Goal: Information Seeking & Learning: Find specific fact

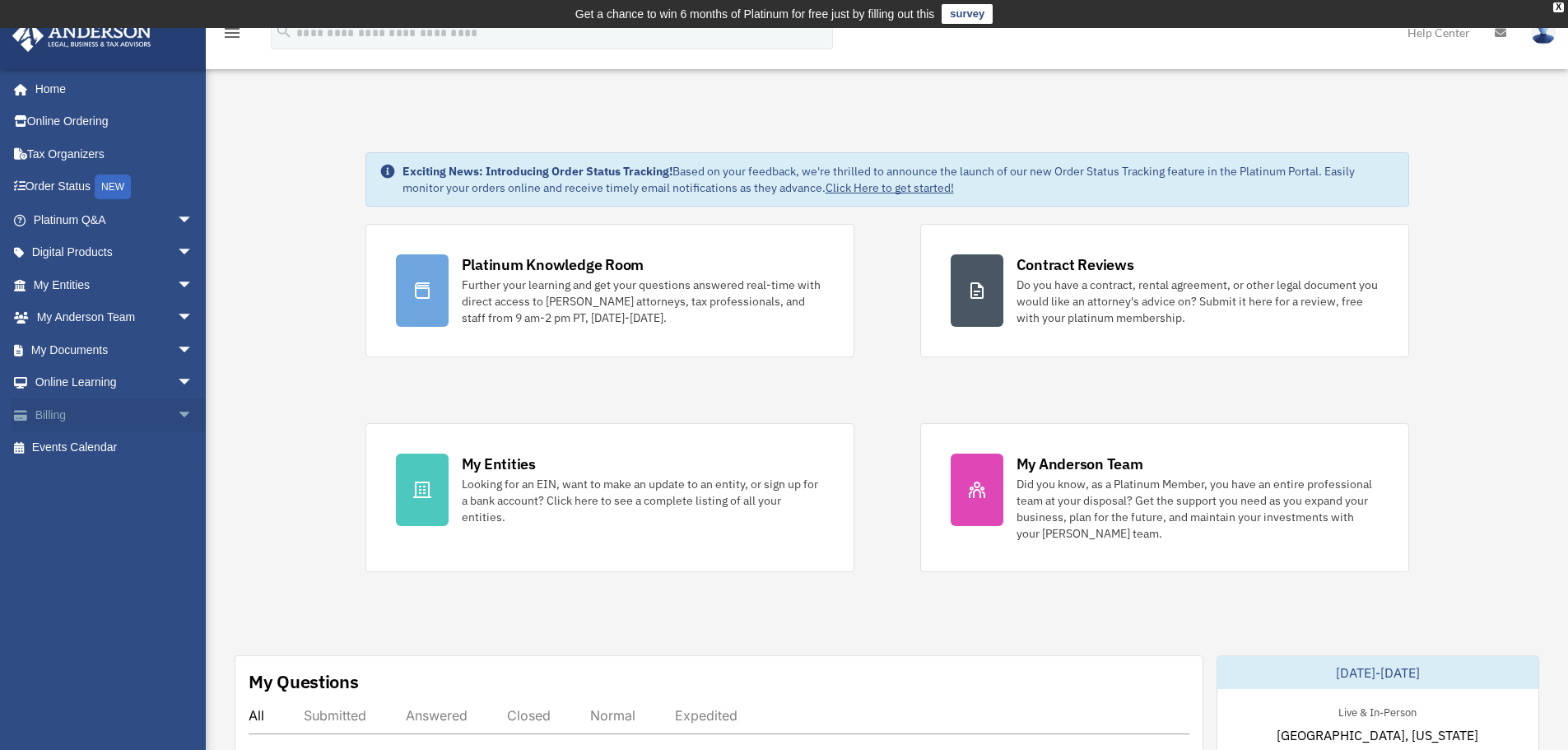
click at [177, 417] on span "arrow_drop_down" at bounding box center [193, 415] width 33 height 34
click at [95, 442] on link "$ Open Invoices" at bounding box center [120, 448] width 195 height 34
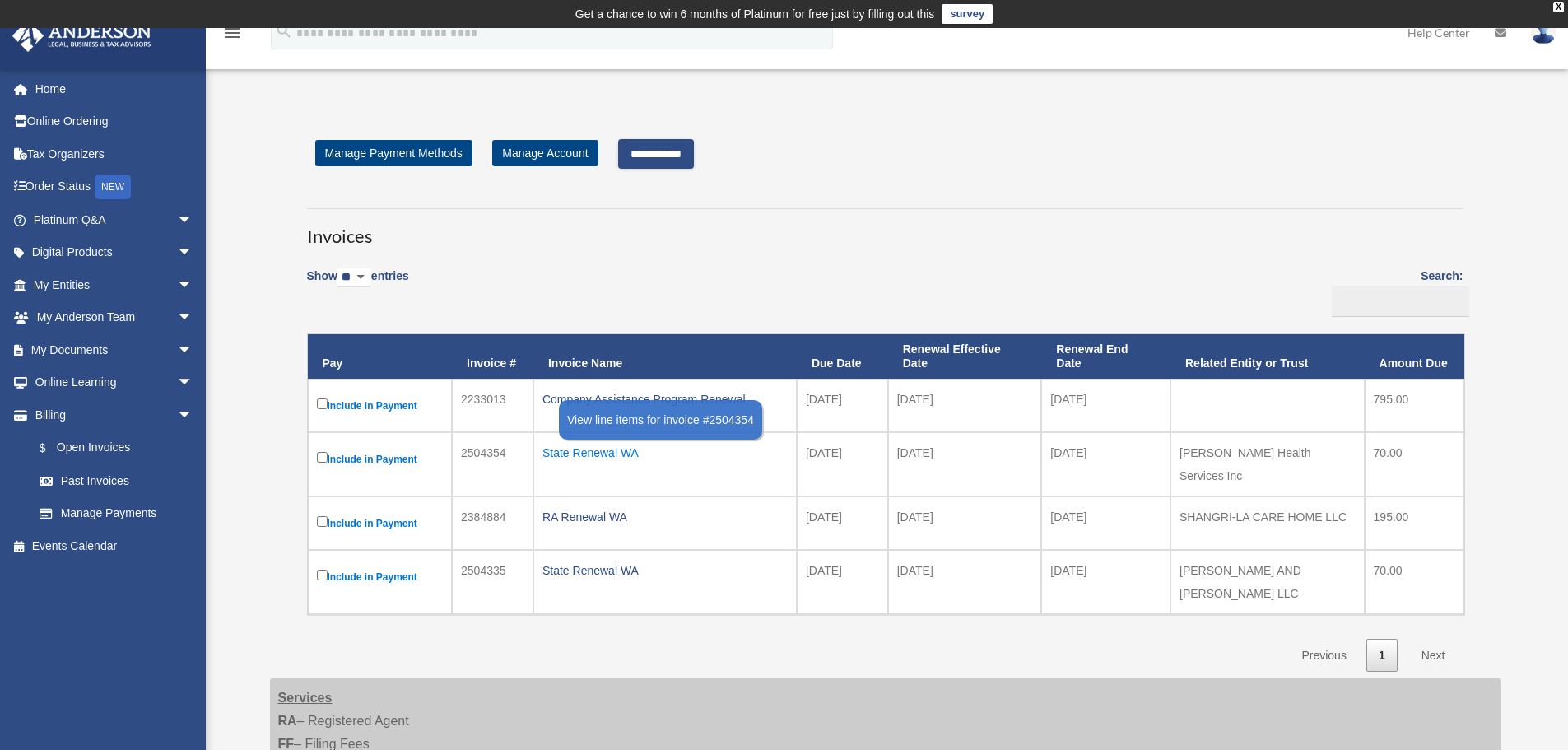
click at [589, 454] on div "State Renewal WA" at bounding box center [664, 453] width 245 height 23
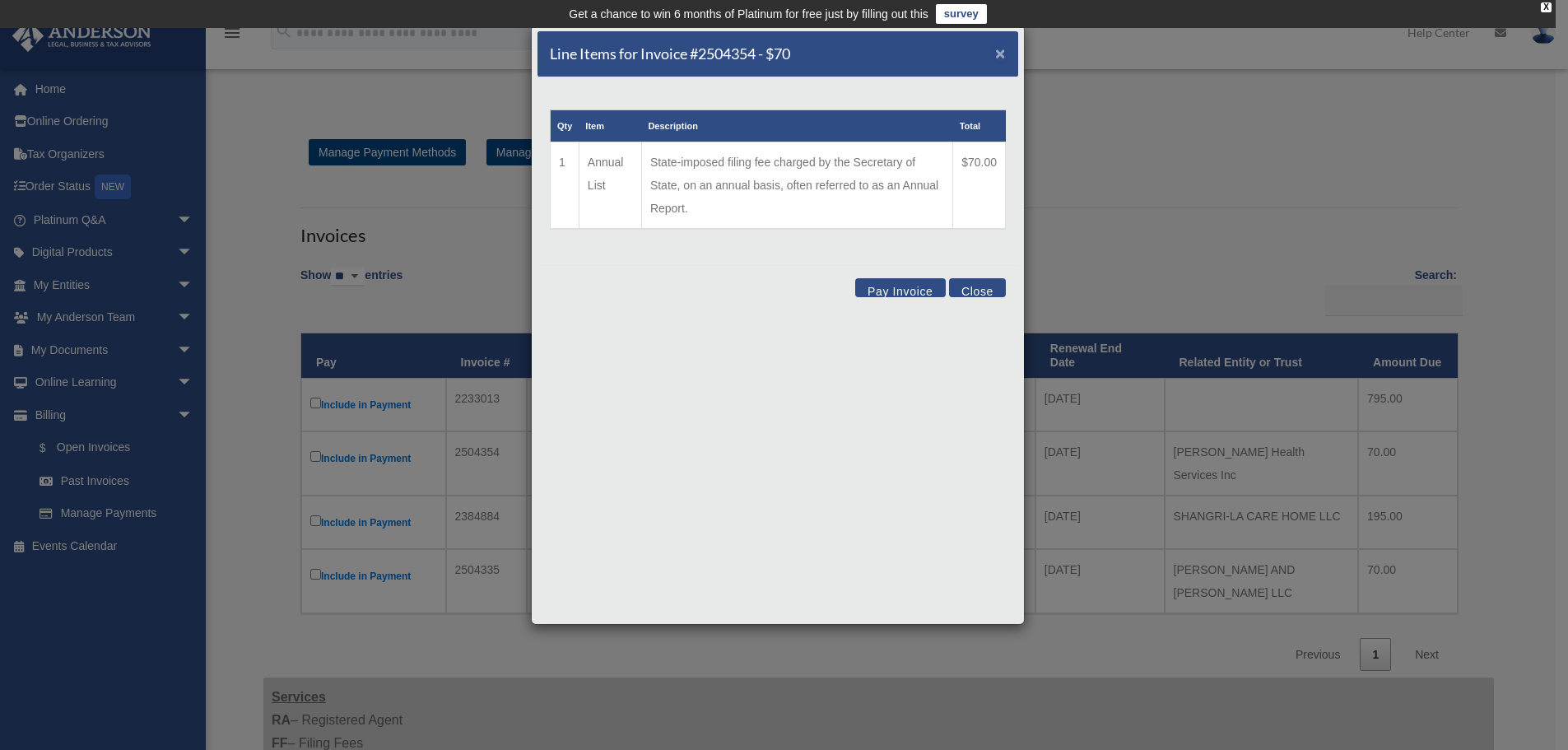
click at [998, 56] on span "×" at bounding box center [1000, 53] width 11 height 19
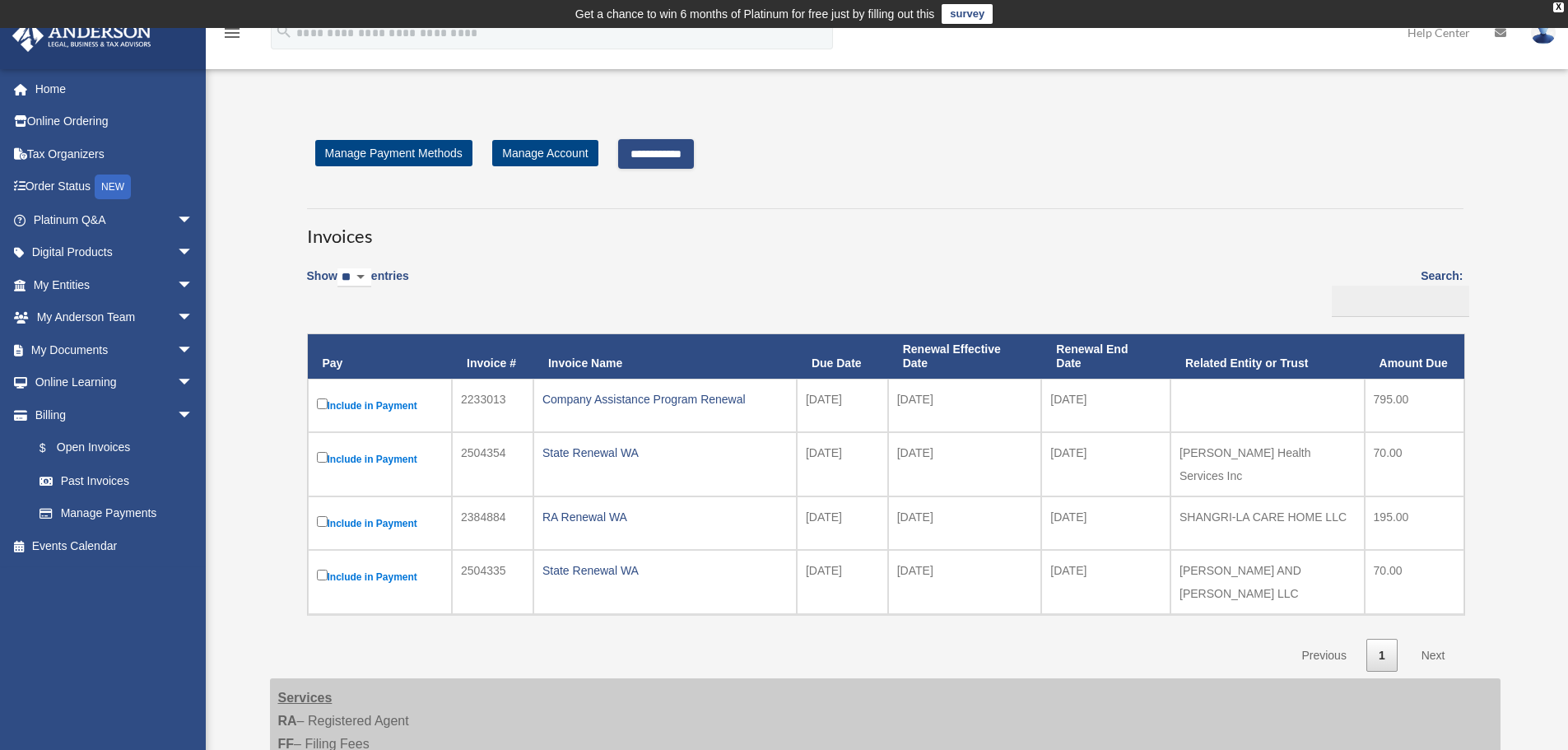
click at [656, 149] on input "**********" at bounding box center [656, 154] width 76 height 30
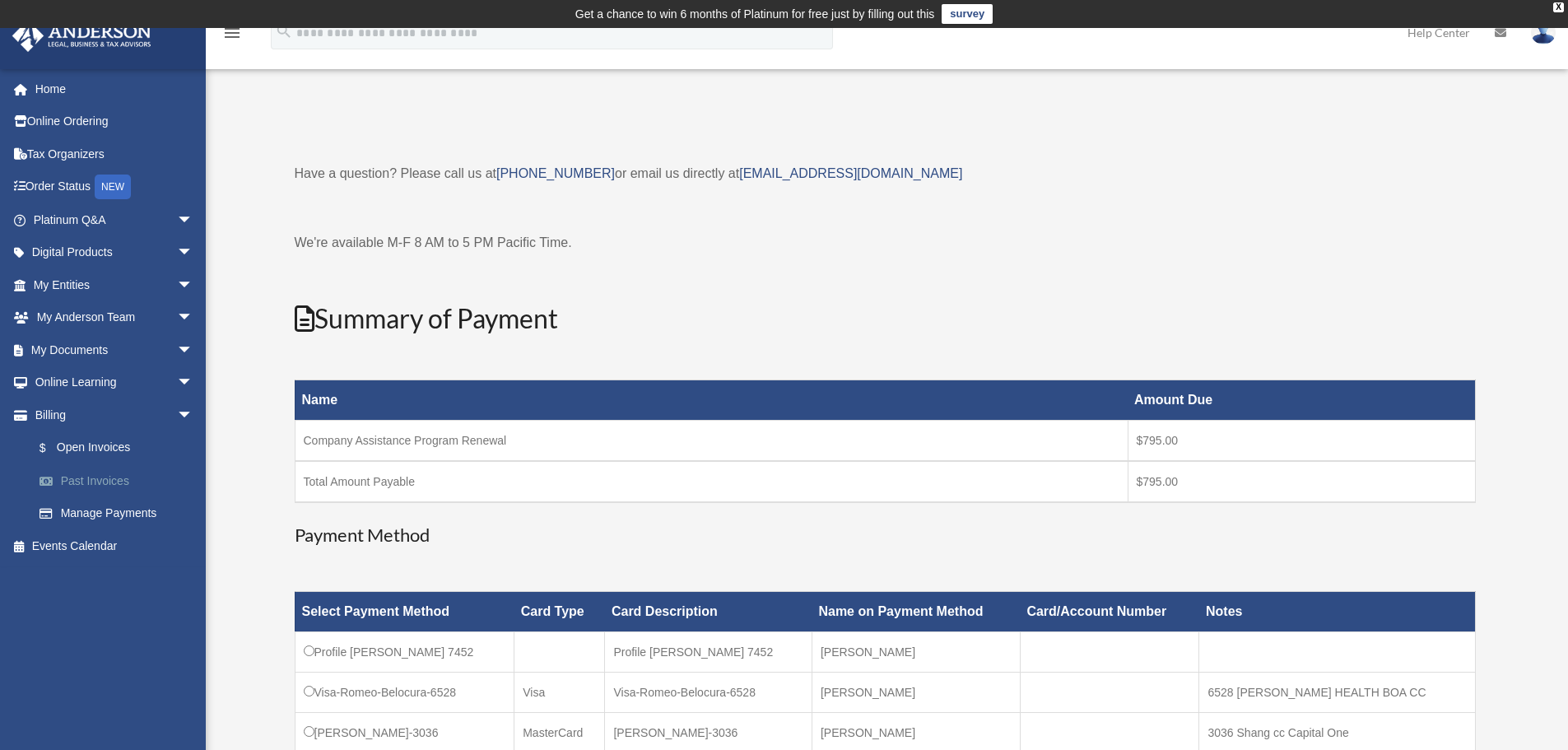
click at [103, 485] on link "Past Invoices" at bounding box center [120, 481] width 195 height 33
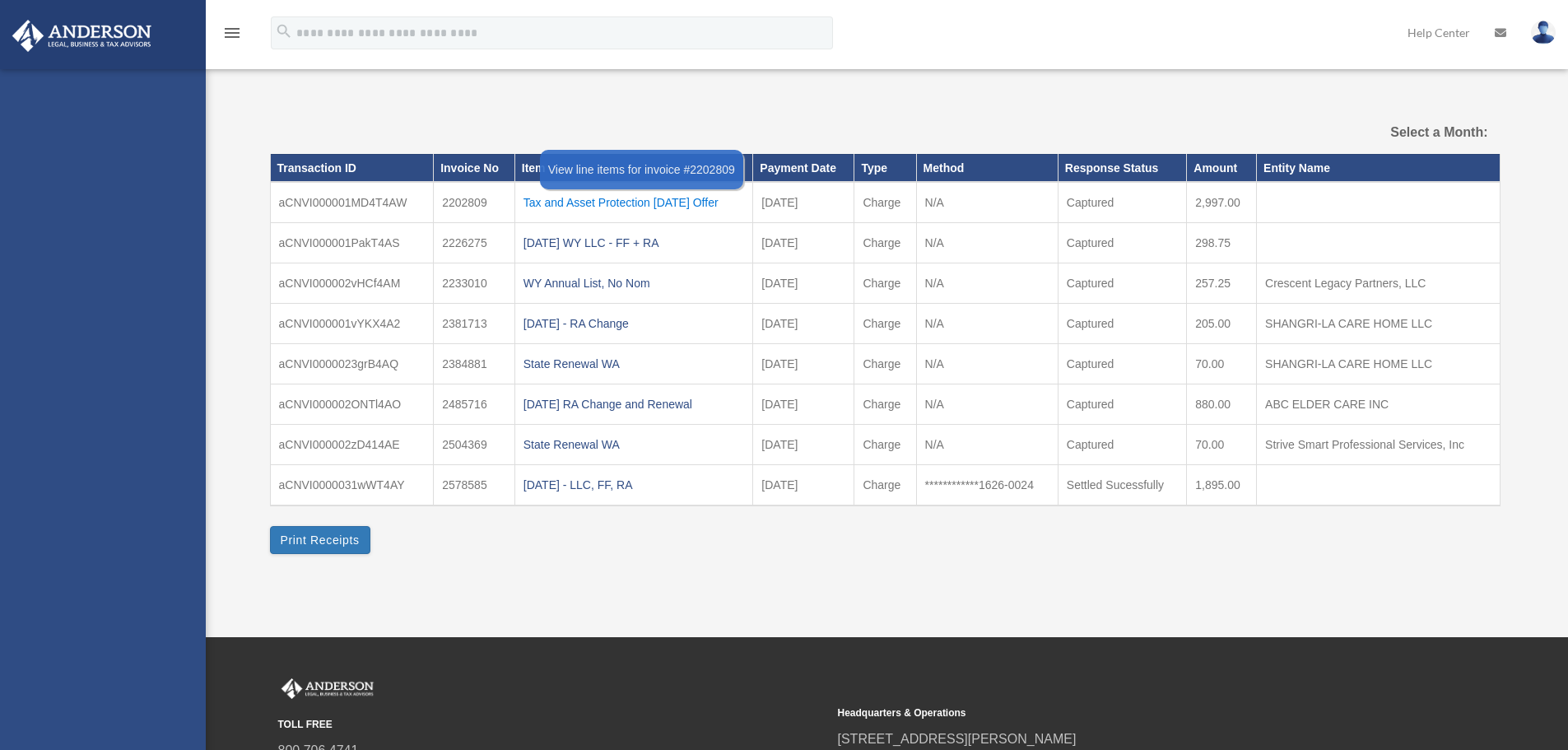
select select
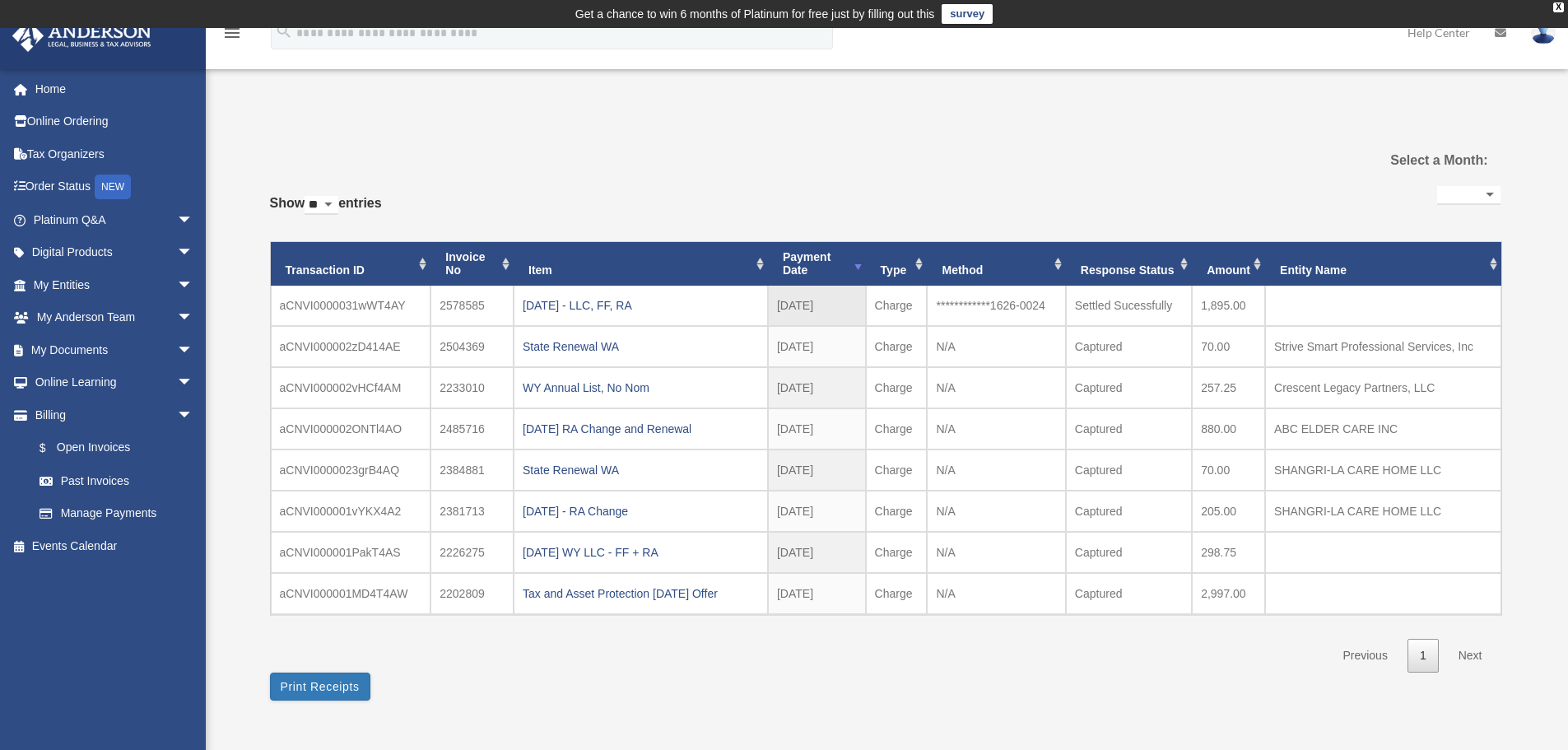
click at [375, 301] on td "aCNVI0000031wWT4AY" at bounding box center [351, 305] width 161 height 40
click at [68, 513] on link "Manage Payments" at bounding box center [120, 513] width 195 height 33
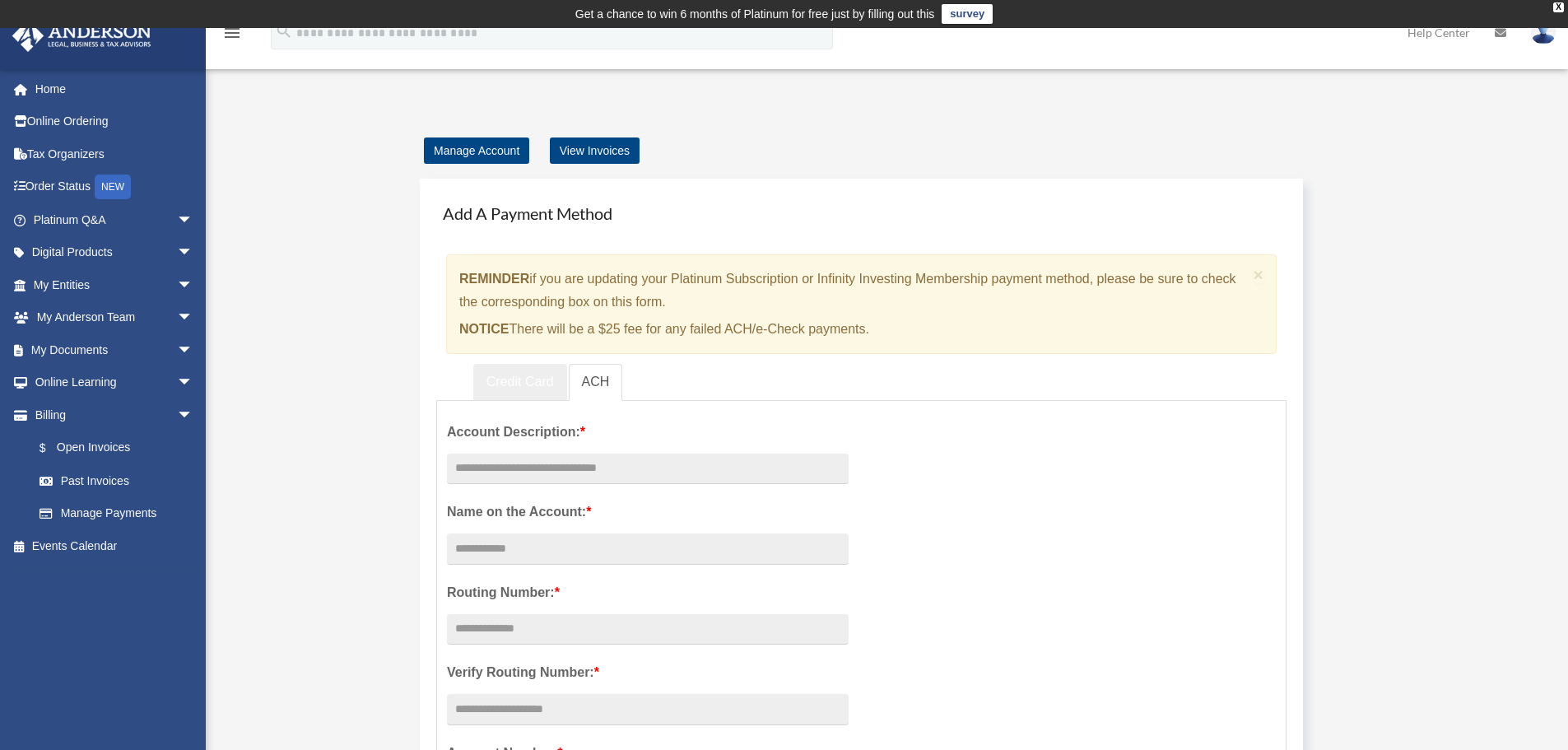
click at [528, 386] on link "Credit Card" at bounding box center [520, 382] width 94 height 37
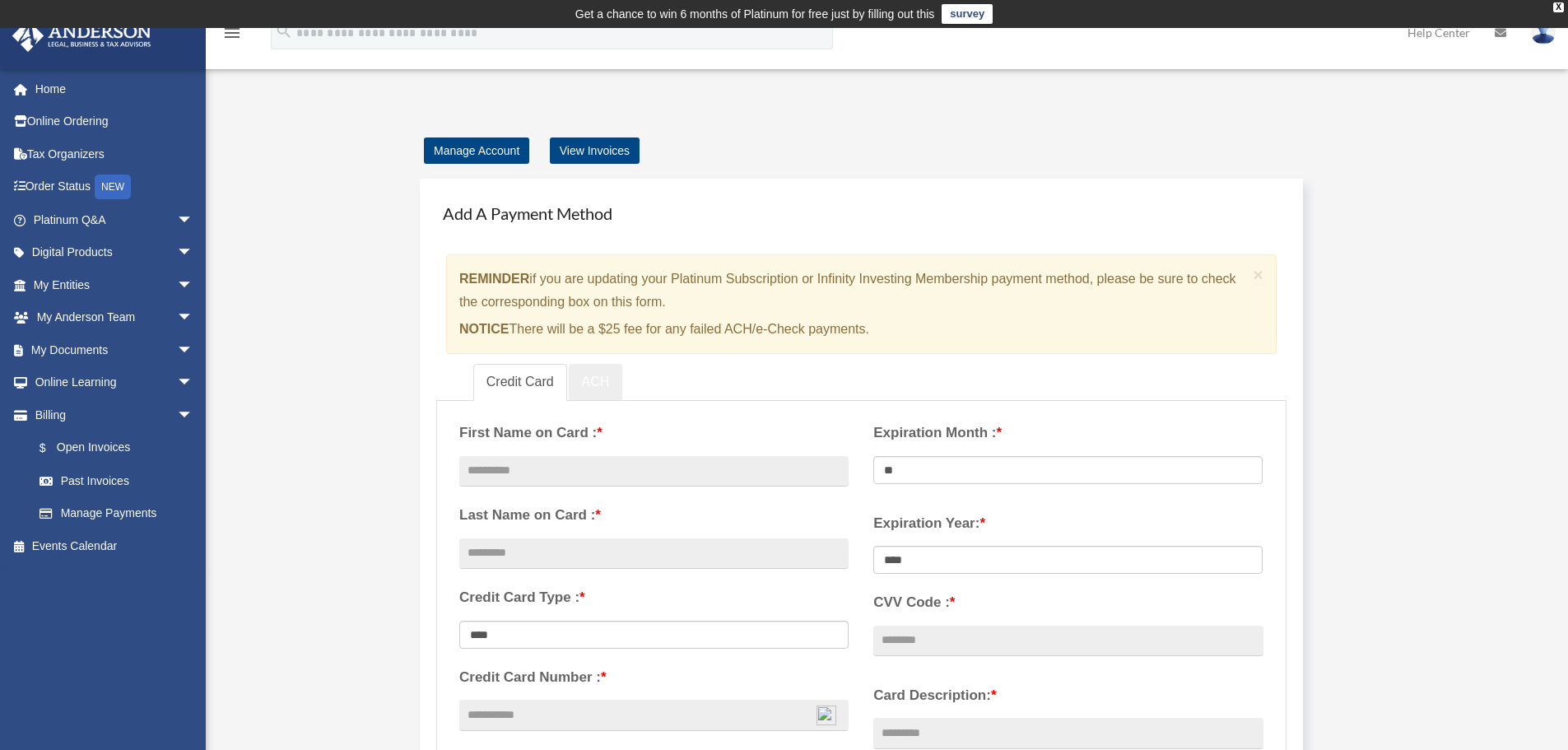
click at [594, 388] on link "ACH" at bounding box center [596, 382] width 55 height 37
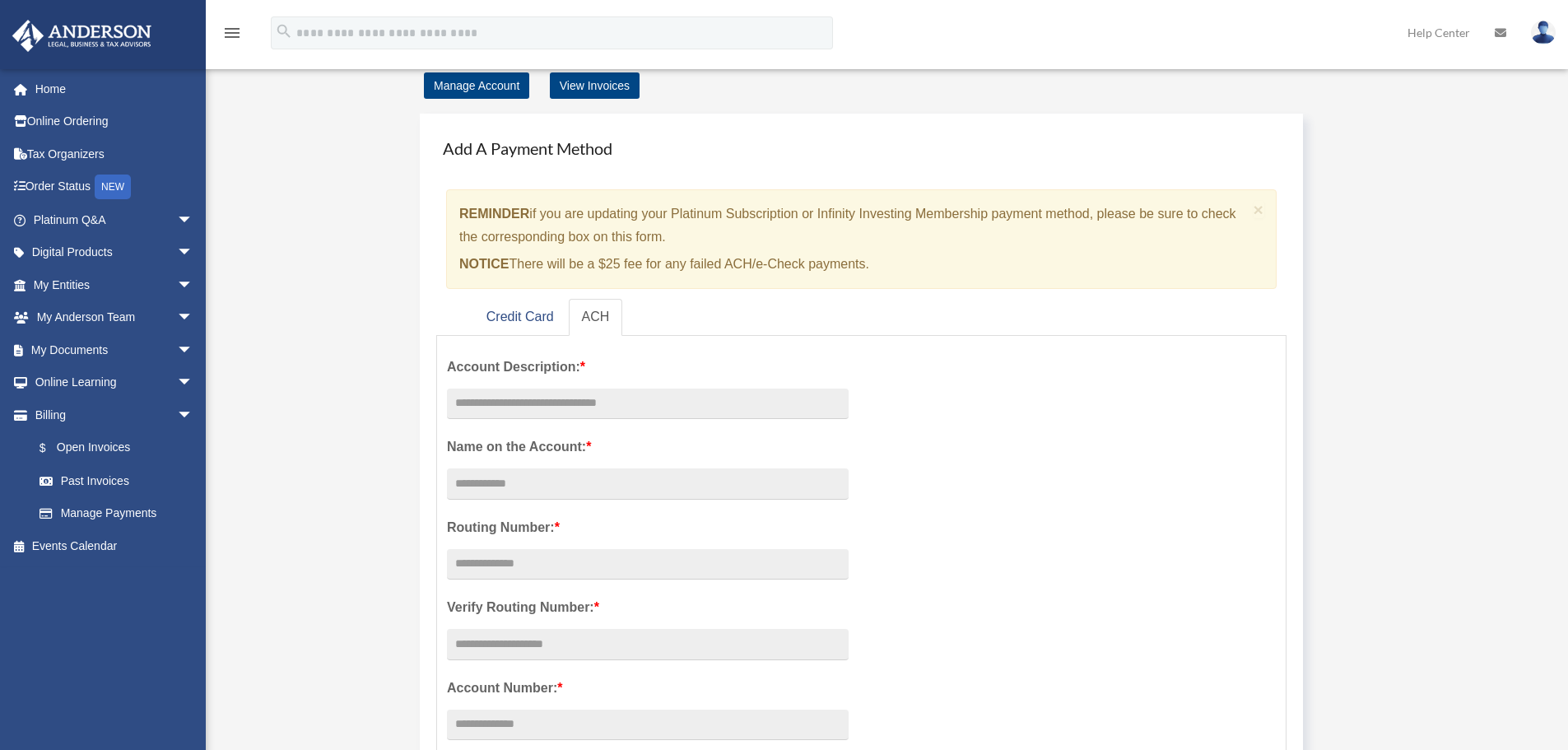
scroll to position [247, 0]
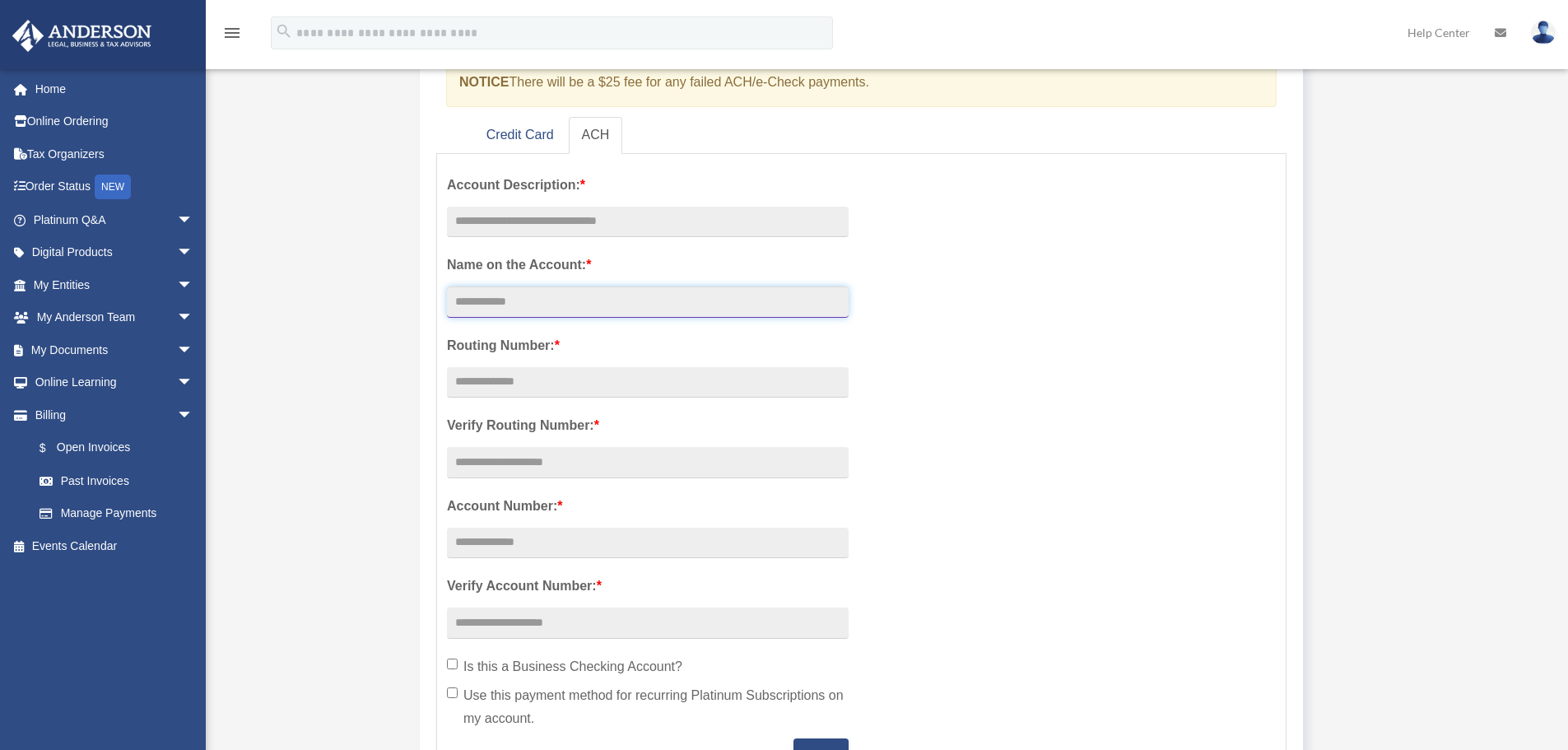
click at [553, 304] on input "Account Description: *" at bounding box center [647, 302] width 401 height 32
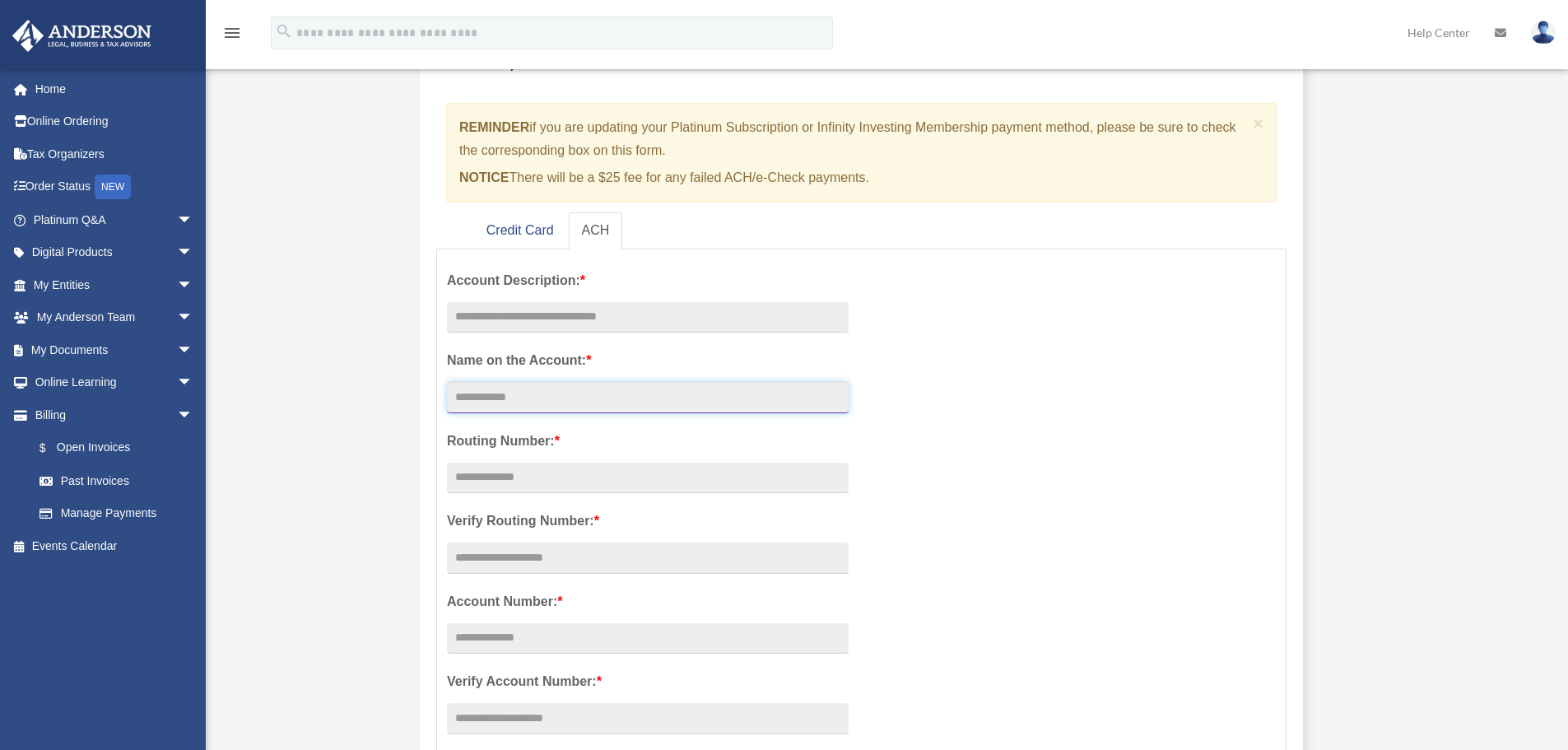
scroll to position [0, 0]
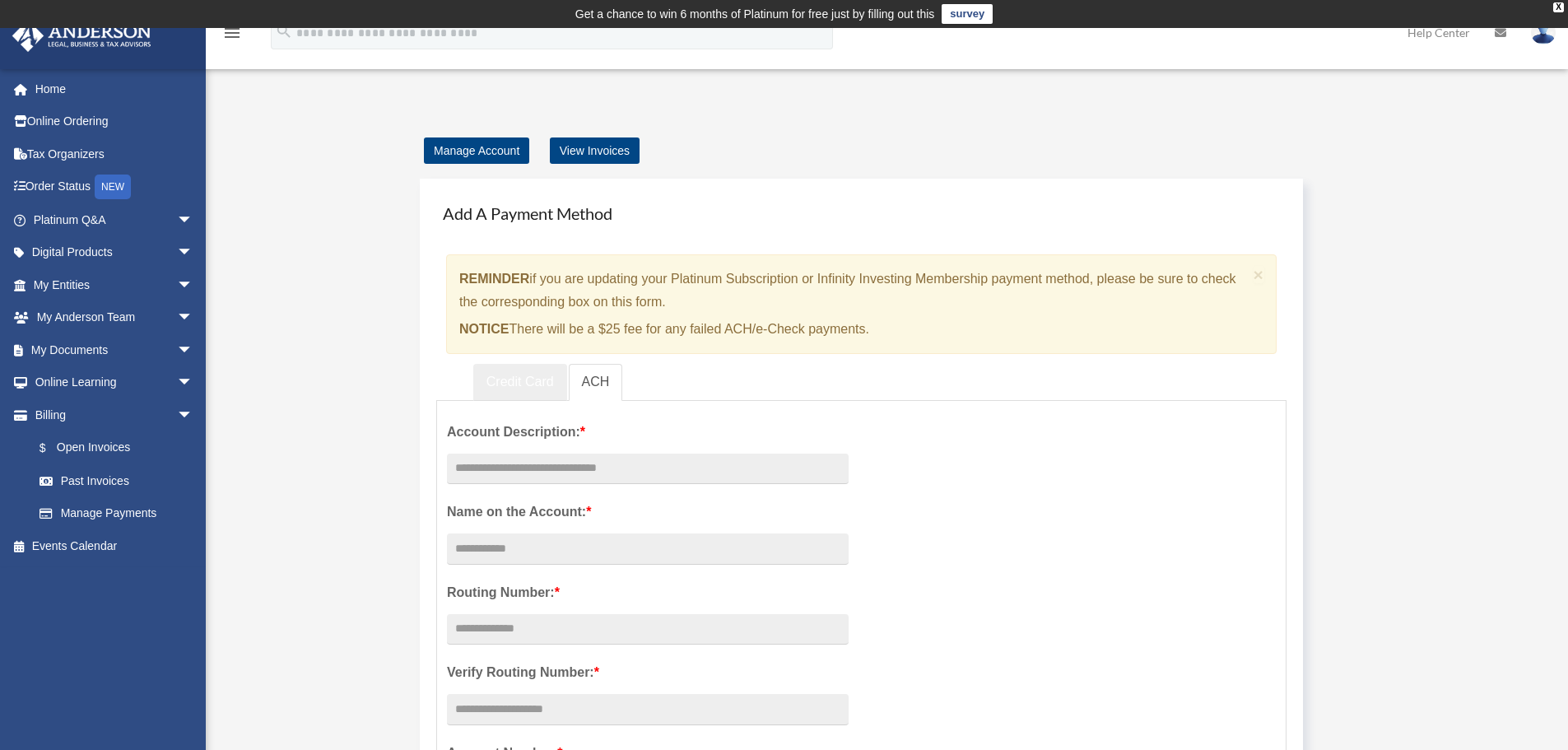
click at [503, 376] on link "Credit Card" at bounding box center [520, 382] width 94 height 37
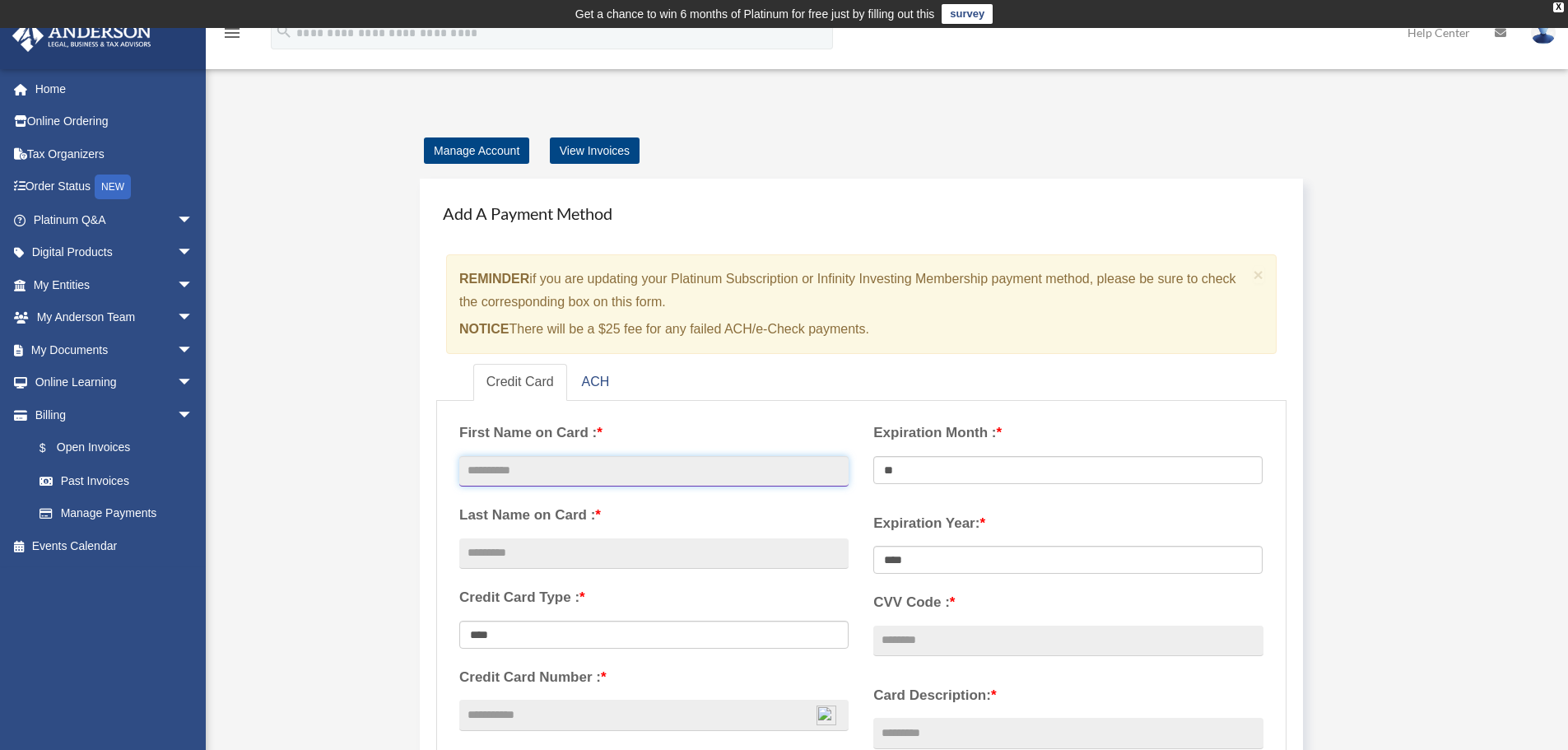
click at [606, 470] on input "text" at bounding box center [654, 472] width 389 height 32
type input "*****"
type input "********"
type input "**********"
select select "**"
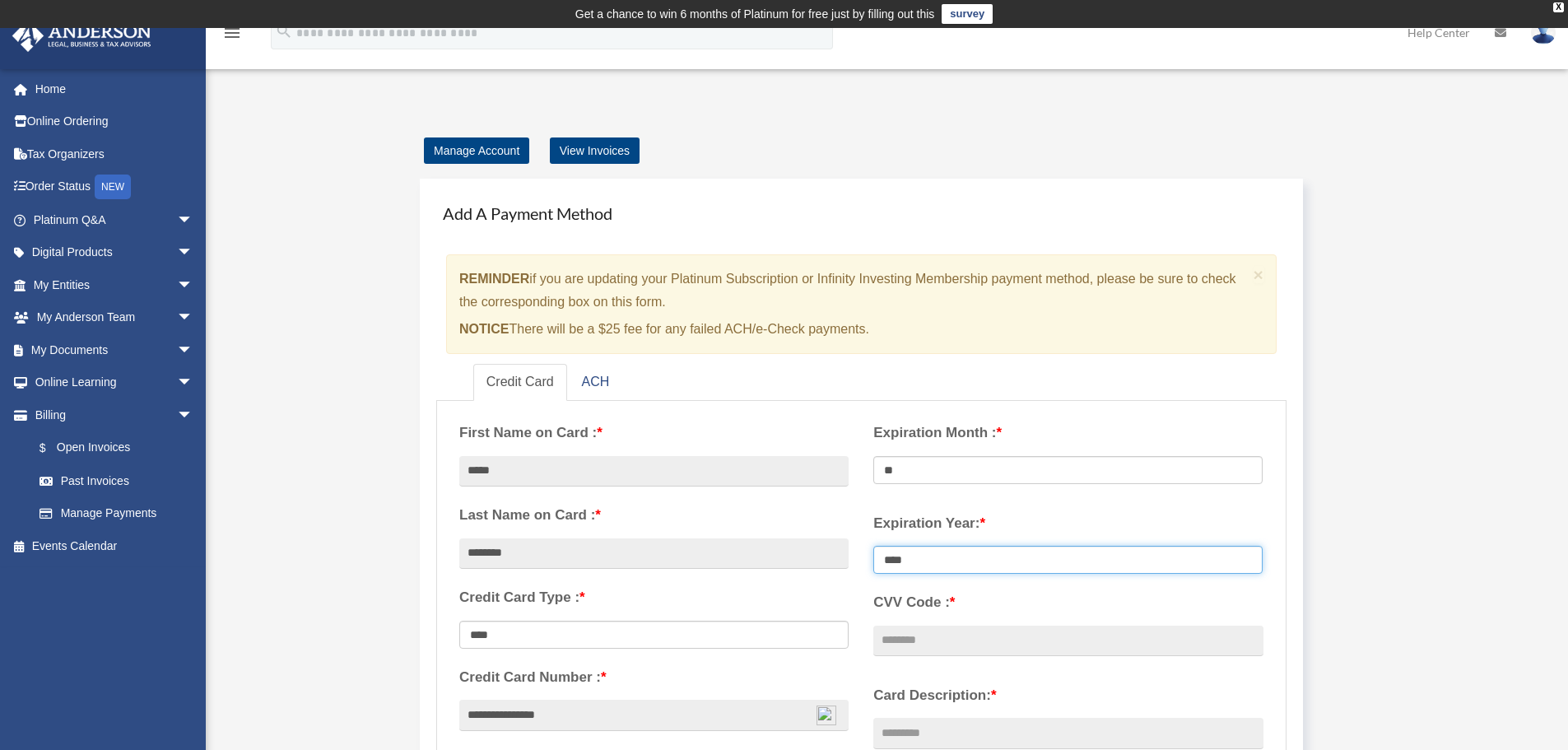
select select "****"
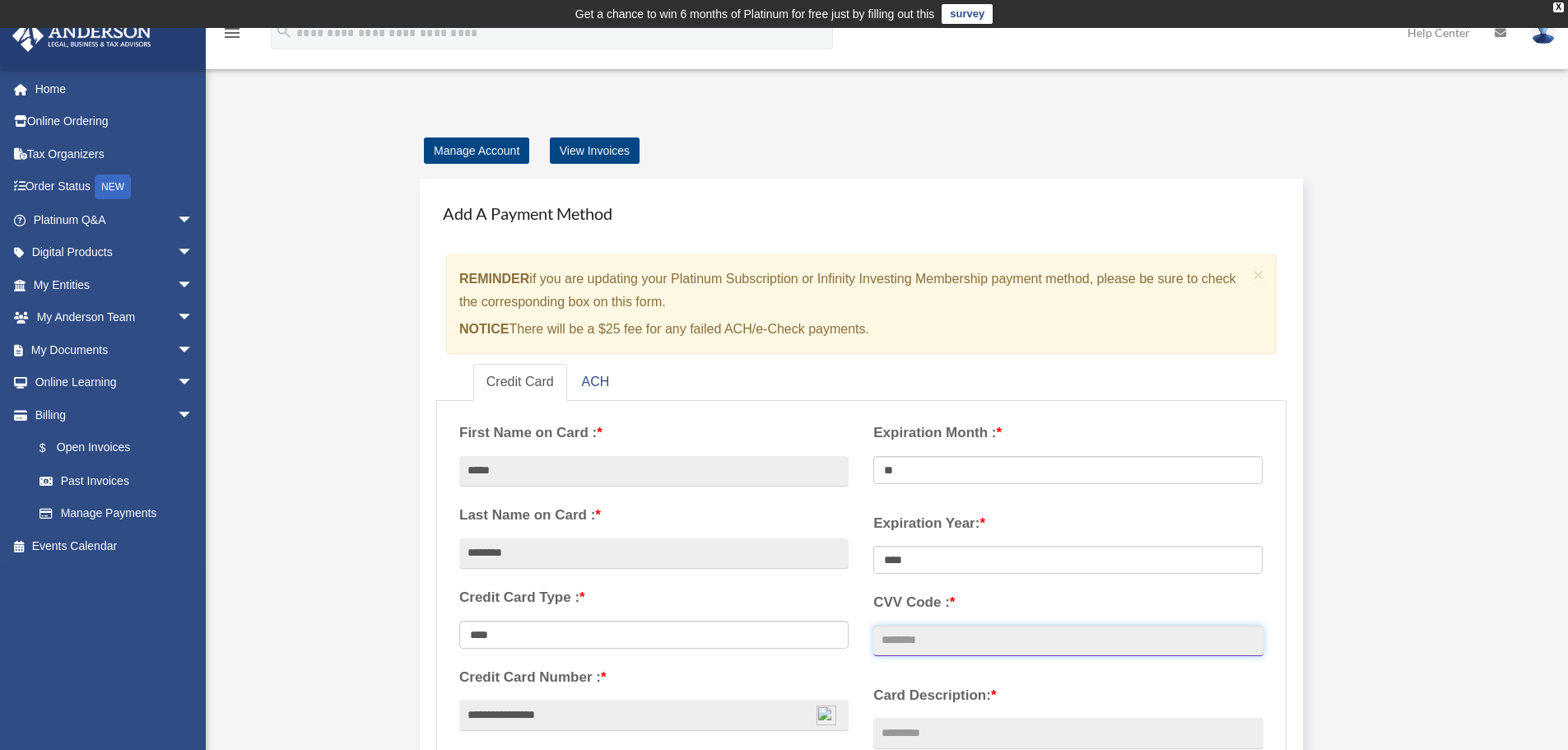
type input "***"
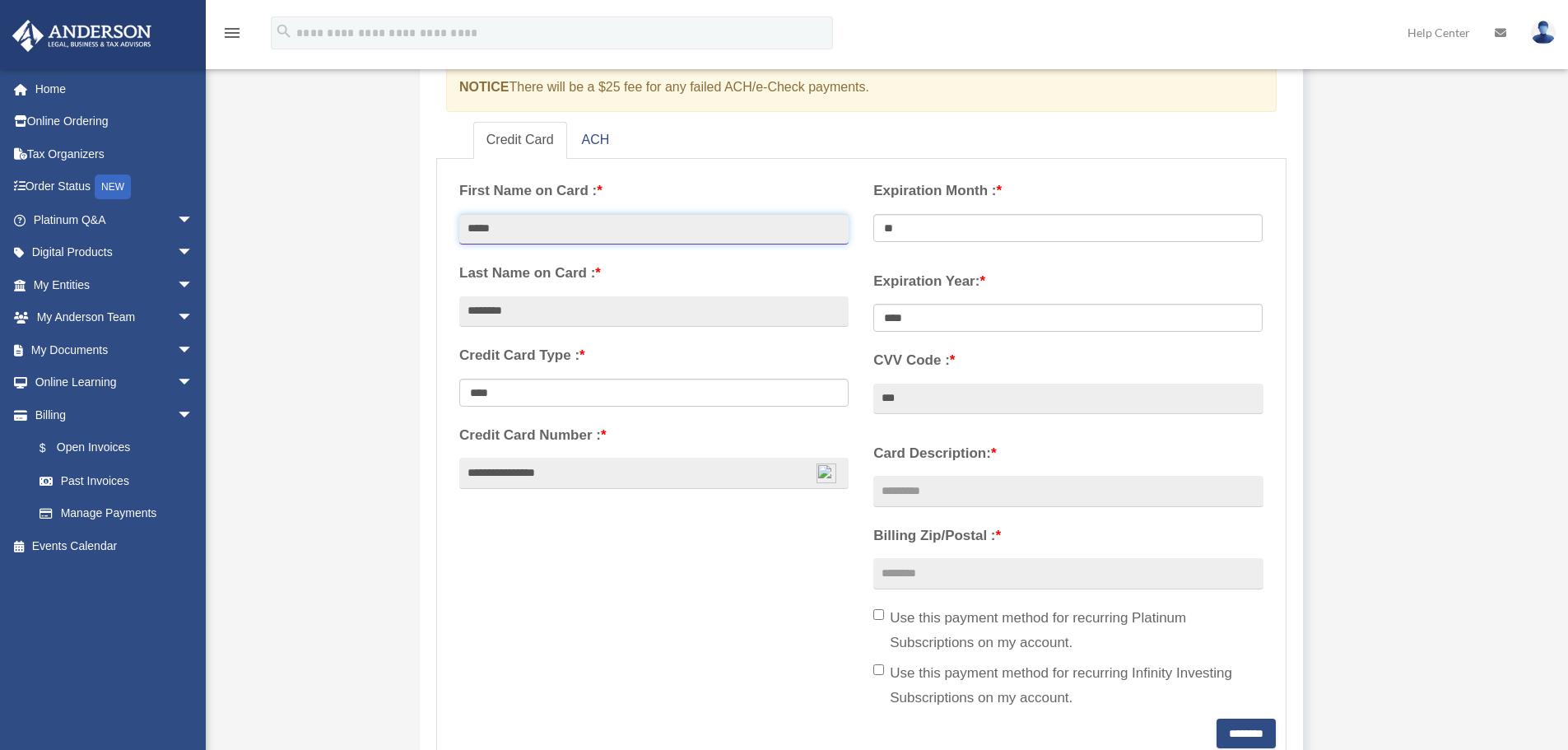
scroll to position [247, 0]
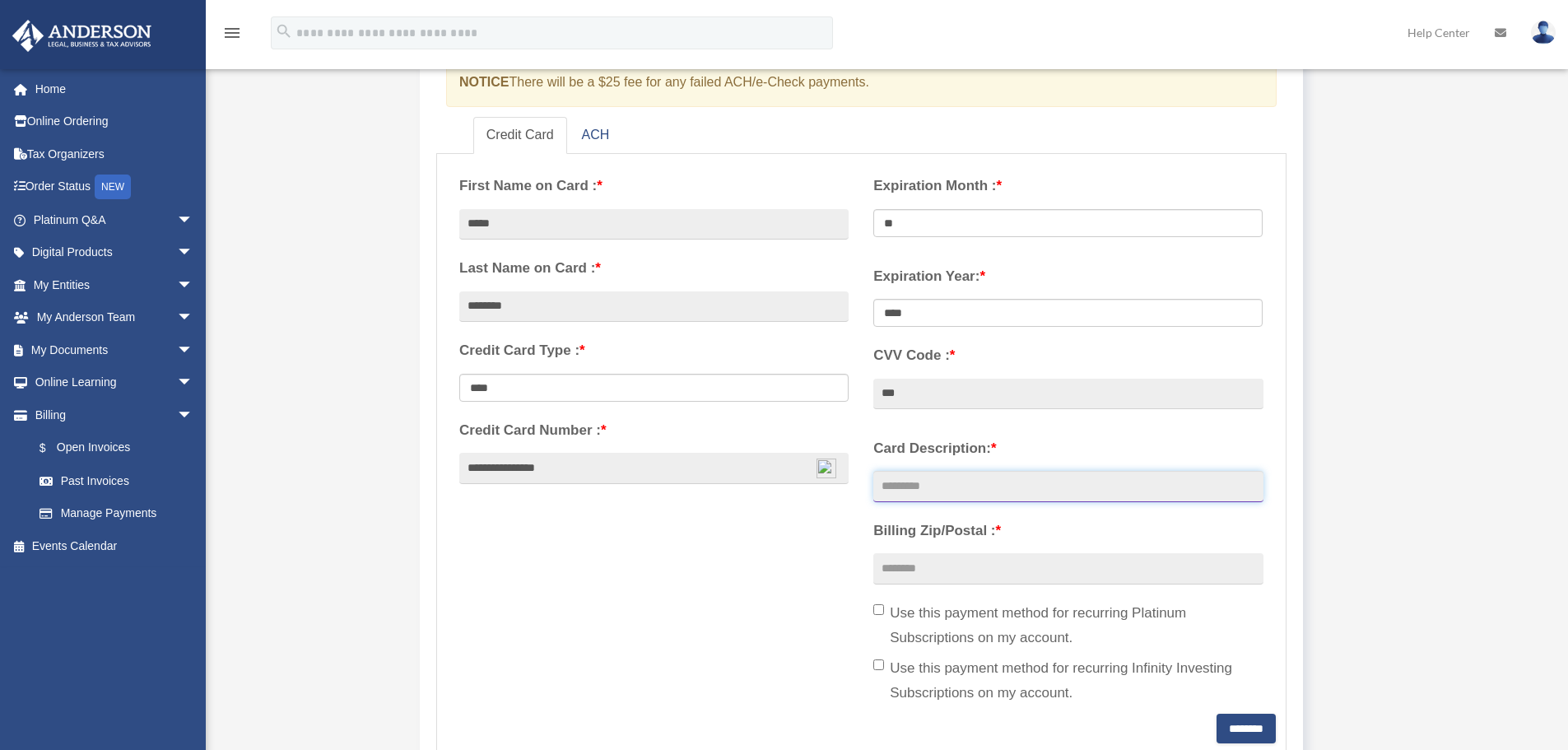
click at [920, 489] on input "Card Description: *" at bounding box center [1068, 486] width 389 height 32
type input "**********"
click at [1009, 570] on input "Billing Zip/Postal : *" at bounding box center [1068, 569] width 389 height 32
type input "*****"
click at [661, 651] on div "**********" at bounding box center [861, 439] width 828 height 550
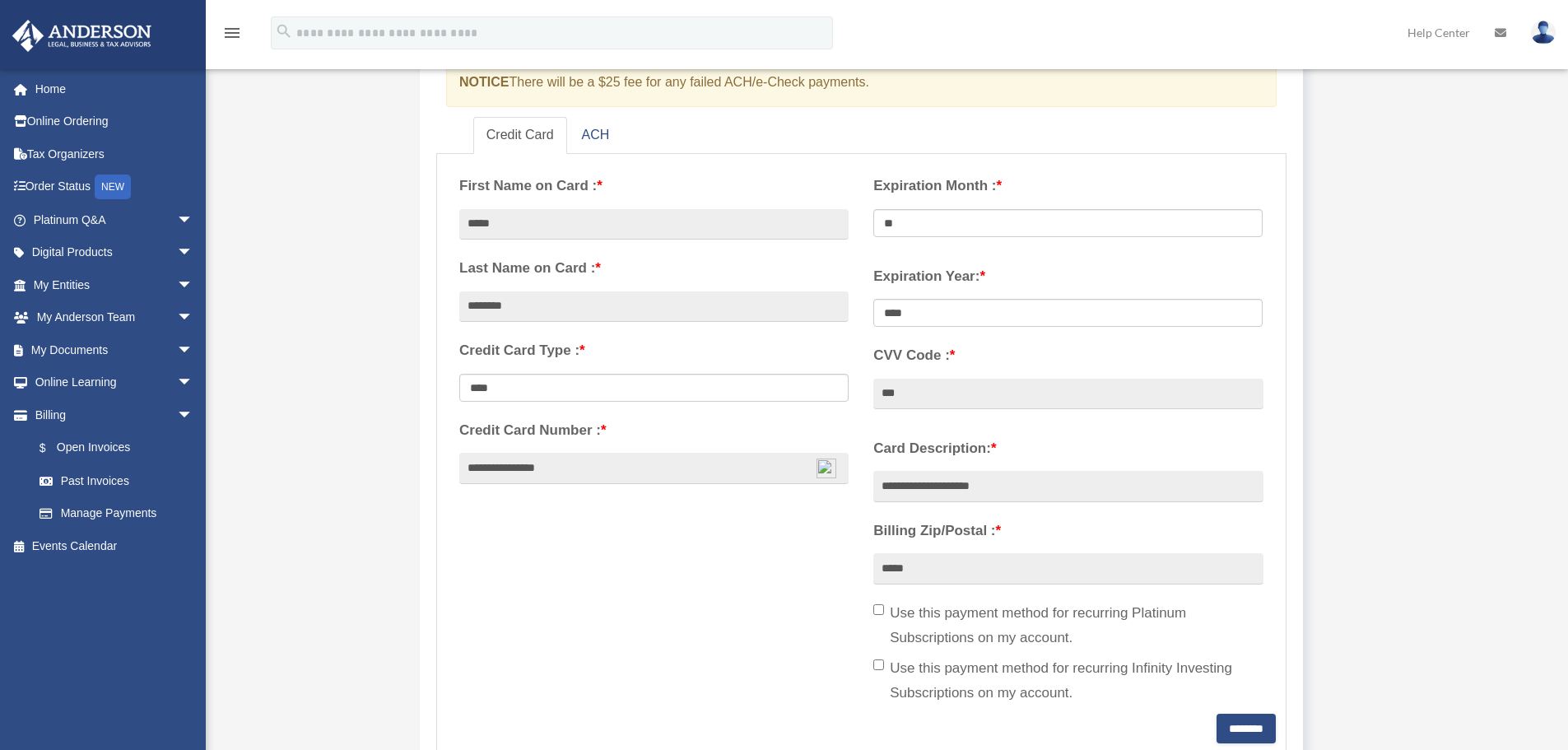
scroll to position [329, 0]
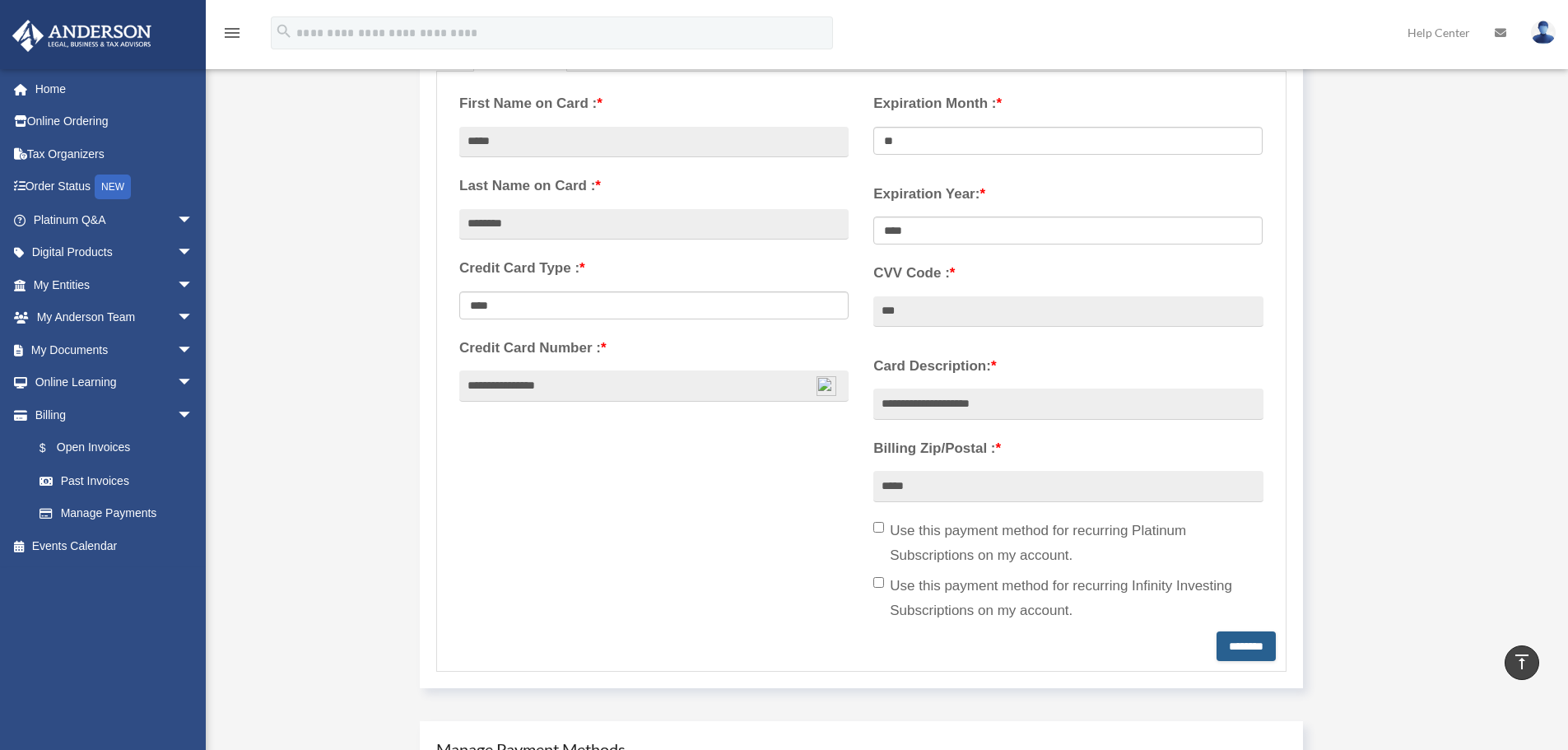
click at [1240, 644] on input "********" at bounding box center [1245, 646] width 59 height 30
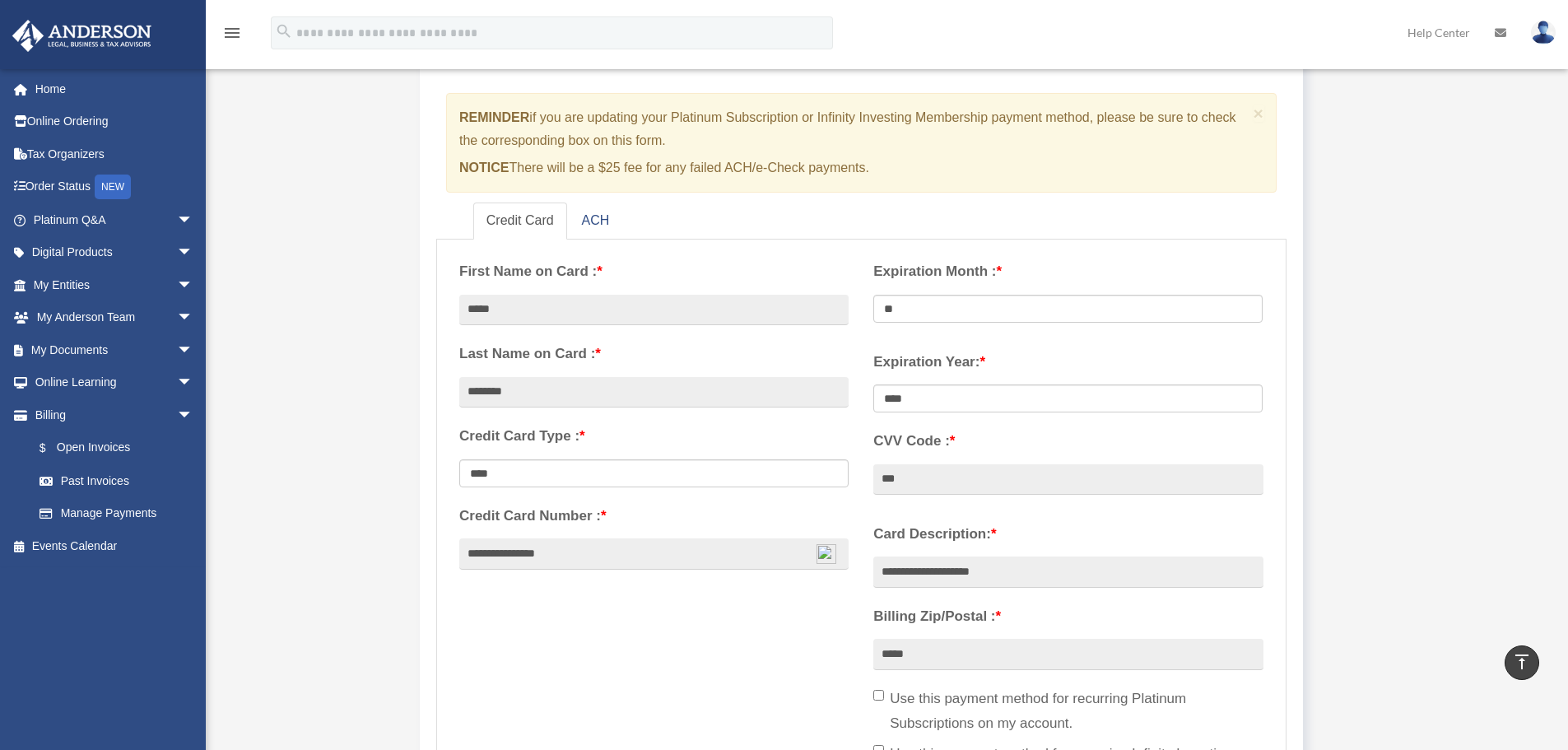
scroll to position [0, 0]
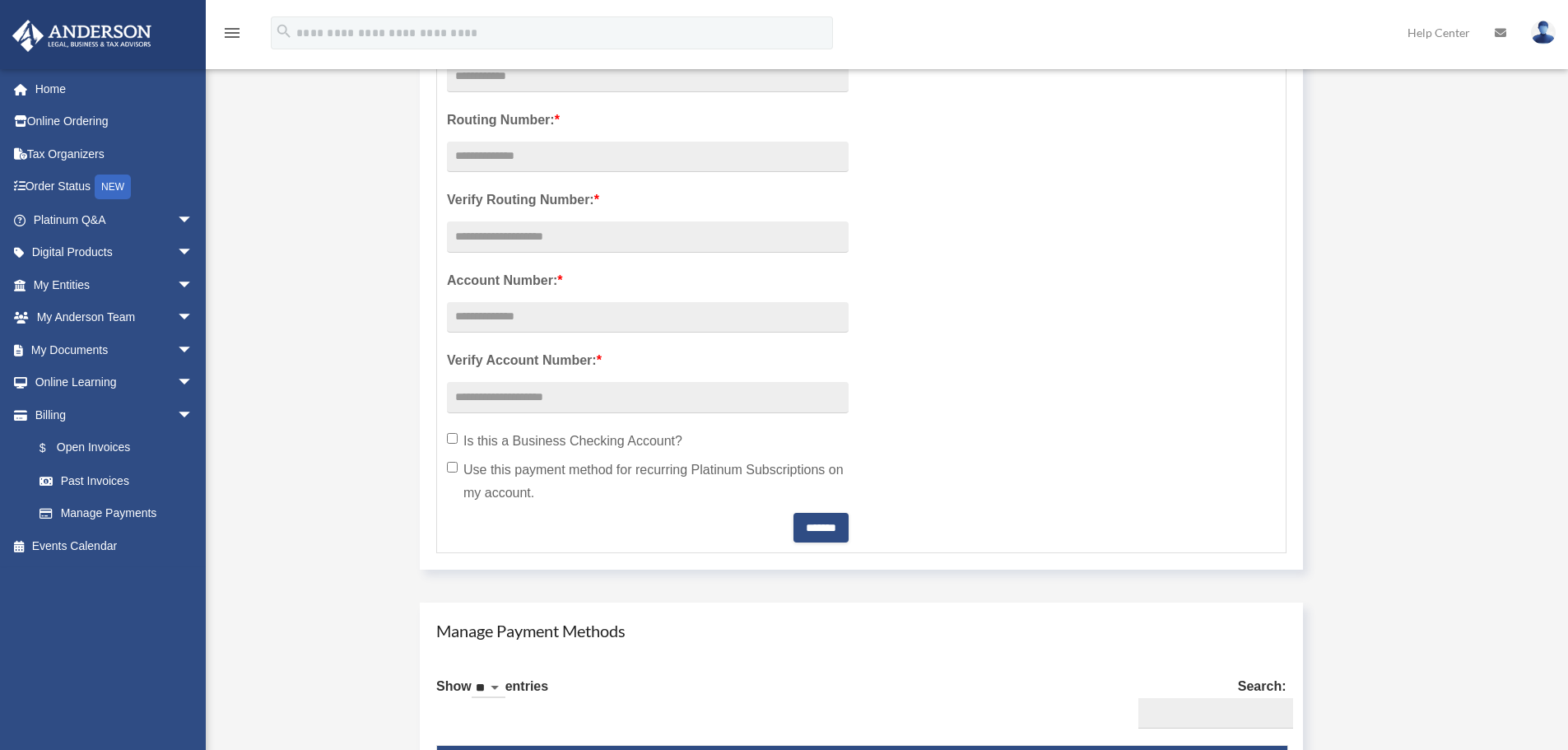
scroll to position [1070, 0]
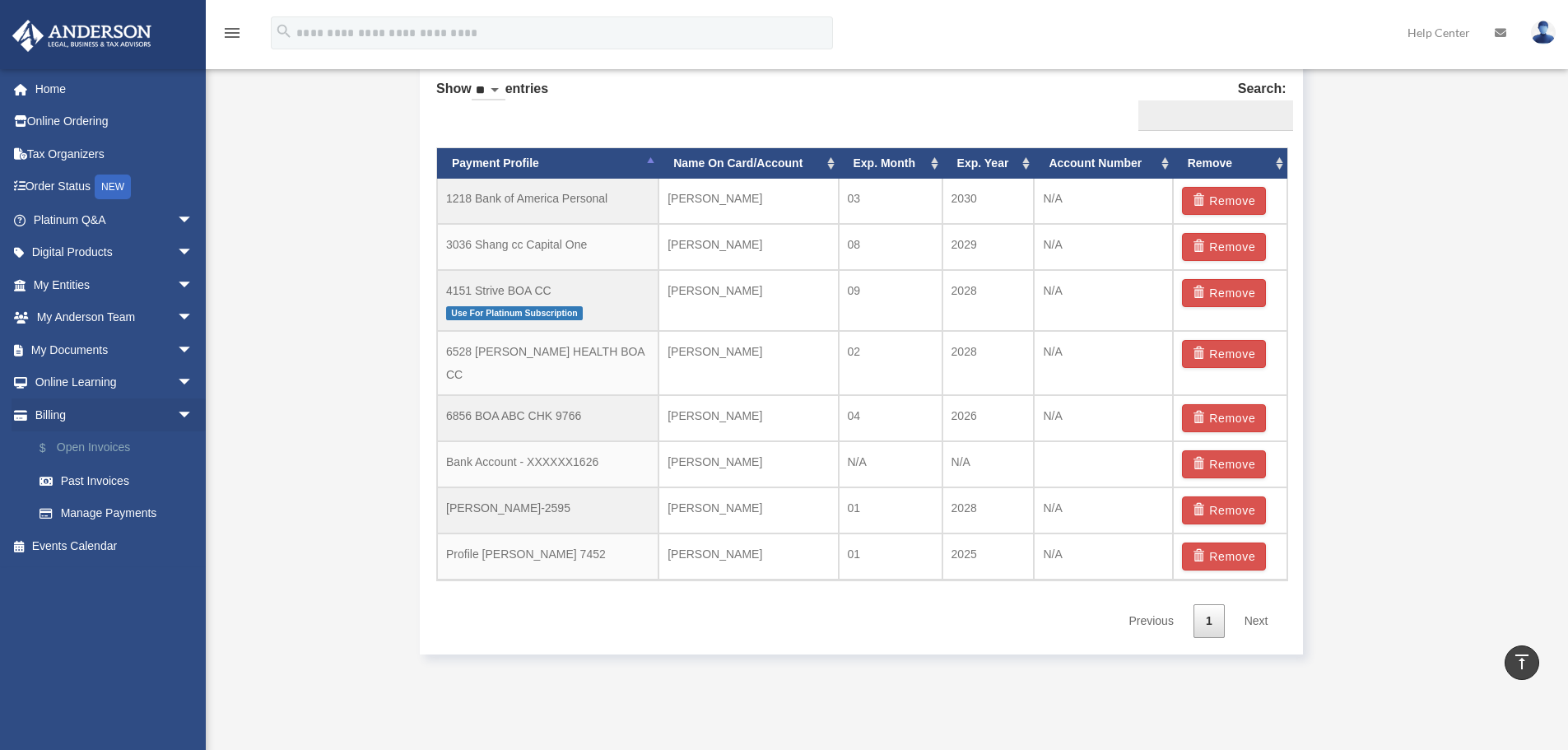
click at [95, 443] on link "$ Open Invoices" at bounding box center [120, 448] width 195 height 34
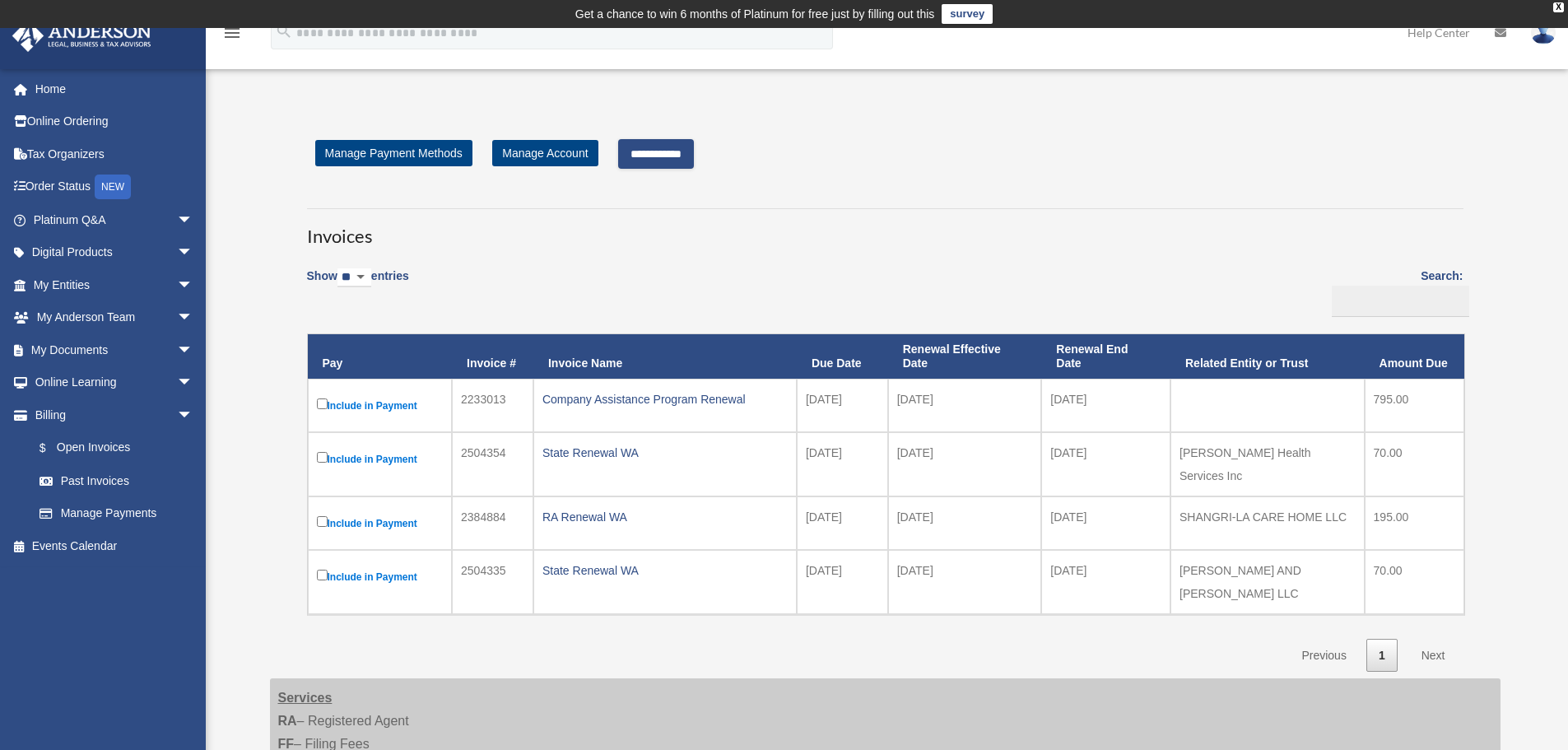
click at [670, 152] on input "**********" at bounding box center [656, 154] width 76 height 30
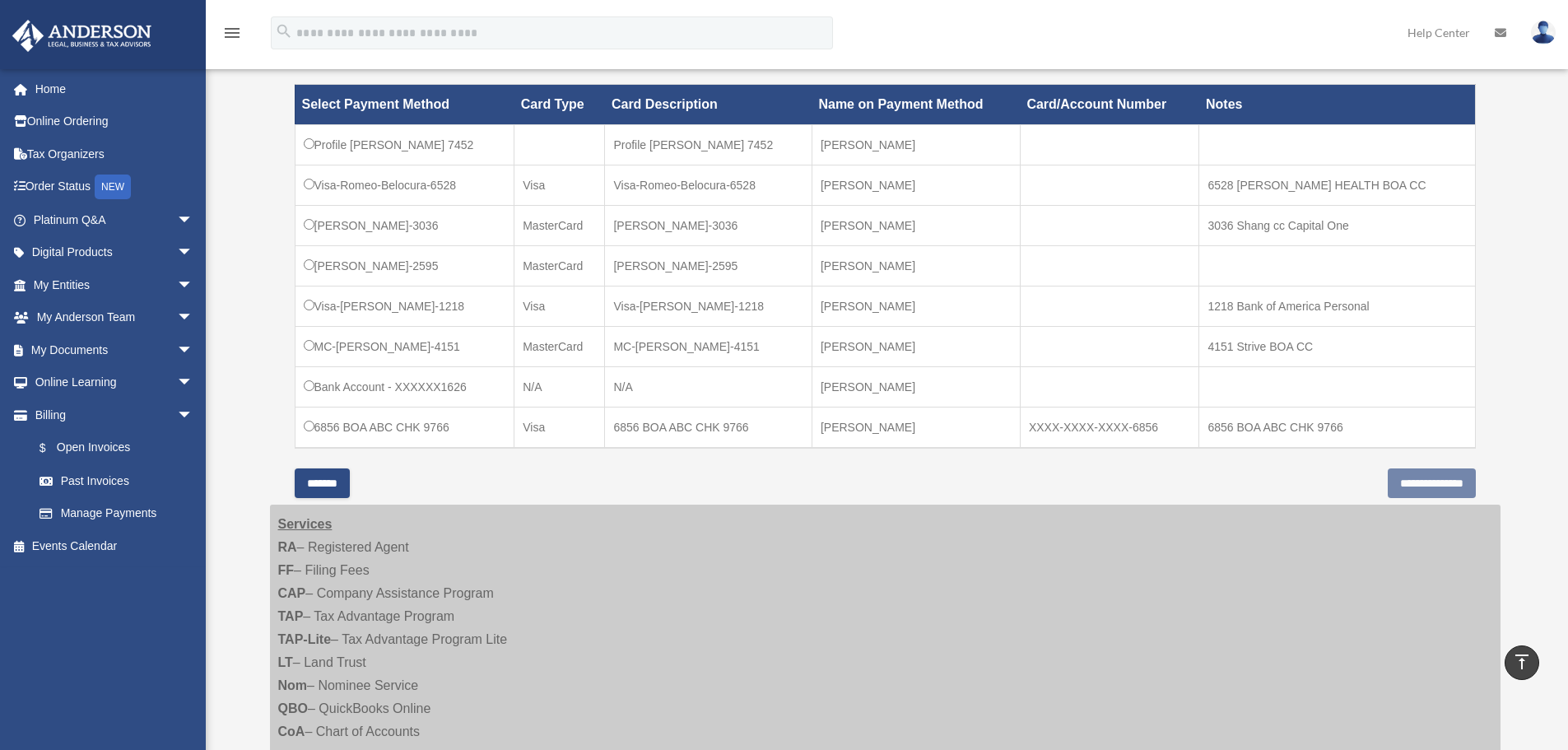
scroll to position [659, 0]
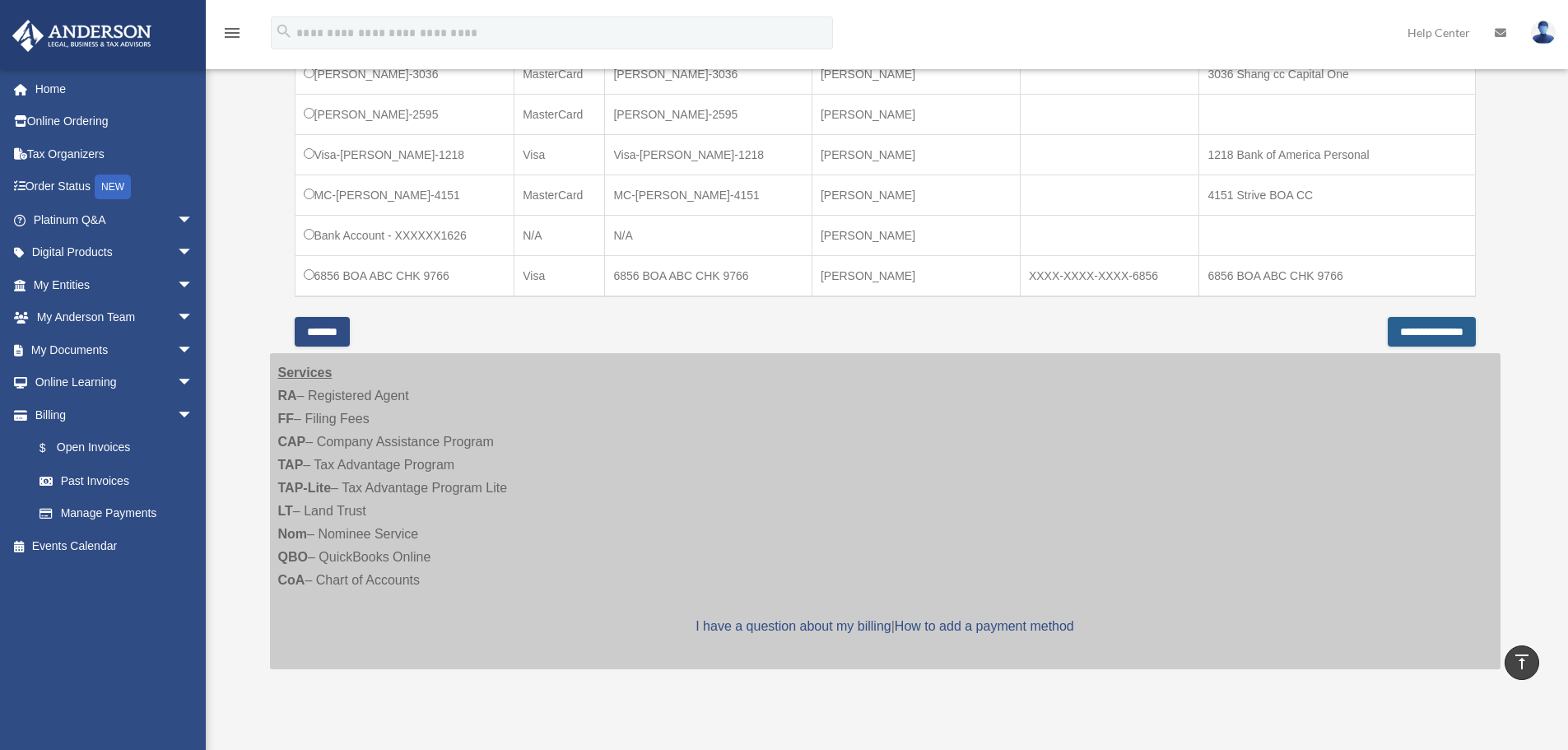
click at [1410, 325] on input "**********" at bounding box center [1431, 331] width 88 height 30
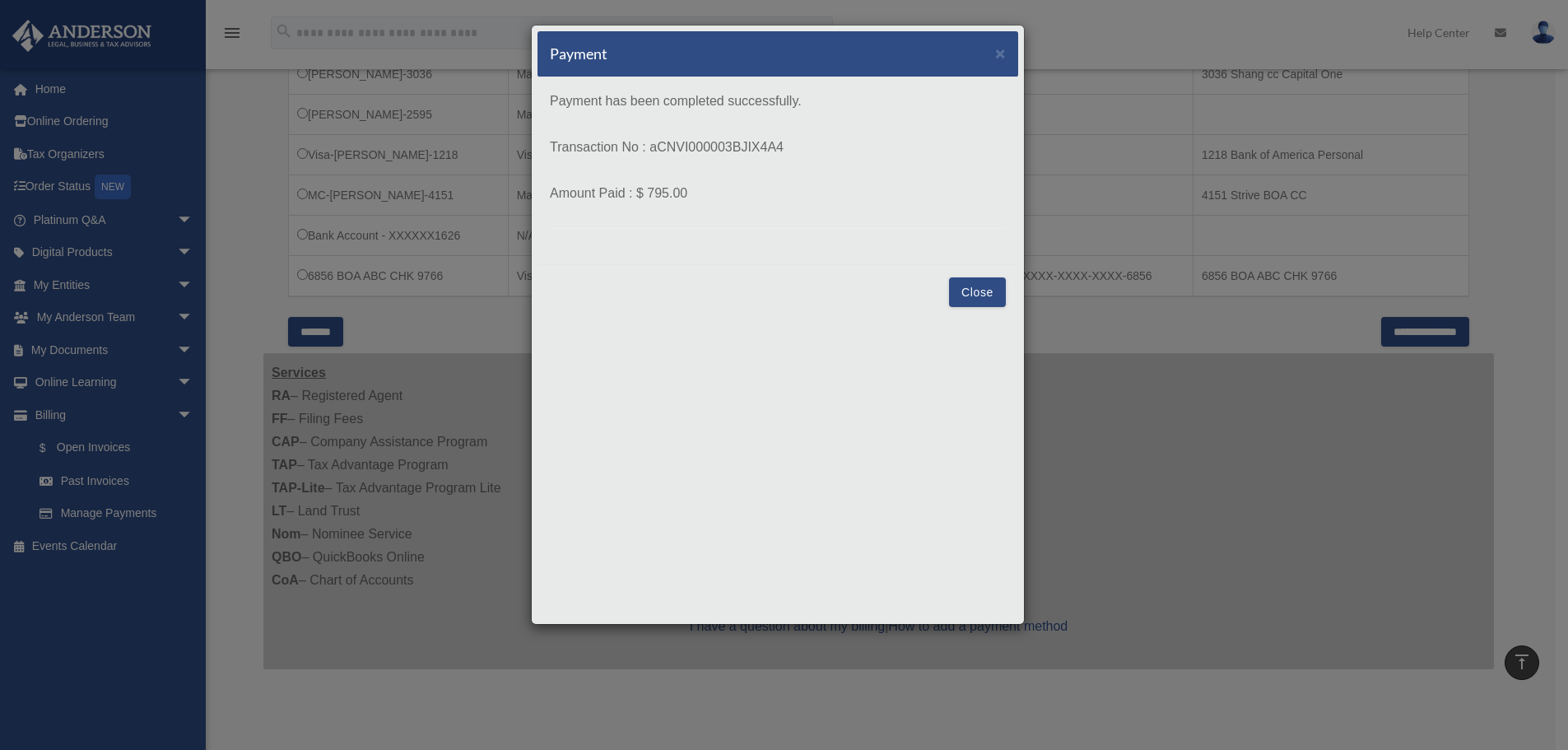
click at [962, 294] on button "Close" at bounding box center [977, 292] width 56 height 30
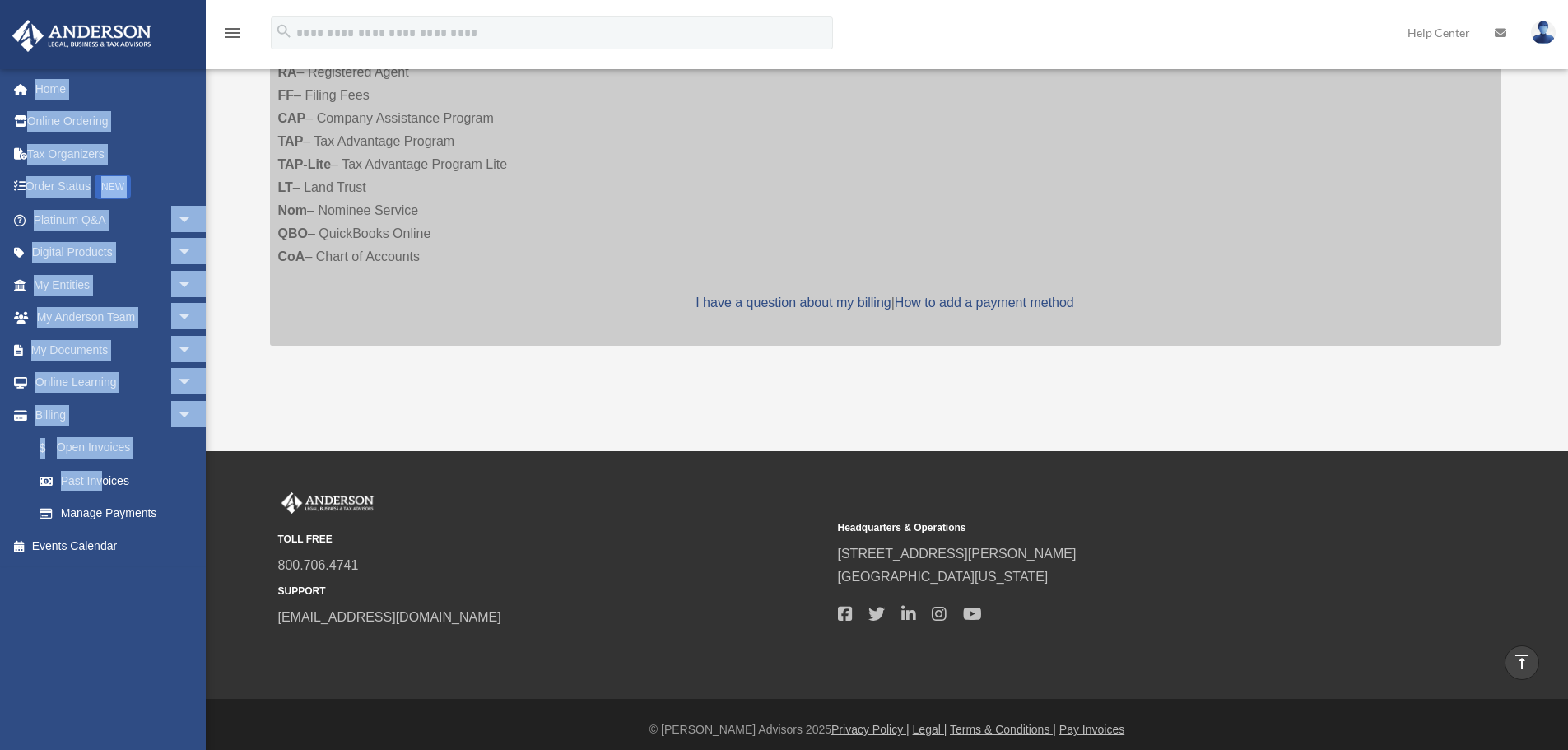
click at [104, 481] on div "[EMAIL_ADDRESS][DOMAIN_NAME] Sign Out [EMAIL_ADDRESS][DOMAIN_NAME] Home Online …" at bounding box center [102, 443] width 206 height 750
click at [104, 481] on link "Past Invoices" at bounding box center [120, 481] width 195 height 33
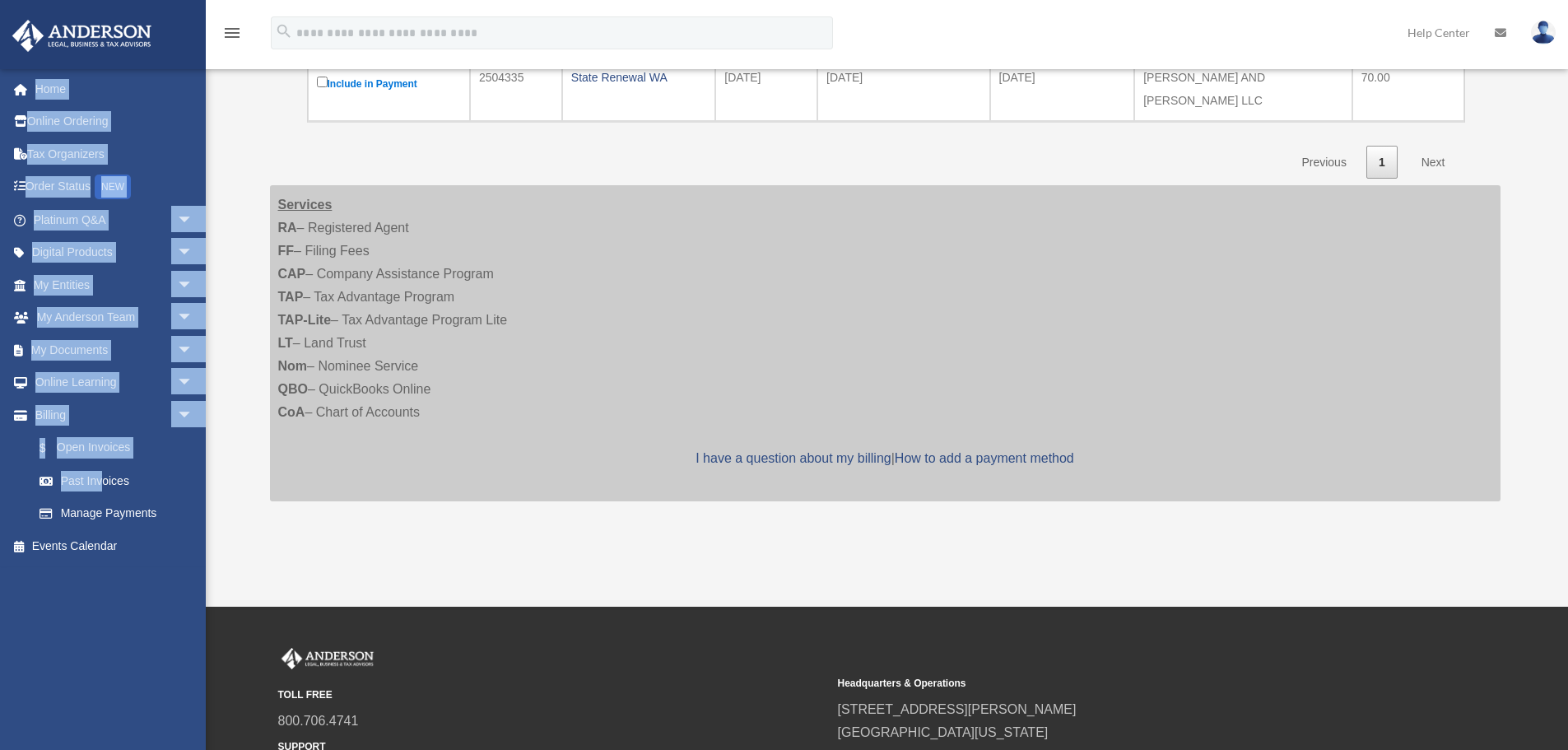
scroll to position [571, 0]
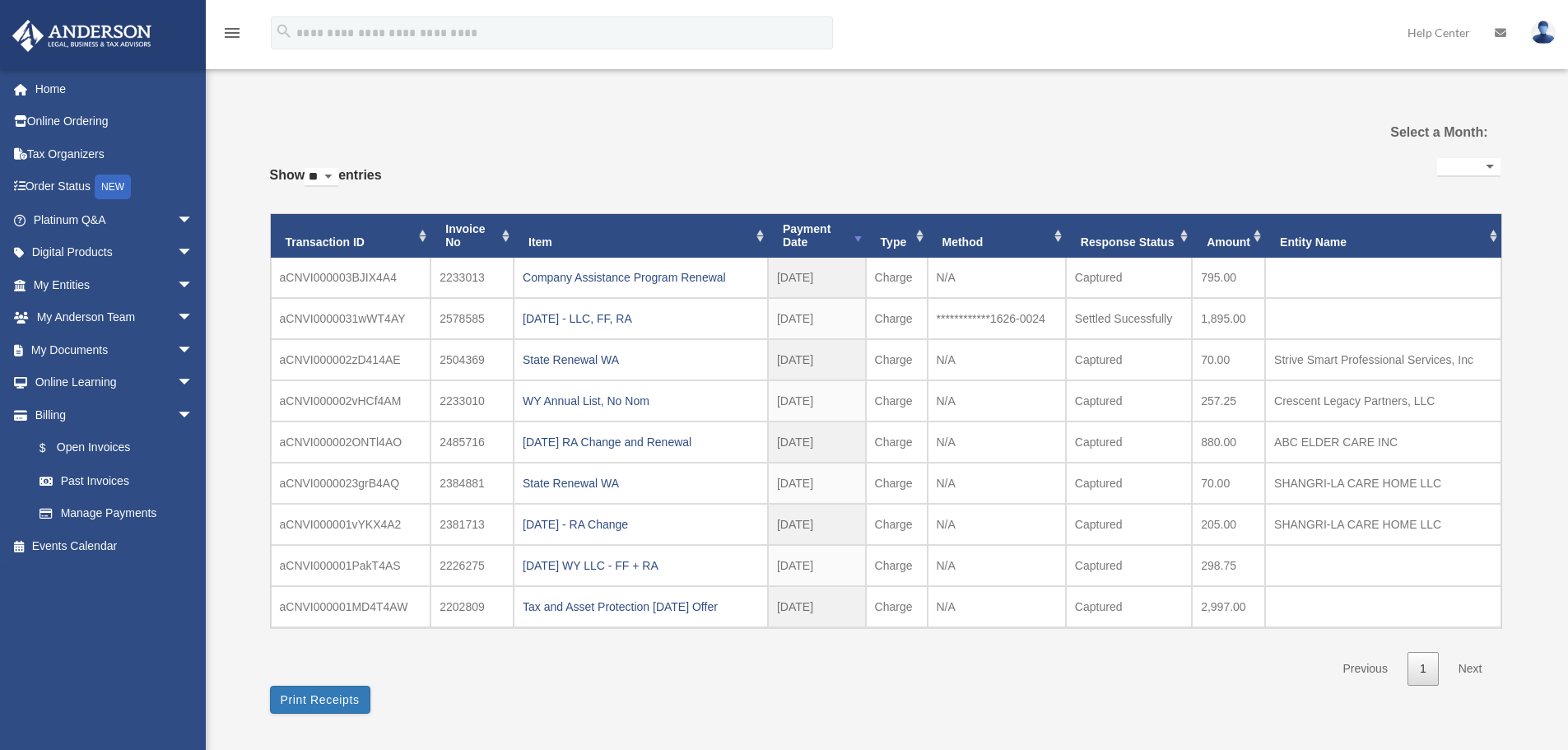
select select
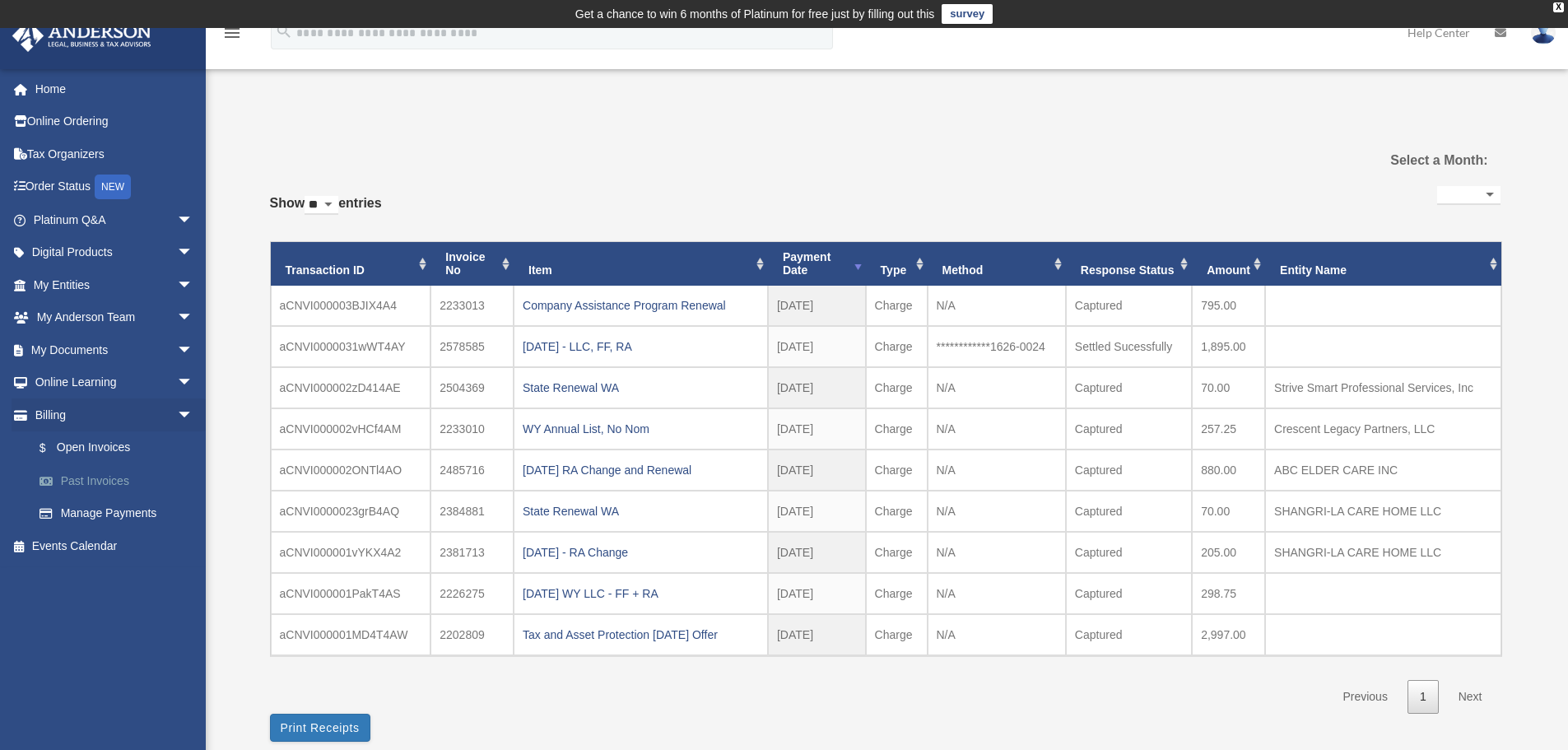
click at [111, 481] on link "Past Invoices" at bounding box center [120, 481] width 195 height 33
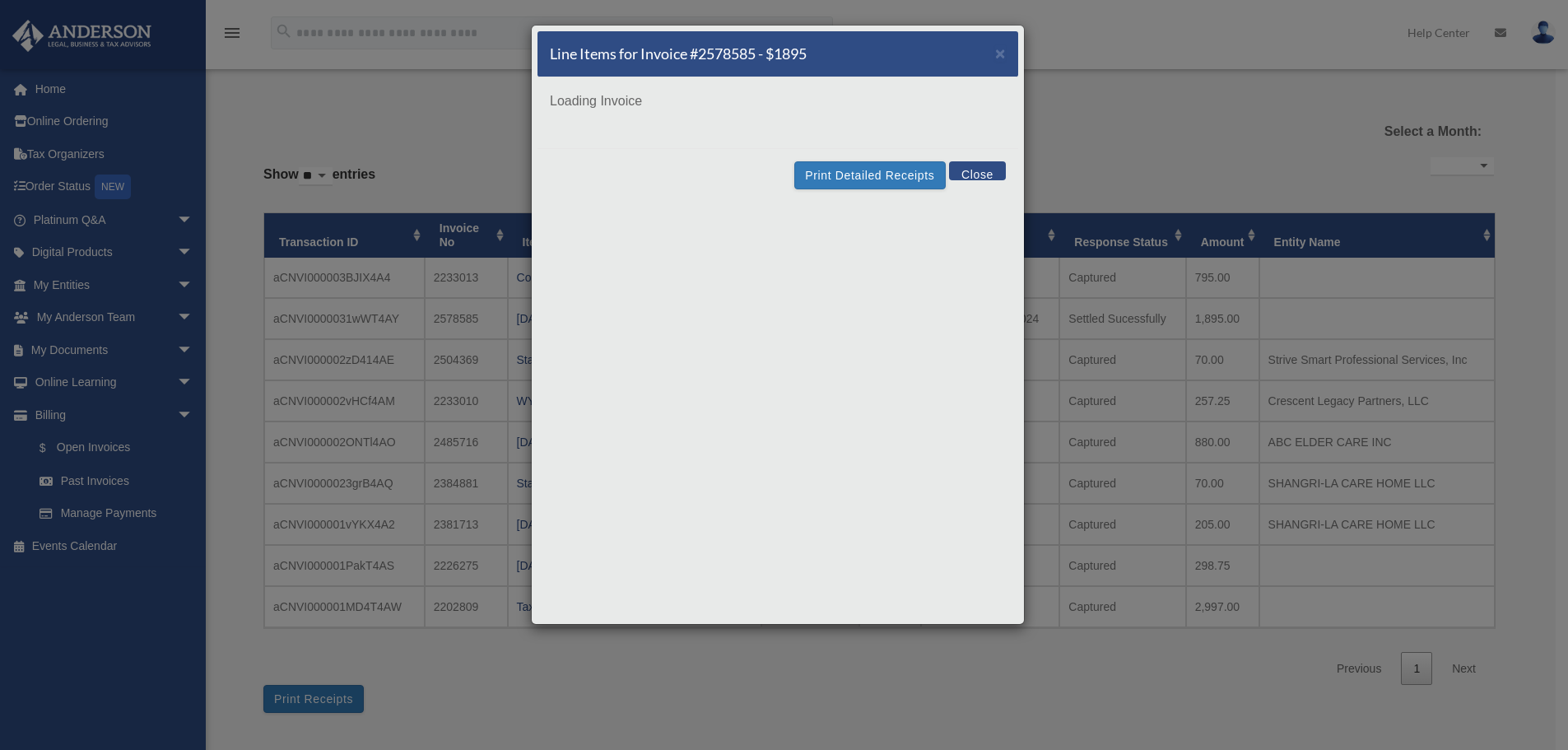
select select
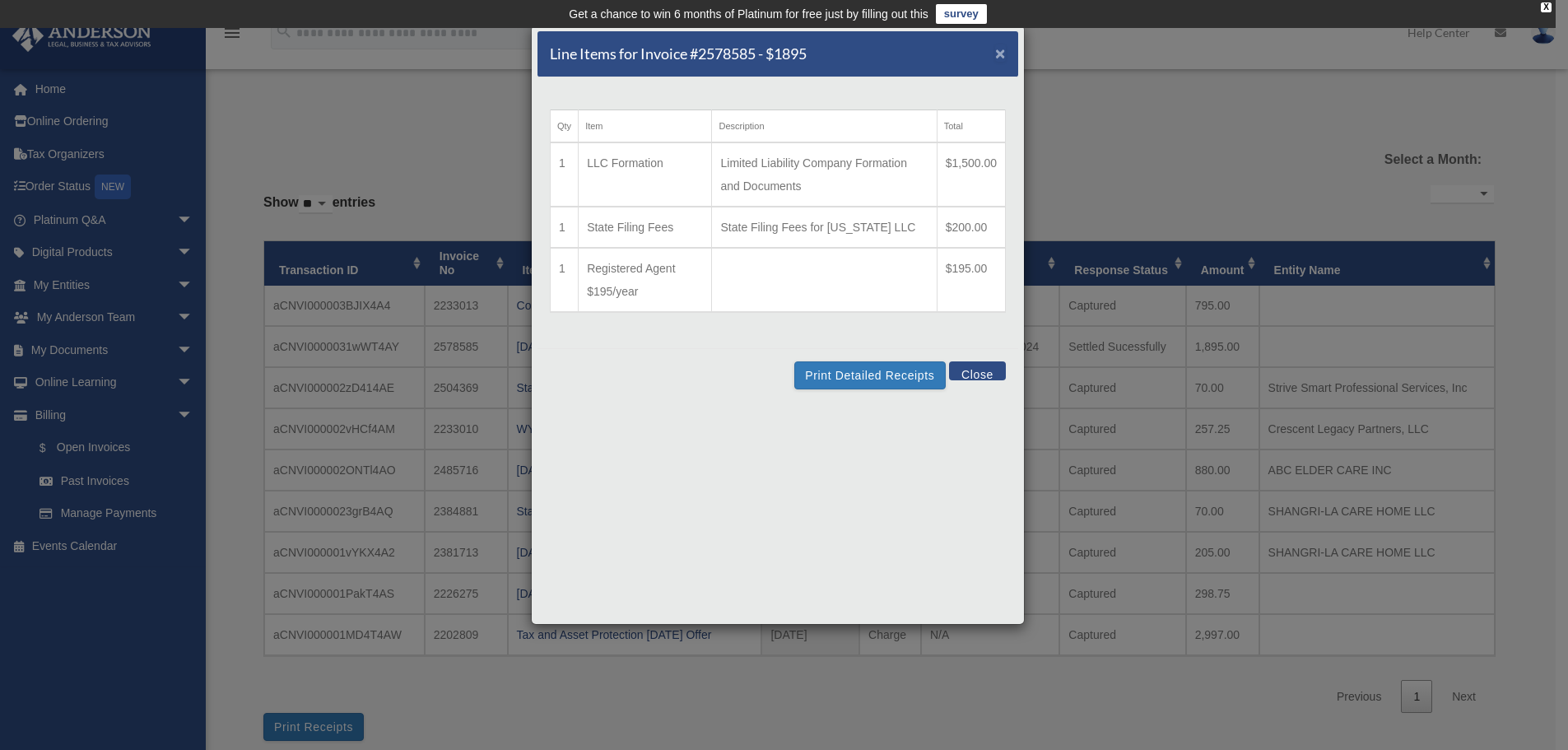
click at [1001, 56] on span "×" at bounding box center [1000, 53] width 11 height 19
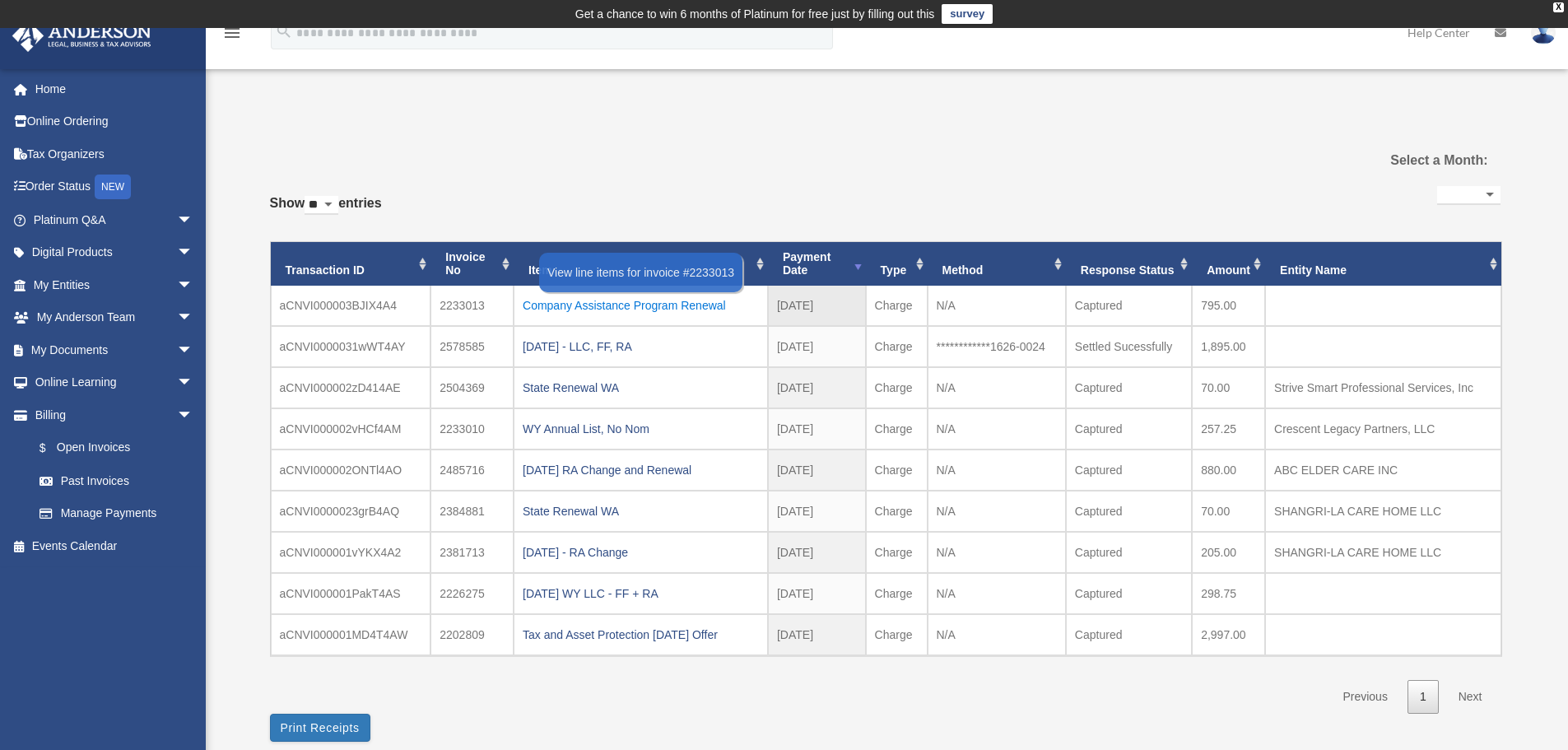
click at [592, 297] on div "Company Assistance Program Renewal" at bounding box center [641, 305] width 237 height 23
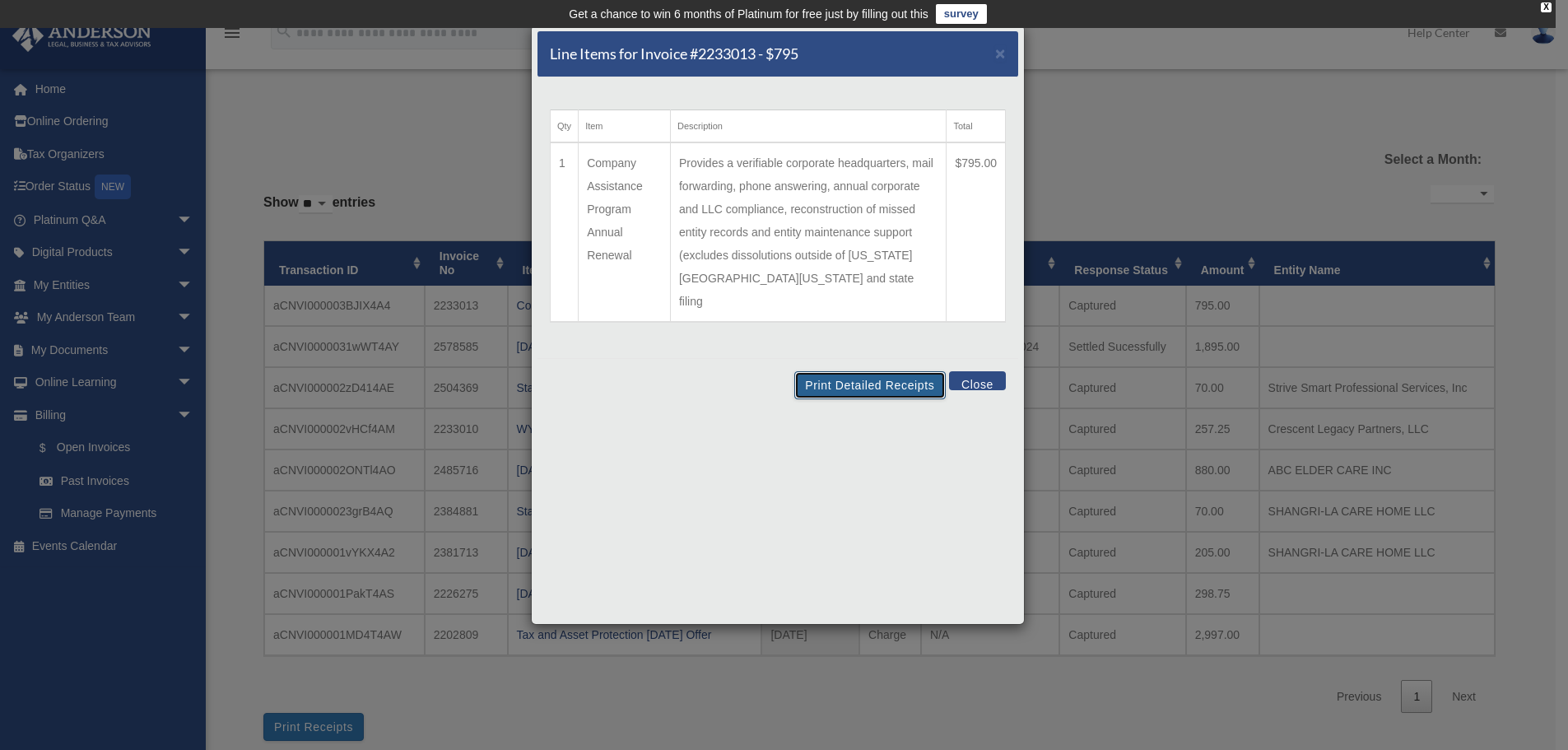
click at [844, 372] on button "Print Detailed Receipts" at bounding box center [869, 385] width 150 height 28
click at [988, 372] on button "Close" at bounding box center [977, 381] width 56 height 19
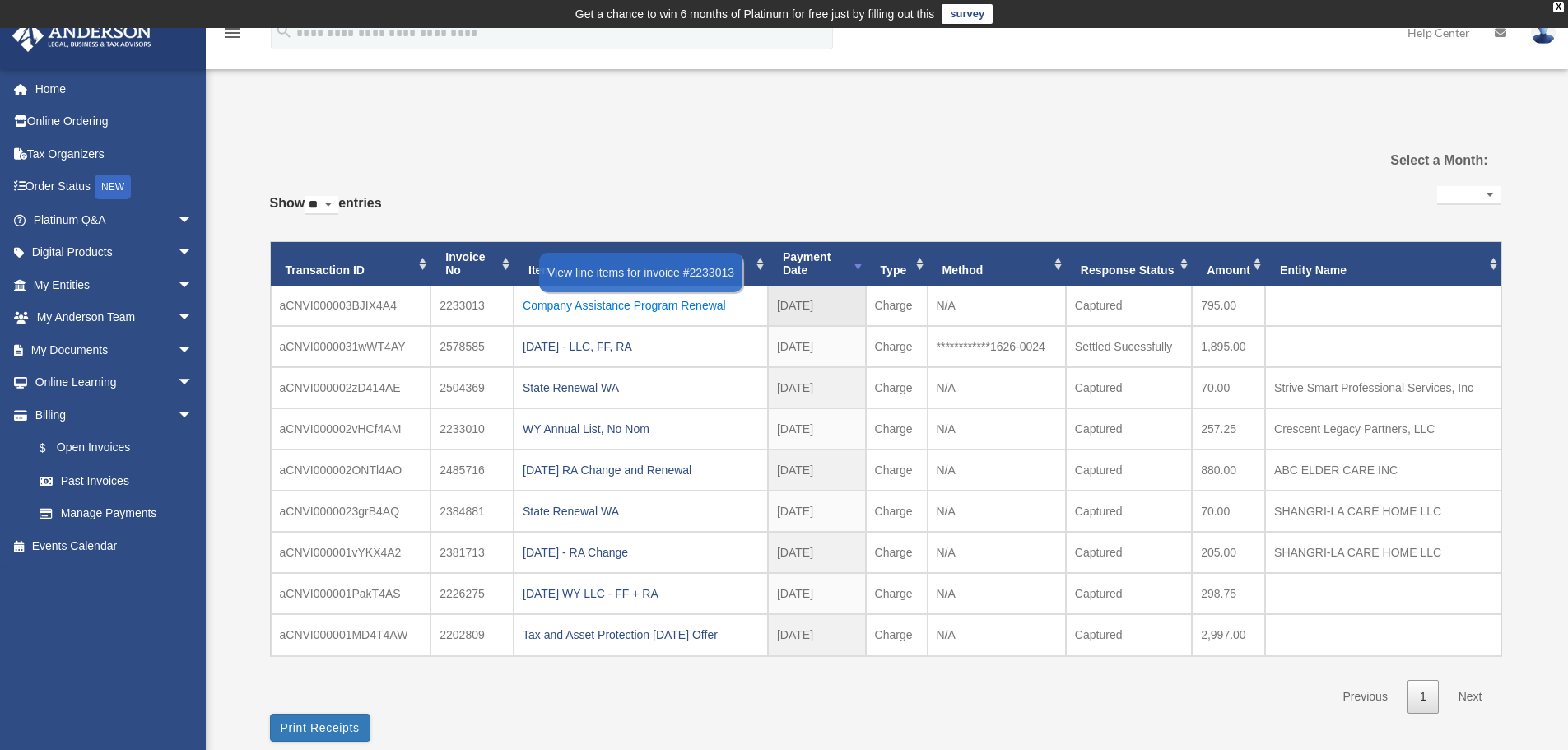
click at [663, 303] on div "Company Assistance Program Renewal" at bounding box center [641, 305] width 237 height 23
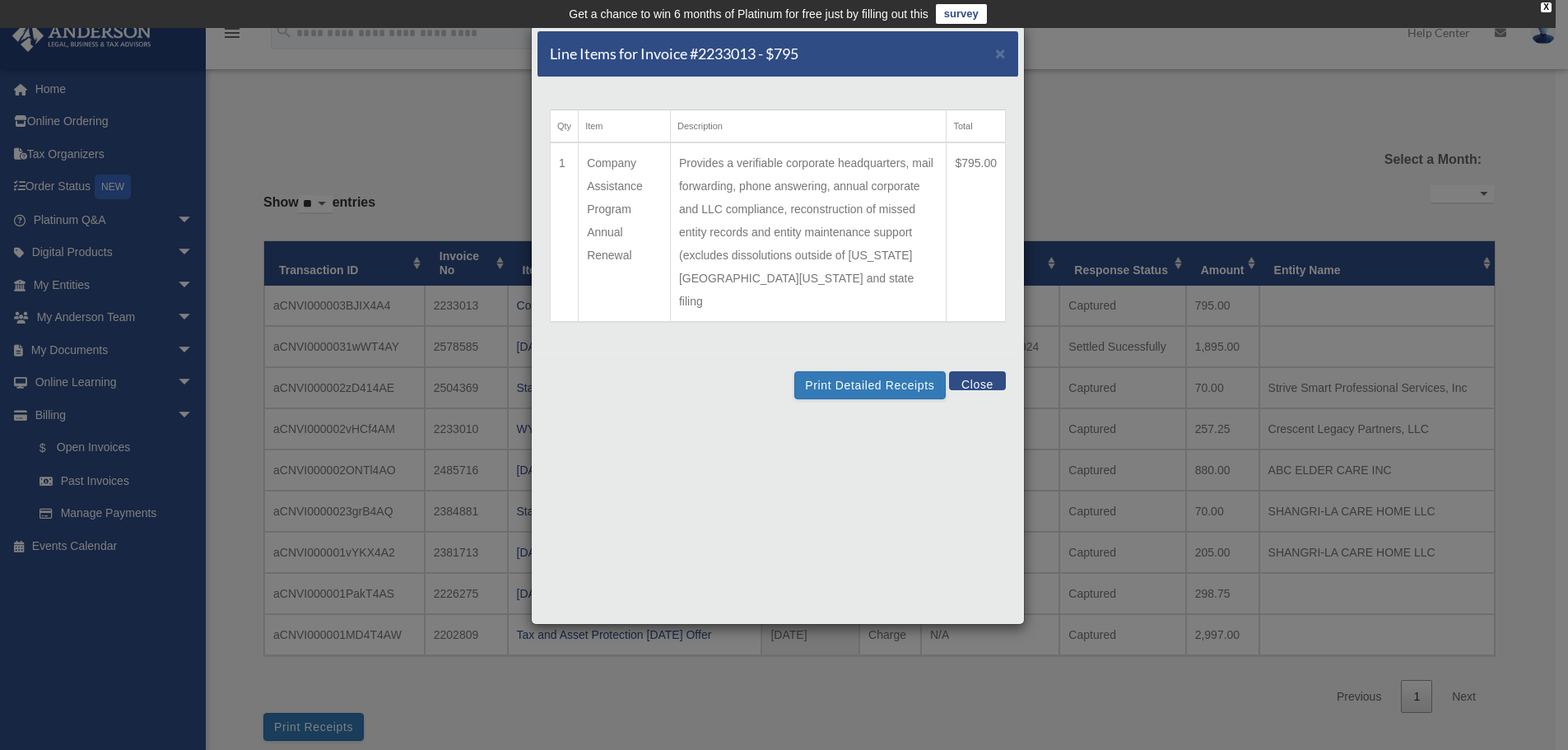
click at [980, 372] on button "Close" at bounding box center [977, 381] width 56 height 19
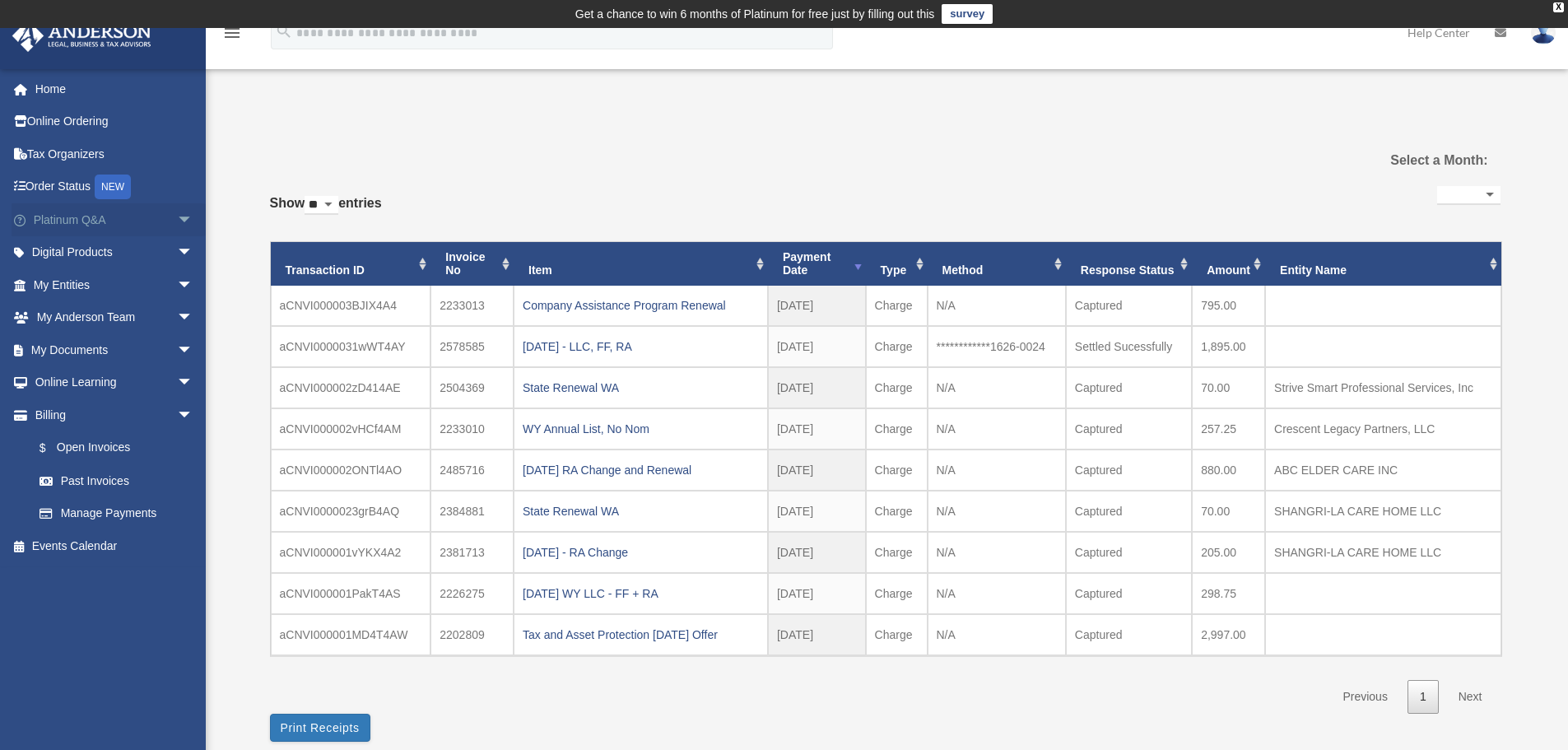
click at [78, 220] on link "Platinum Q&A arrow_drop_down" at bounding box center [114, 220] width 207 height 33
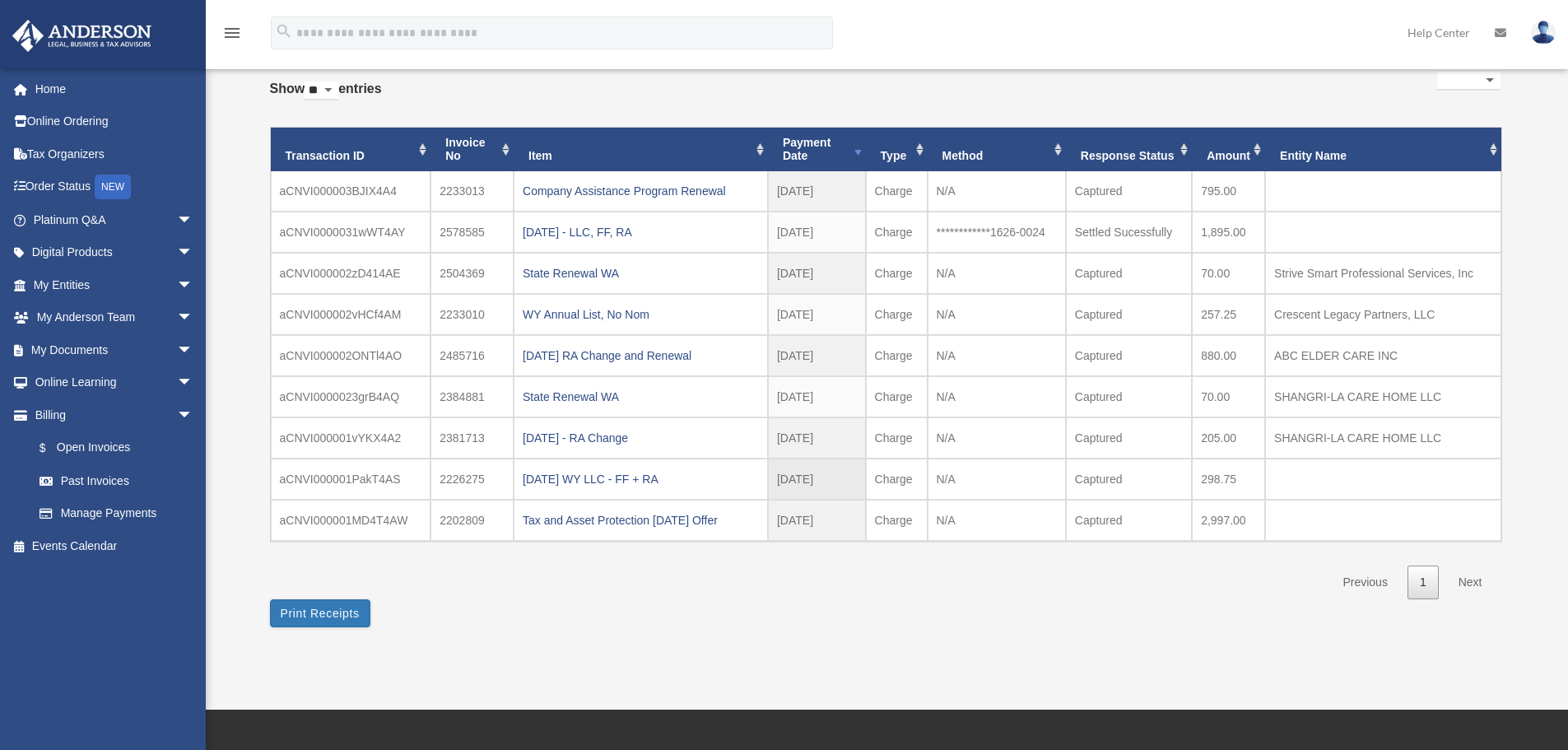
scroll to position [211, 0]
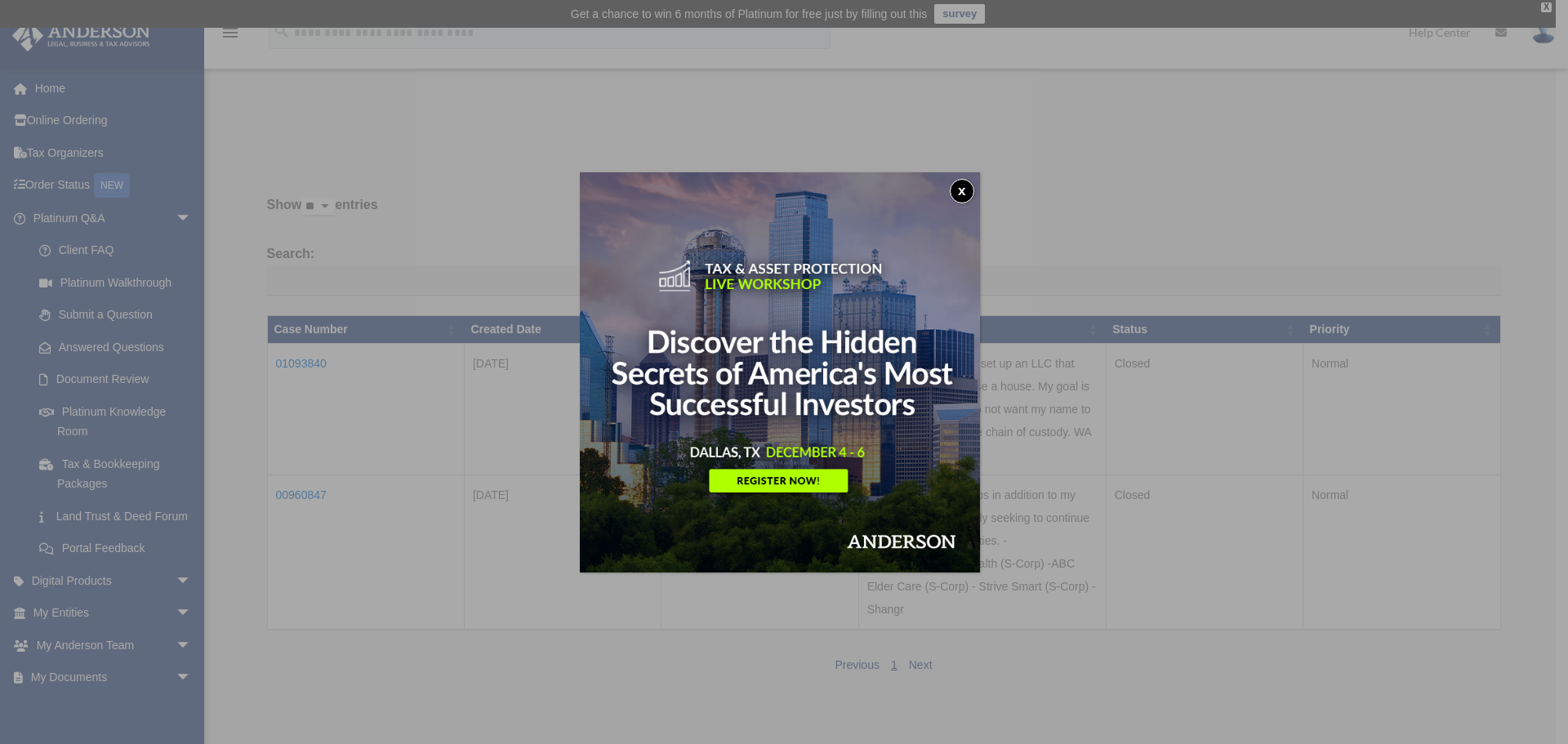
click at [968, 184] on button "x" at bounding box center [962, 191] width 25 height 25
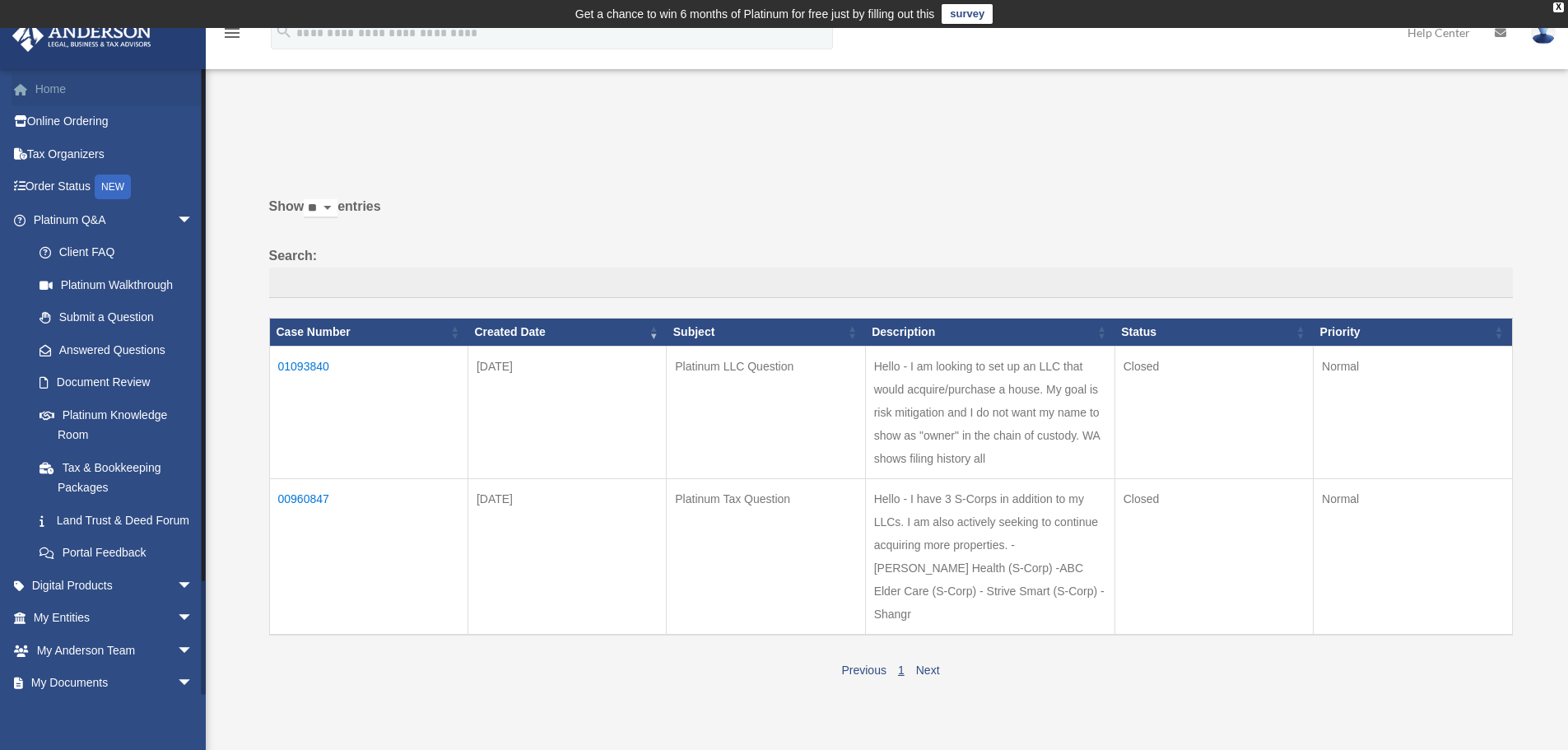
click at [56, 78] on link "Home" at bounding box center [114, 89] width 207 height 33
click at [177, 636] on span "arrow_drop_down" at bounding box center [193, 618] width 33 height 34
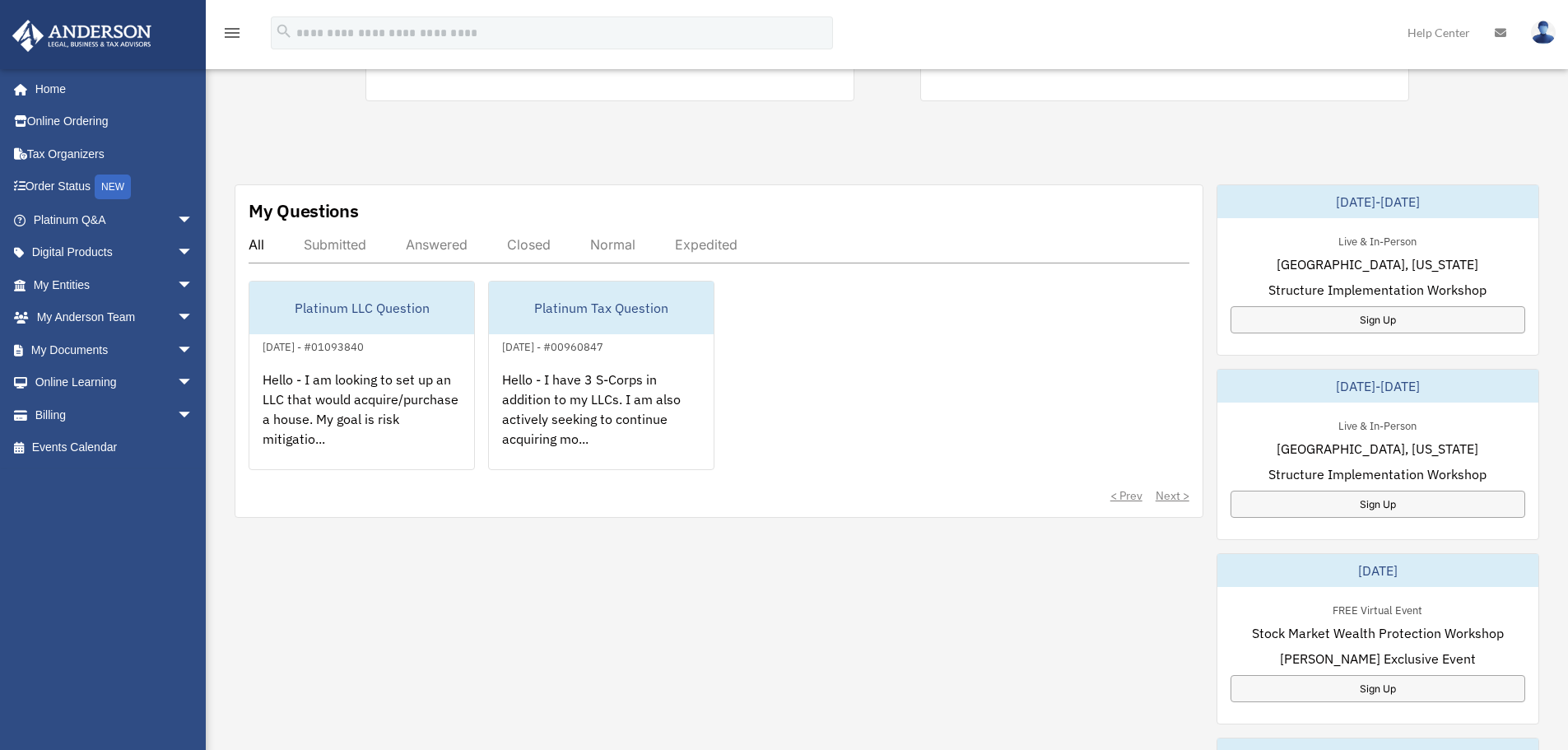
scroll to position [494, 0]
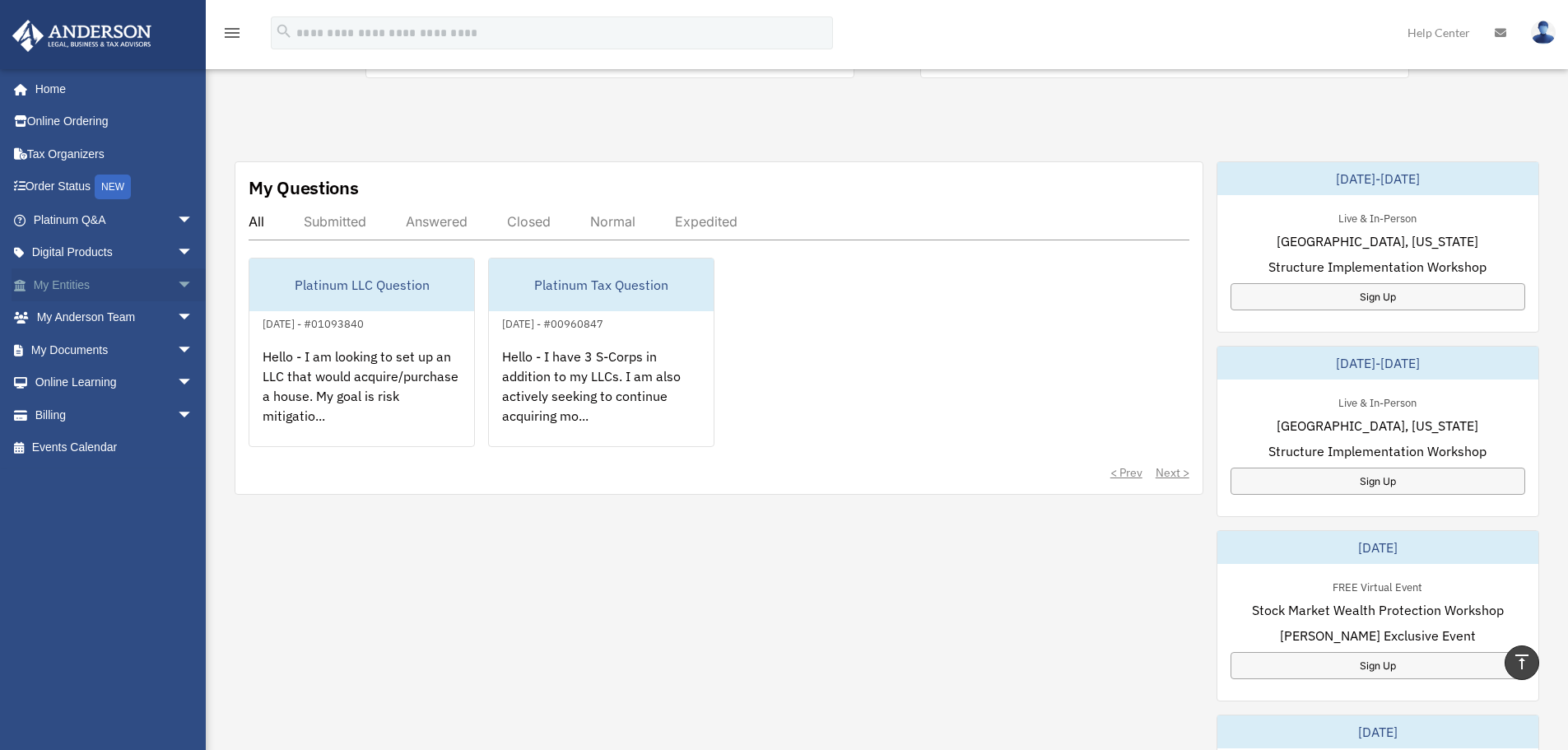
click at [67, 284] on link "My Entities arrow_drop_down" at bounding box center [114, 284] width 207 height 33
click at [177, 284] on span "arrow_drop_down" at bounding box center [193, 285] width 33 height 34
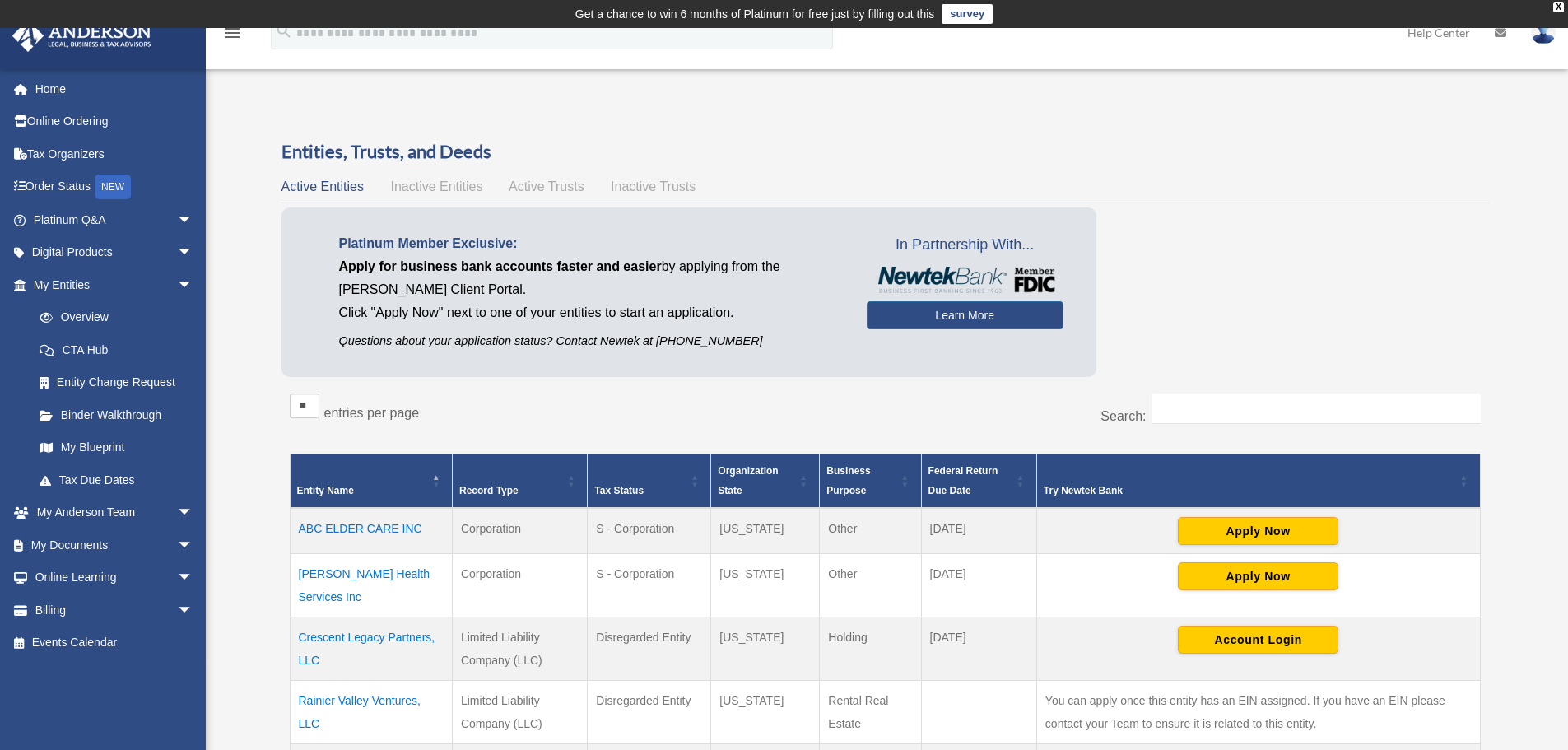
click at [439, 186] on span "Inactive Entities" at bounding box center [436, 186] width 92 height 14
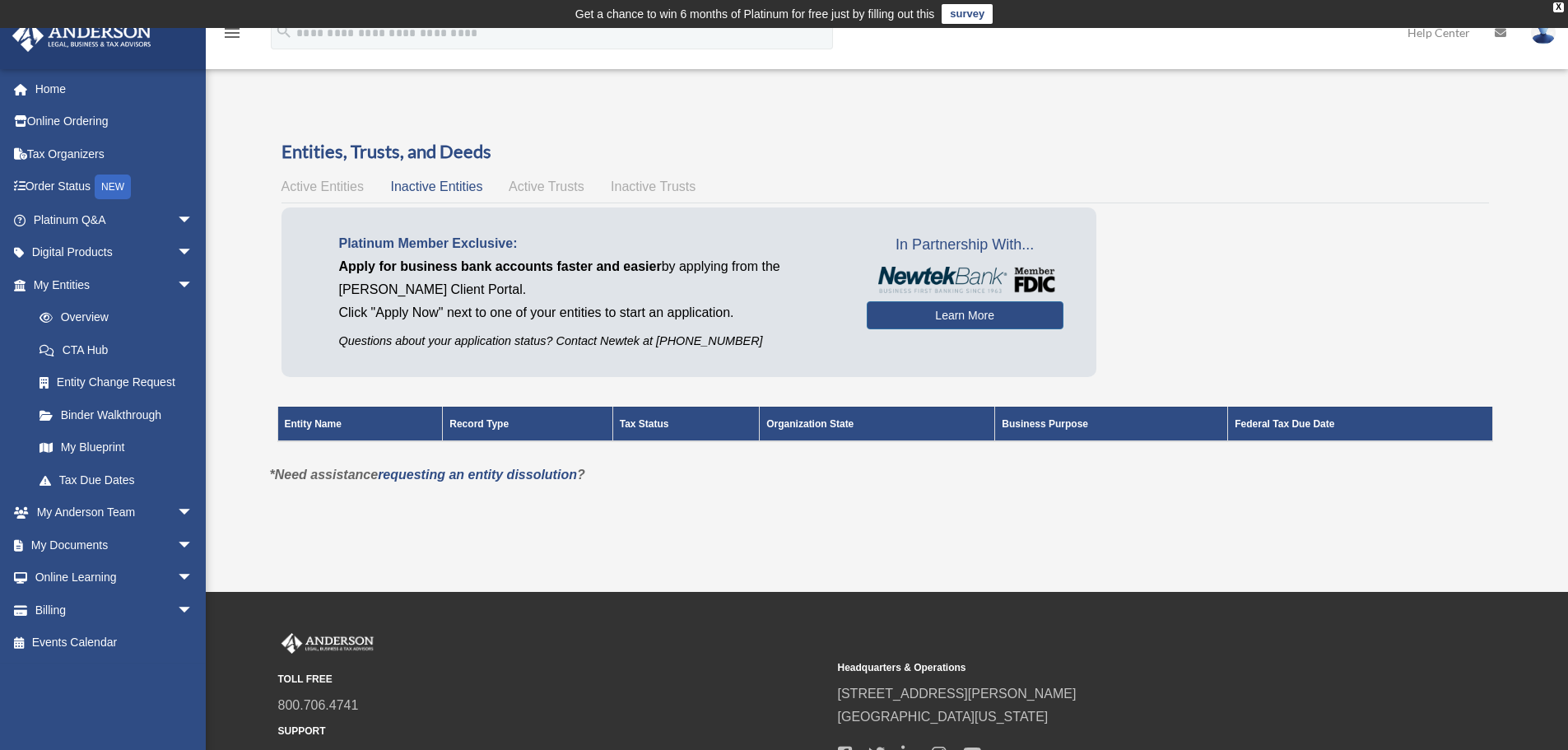
click at [553, 184] on span "Active Trusts" at bounding box center [547, 186] width 76 height 14
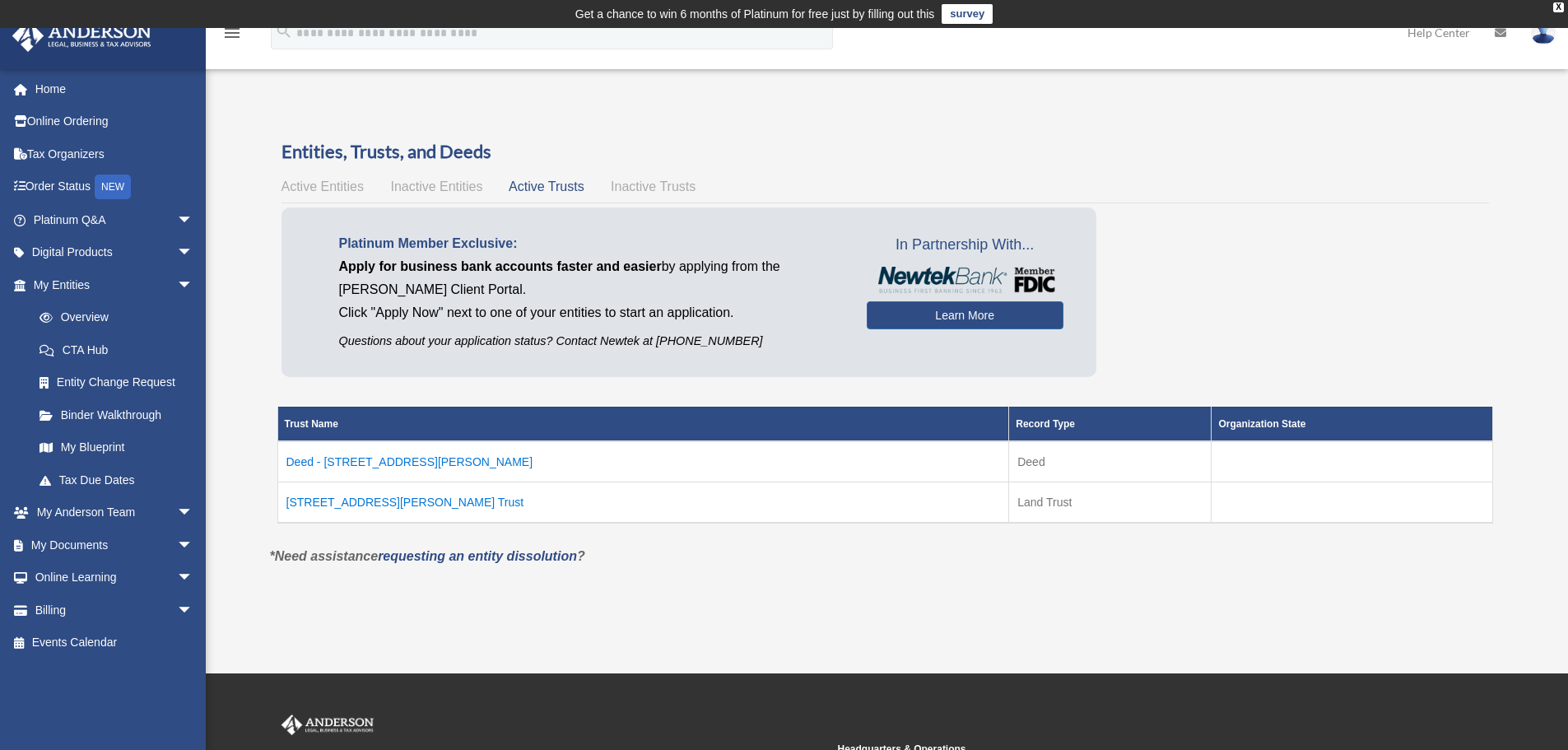
click at [401, 503] on td "3102 Crystal Ridge Dr SE Trust" at bounding box center [643, 502] width 732 height 41
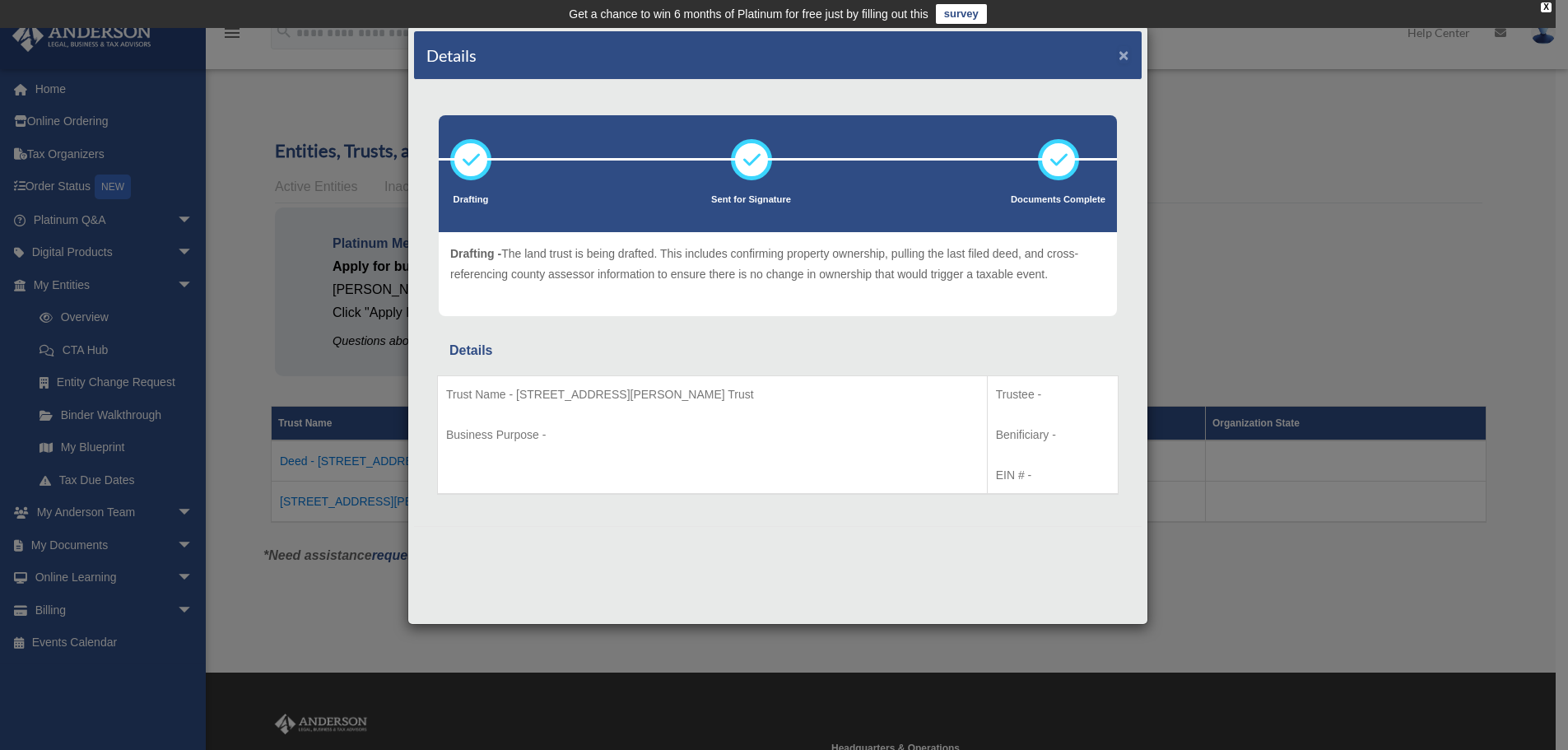
click at [1126, 56] on button "×" at bounding box center [1124, 55] width 11 height 17
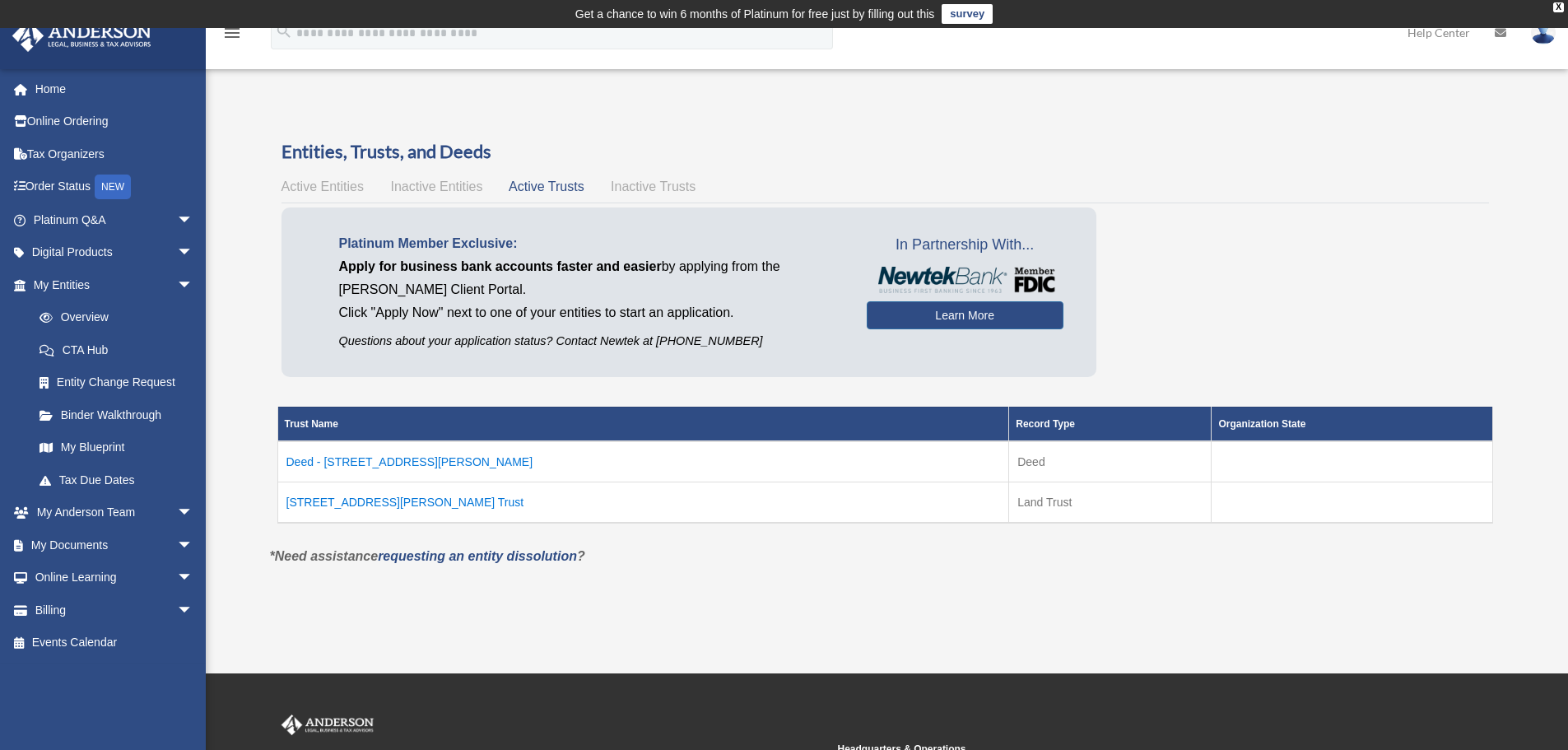
click at [337, 183] on span "Active Entities" at bounding box center [323, 186] width 82 height 14
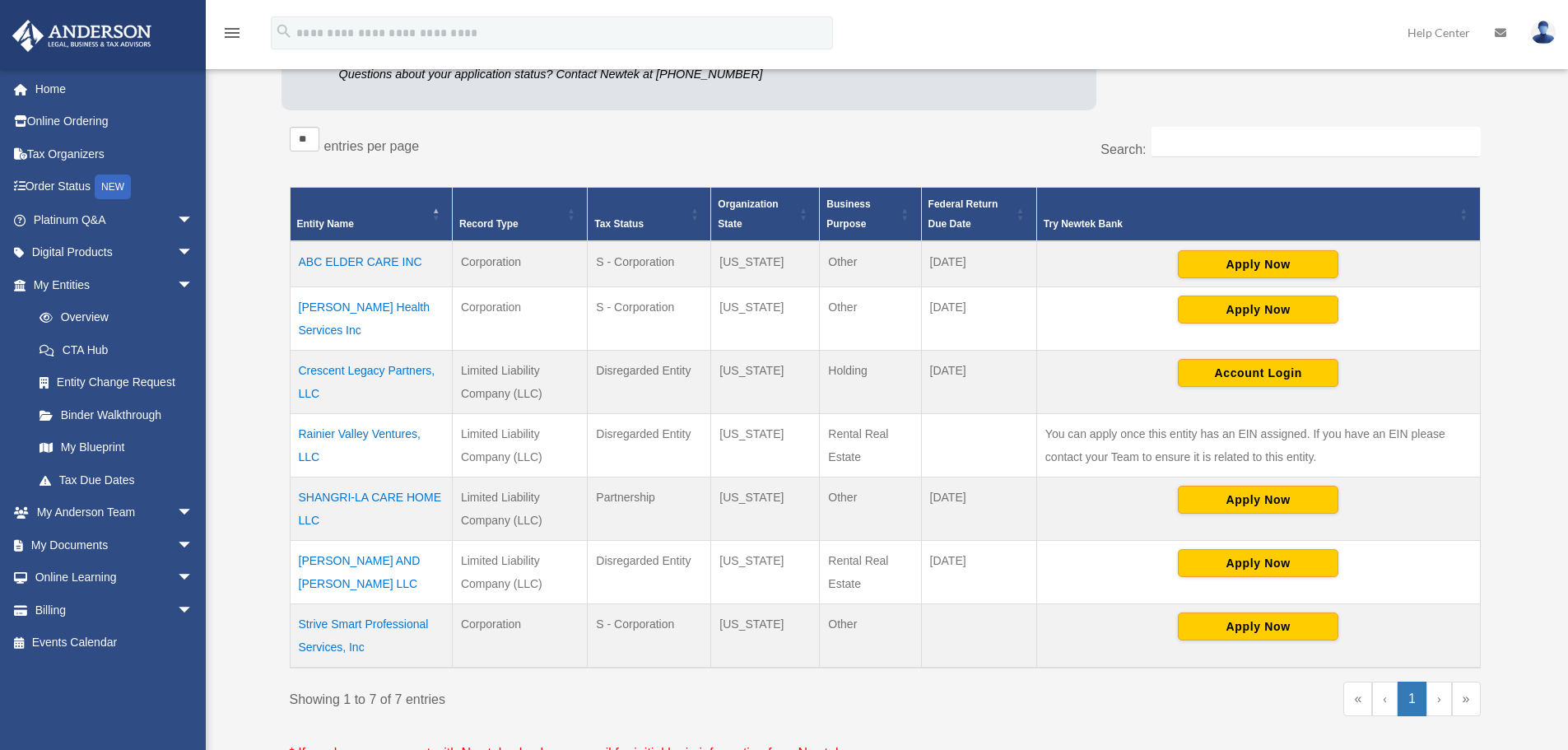
scroll to position [329, 0]
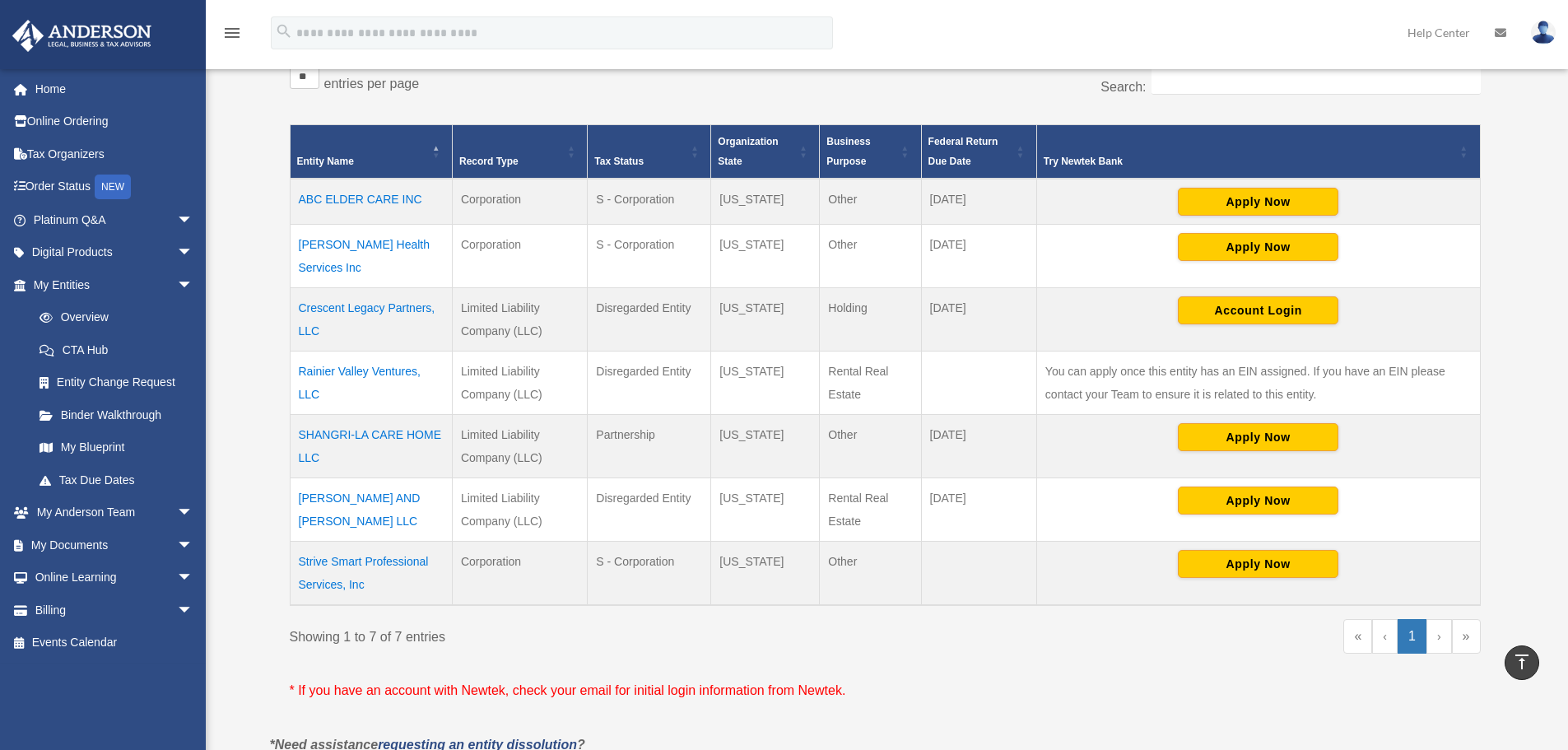
click at [365, 542] on td "Strive Smart Professional Services, Inc" at bounding box center [371, 573] width 162 height 64
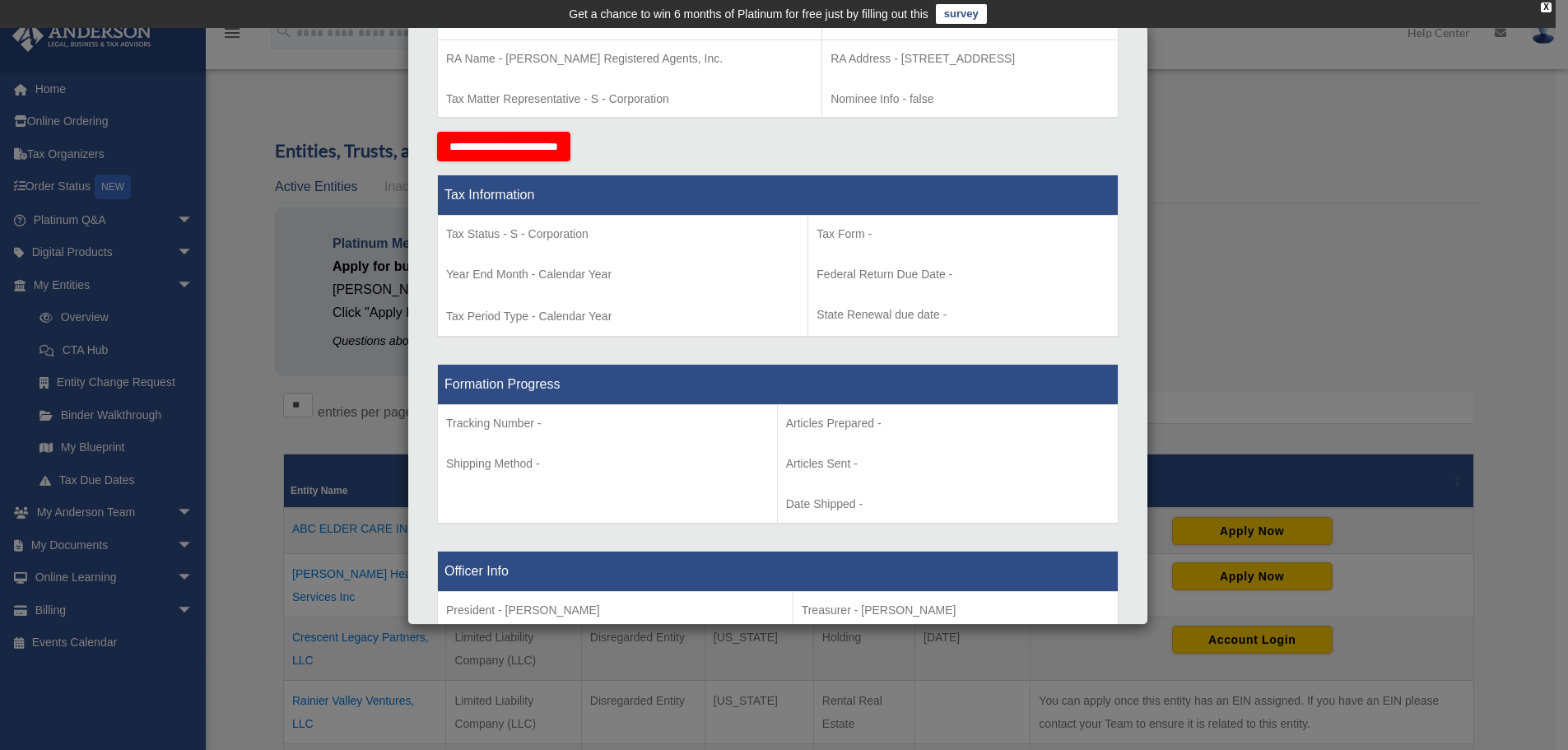
scroll to position [0, 0]
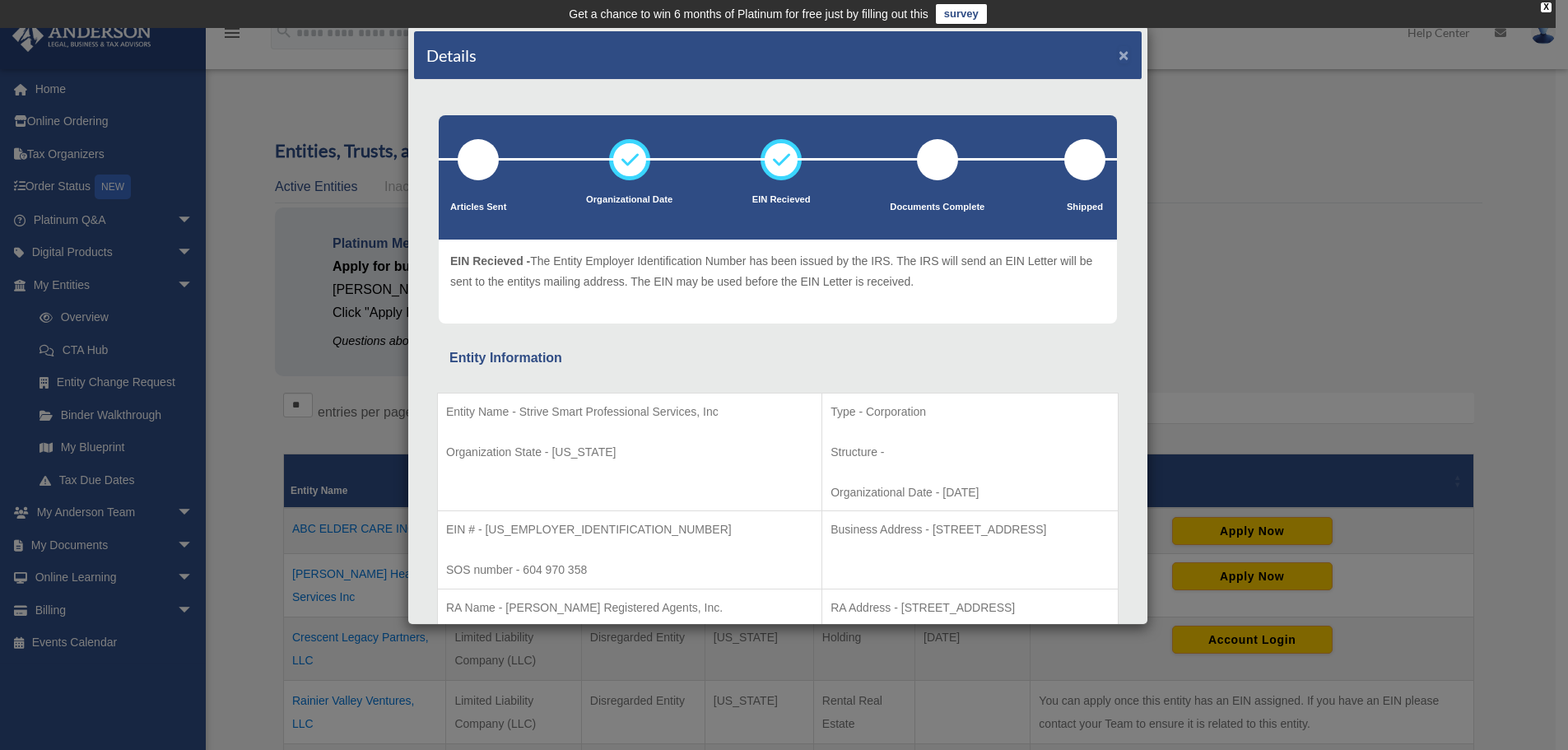
click at [1119, 56] on button "×" at bounding box center [1124, 55] width 11 height 17
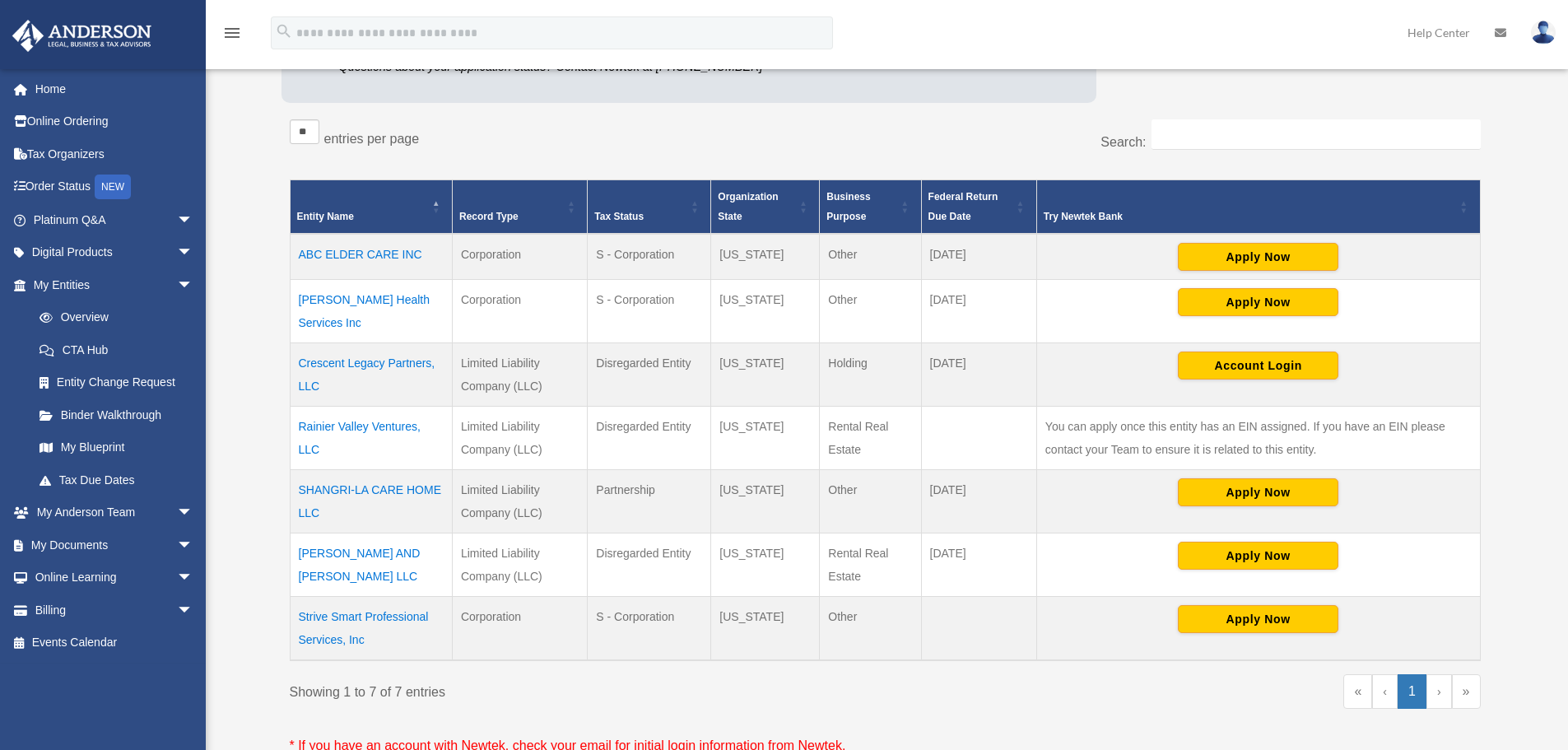
scroll to position [329, 0]
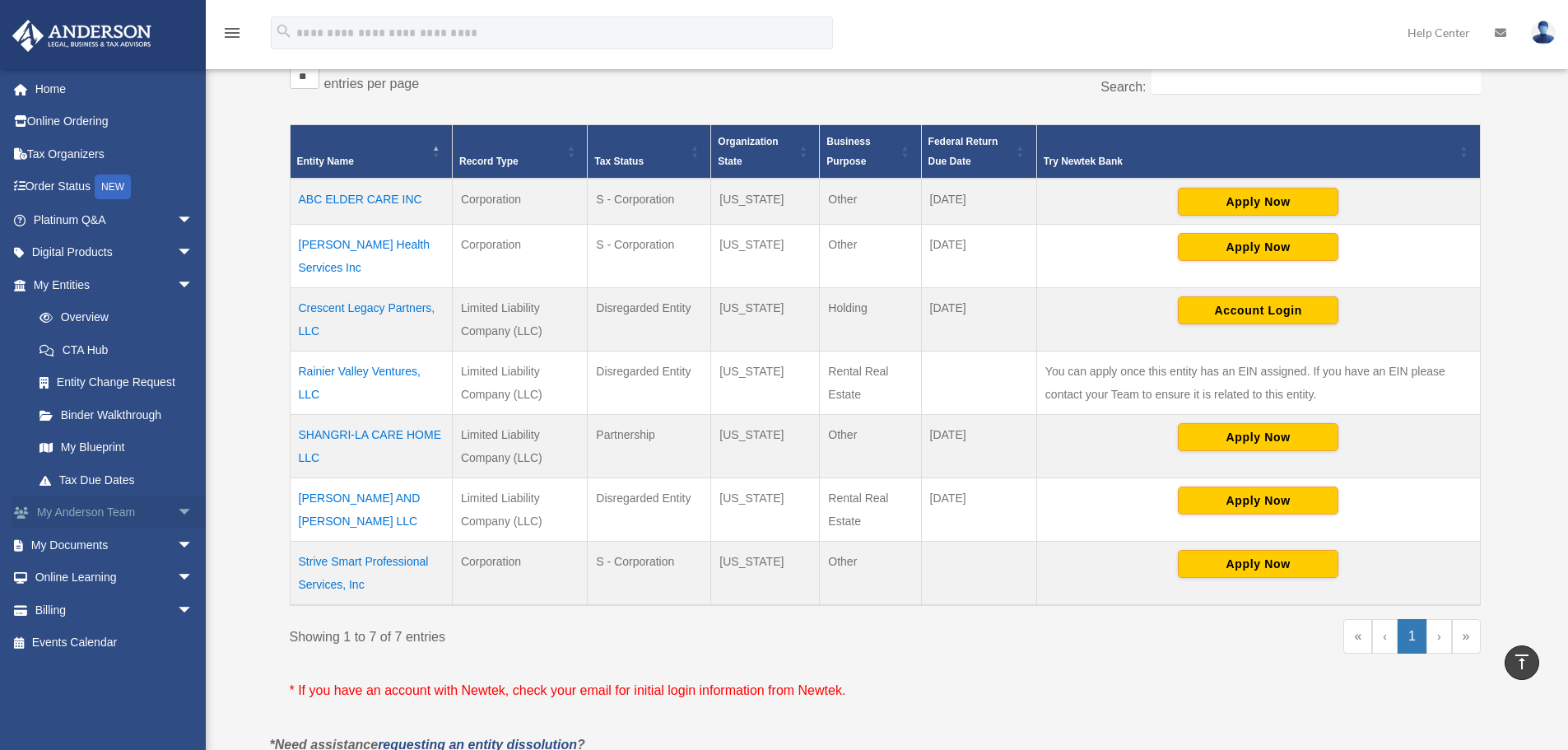
click at [177, 511] on span "arrow_drop_down" at bounding box center [193, 513] width 33 height 34
click at [391, 353] on td "Rainier Valley Ventures, LLC" at bounding box center [371, 384] width 162 height 63
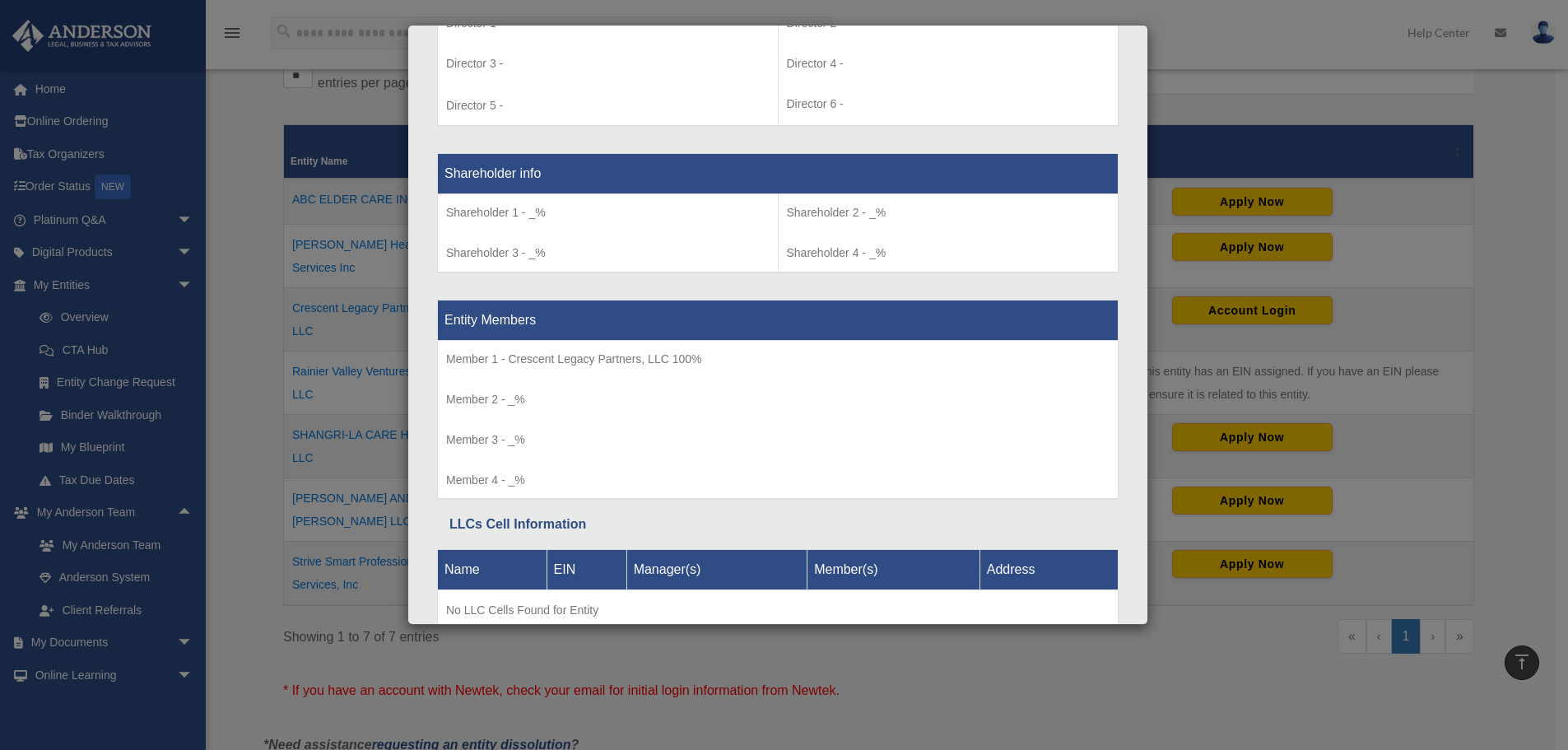
scroll to position [1351, 0]
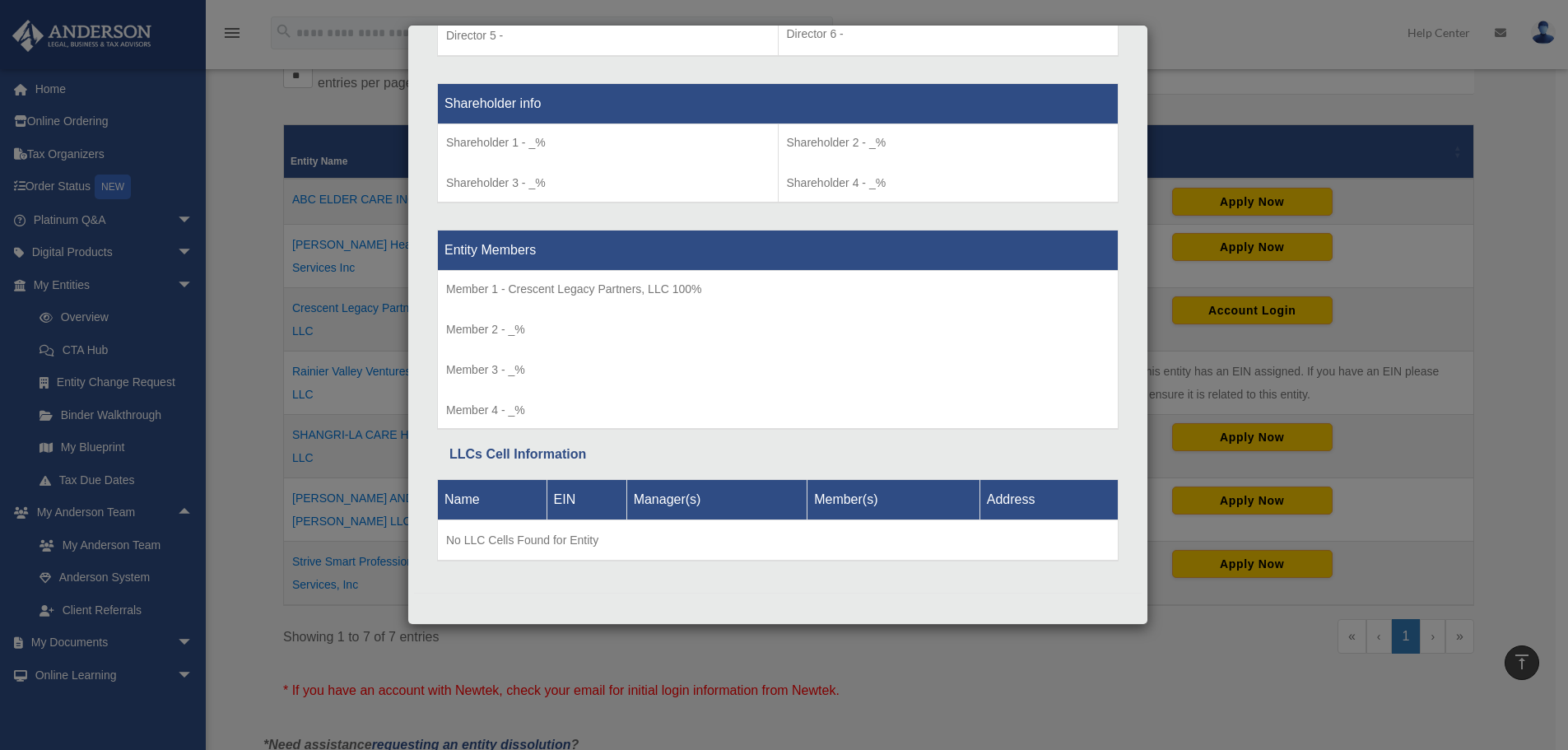
click at [1436, 331] on div "Details × Articles Sent Organizational Date" at bounding box center [784, 375] width 1568 height 750
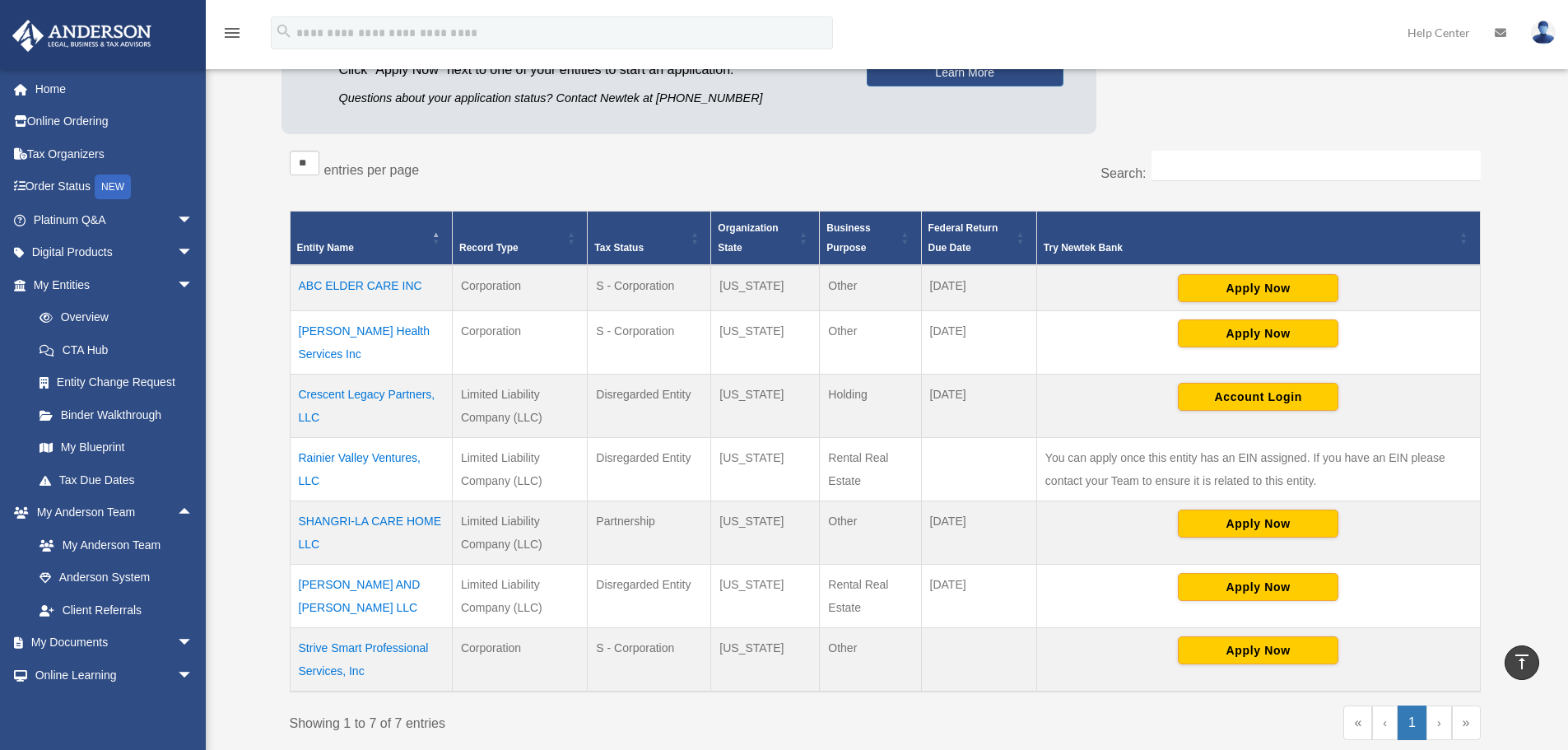
scroll to position [238, 0]
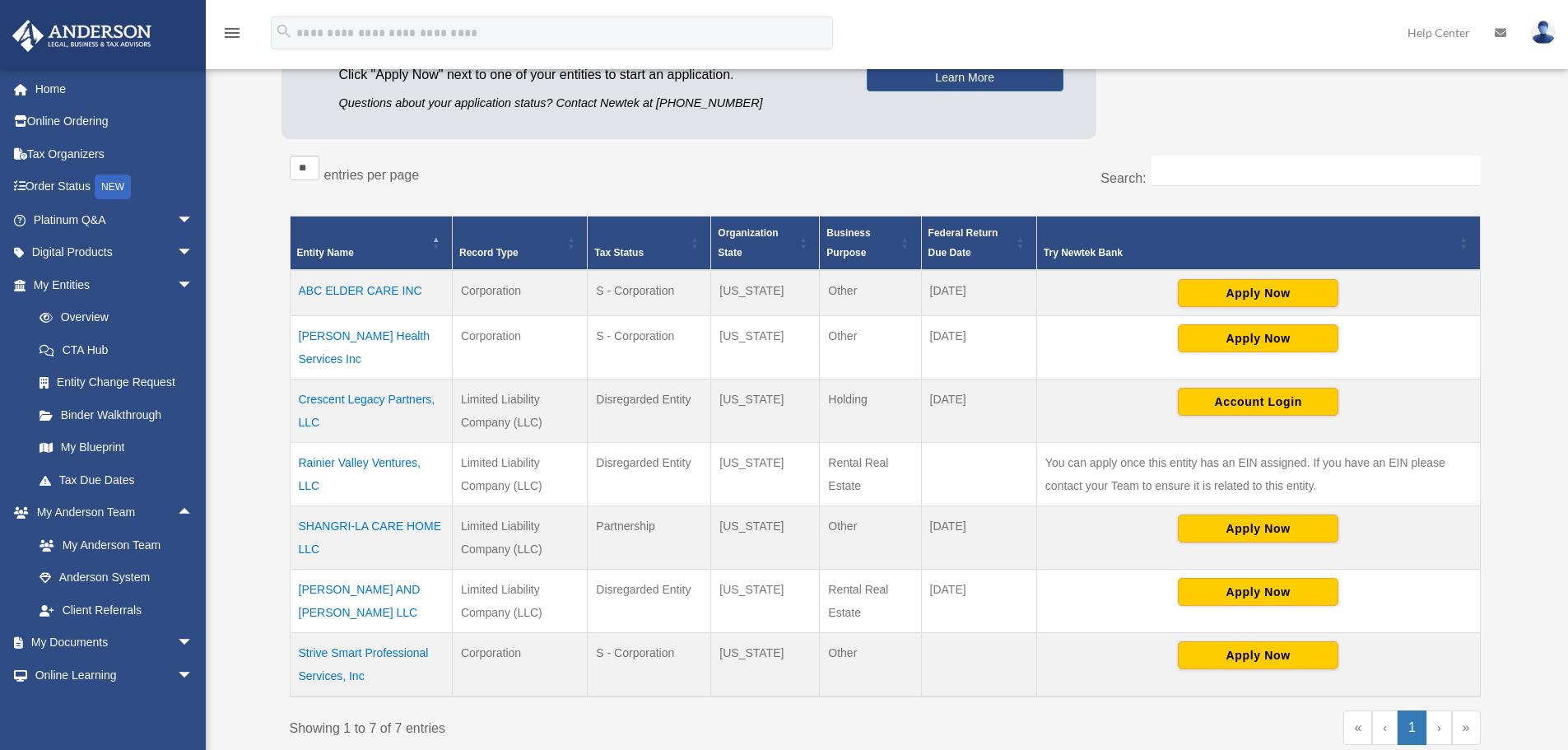
click at [371, 445] on td "Rainier Valley Ventures, LLC" at bounding box center [371, 474] width 162 height 63
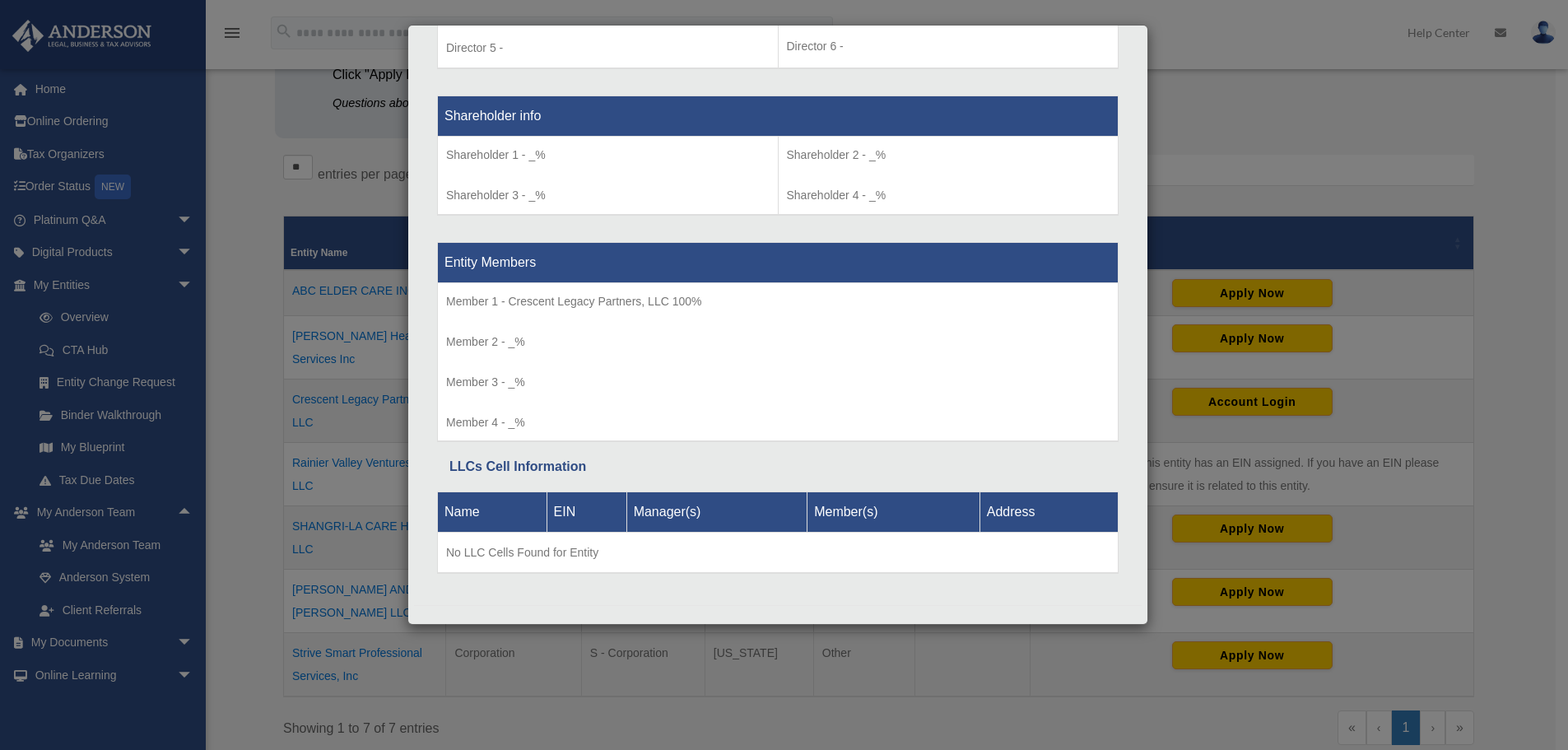
scroll to position [1351, 0]
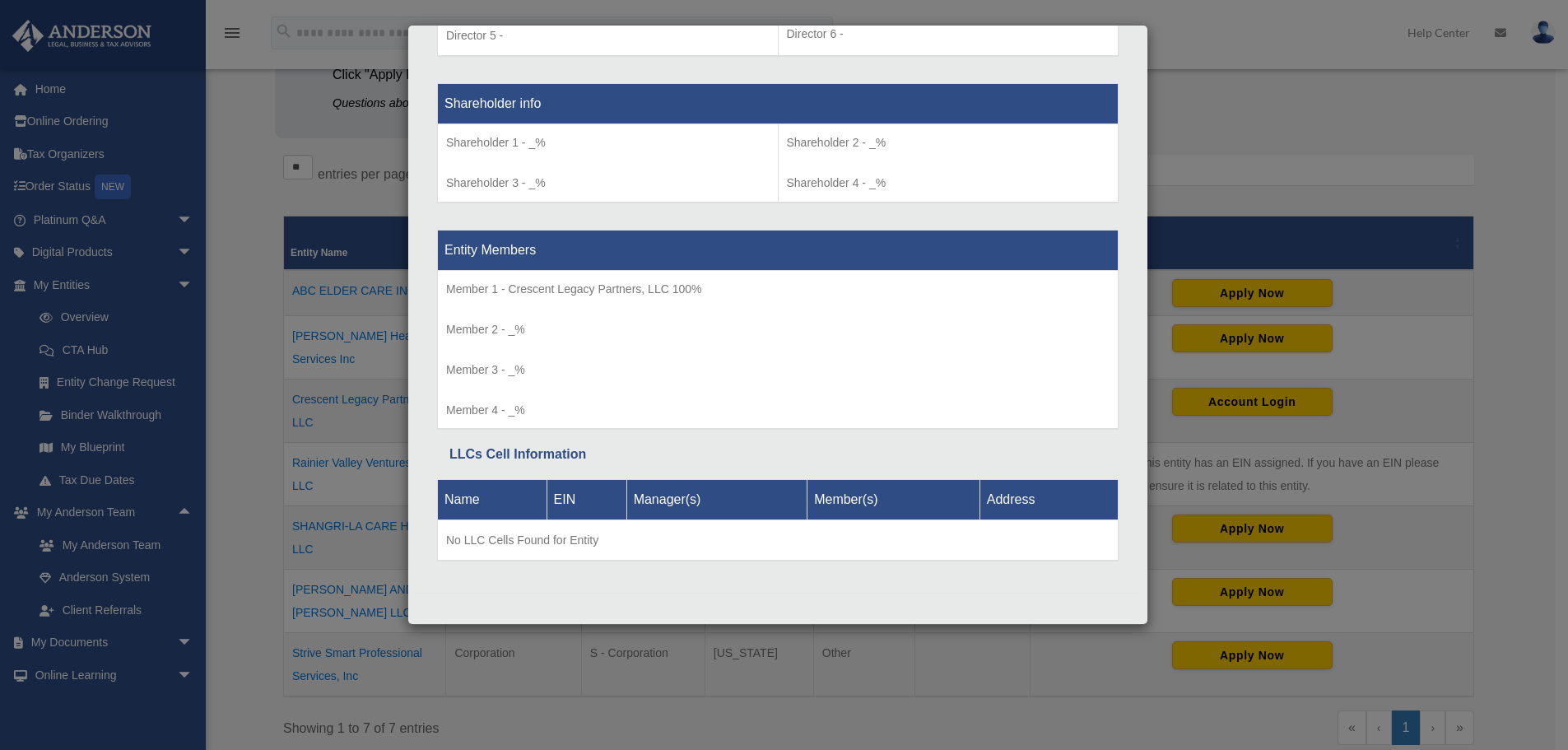
click at [1192, 189] on div "Details × Articles Sent Organizational Date" at bounding box center [784, 375] width 1568 height 750
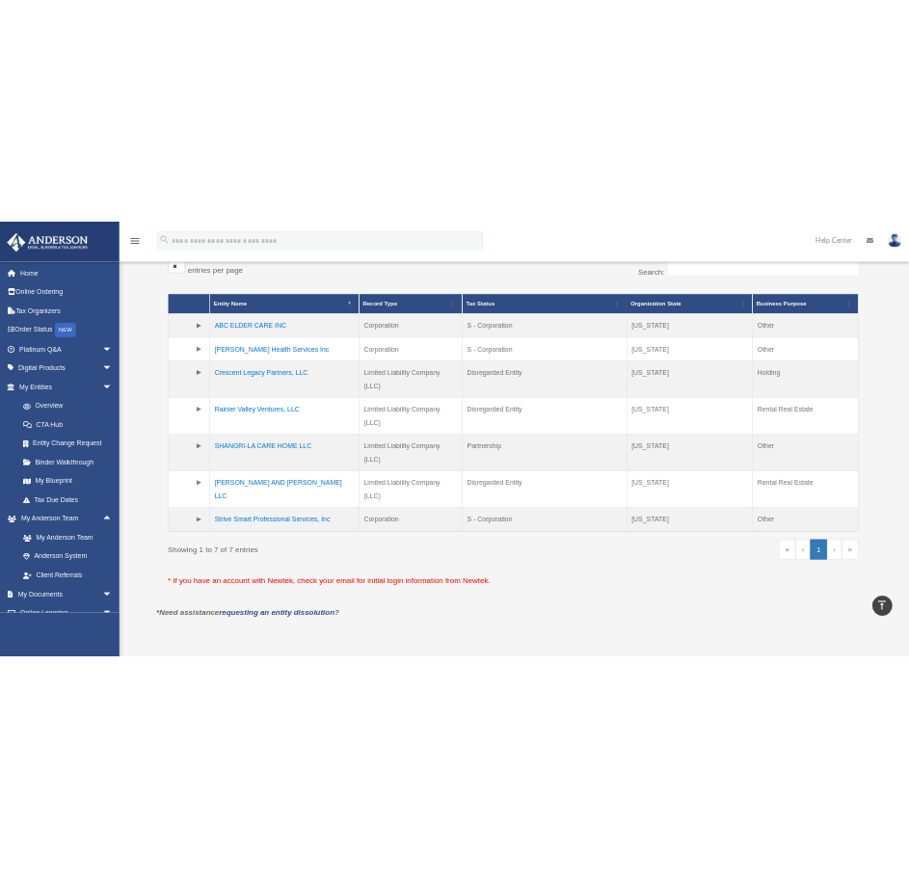
scroll to position [426, 0]
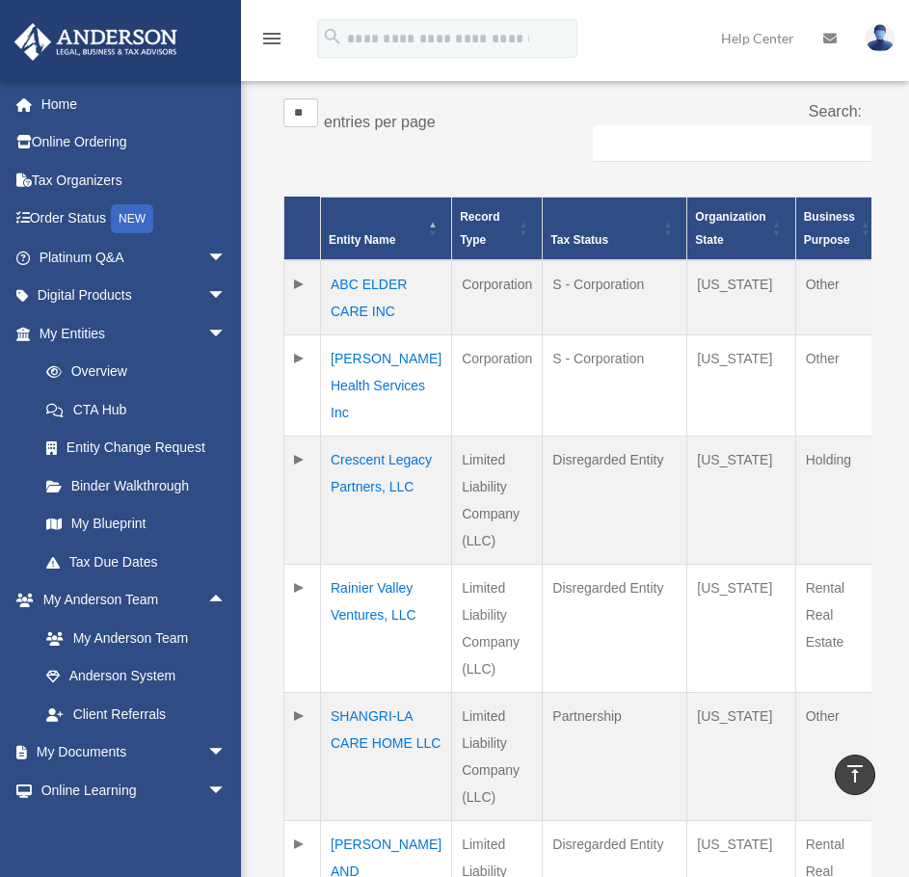
click at [358, 605] on td "Rainier Valley Ventures, LLC" at bounding box center [386, 628] width 131 height 128
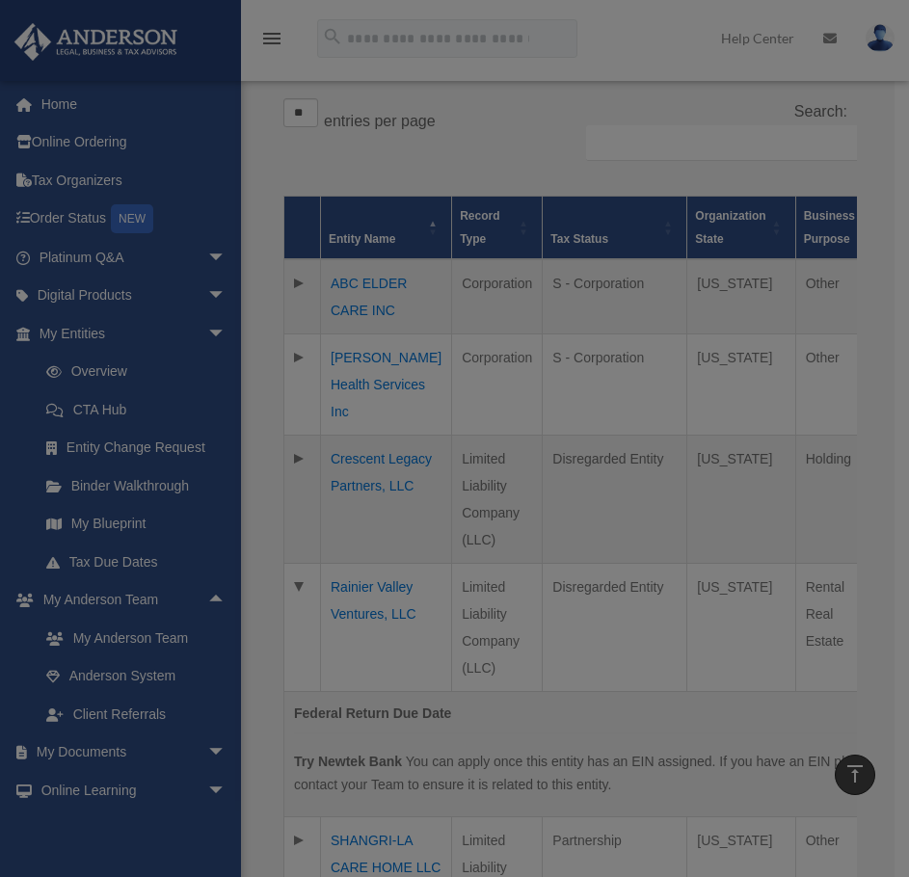
scroll to position [0, 0]
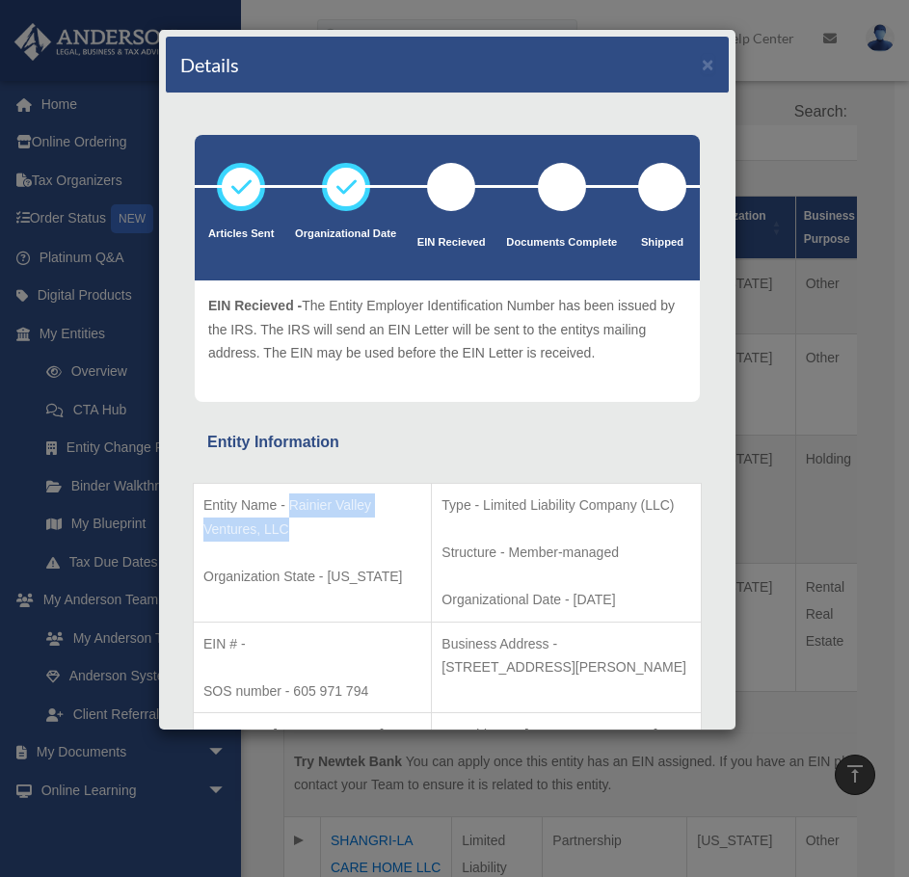
drag, startPoint x: 290, startPoint y: 501, endPoint x: 294, endPoint y: 536, distance: 34.9
click at [294, 536] on p "Entity Name - Rainier Valley Ventures, LLC" at bounding box center [312, 516] width 218 height 47
copy p "Rainier Valley Ventures, LLC"
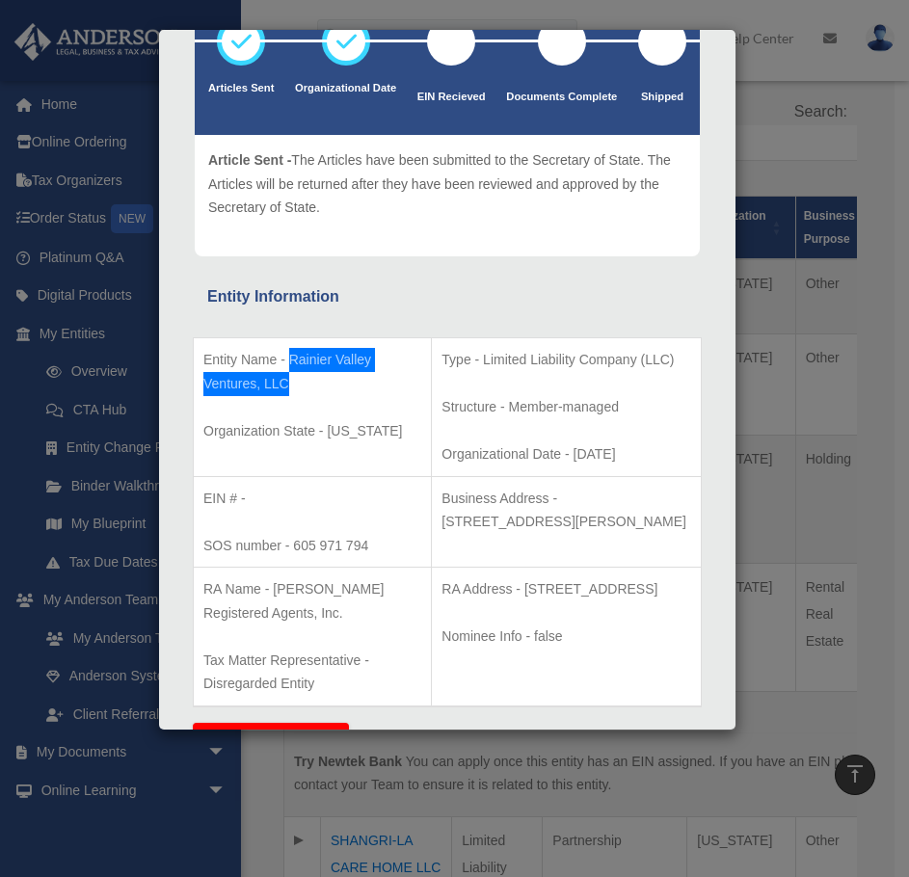
scroll to position [193, 0]
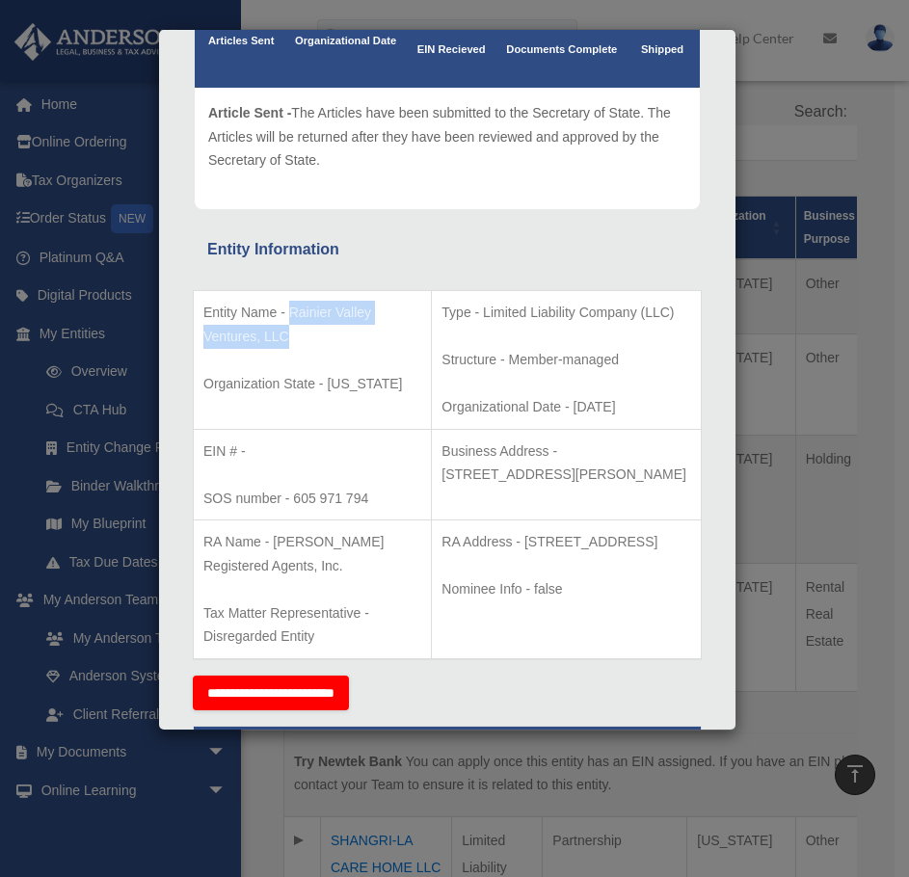
drag, startPoint x: 536, startPoint y: 451, endPoint x: 590, endPoint y: 481, distance: 61.7
click at [590, 481] on p "Business Address - 3225 McLeod Dr, Suite 100, Las Vegas, NV 89121" at bounding box center [566, 462] width 250 height 47
copy p "3225 McLeod Dr, Suite 100, Las Vegas, NV 89121"
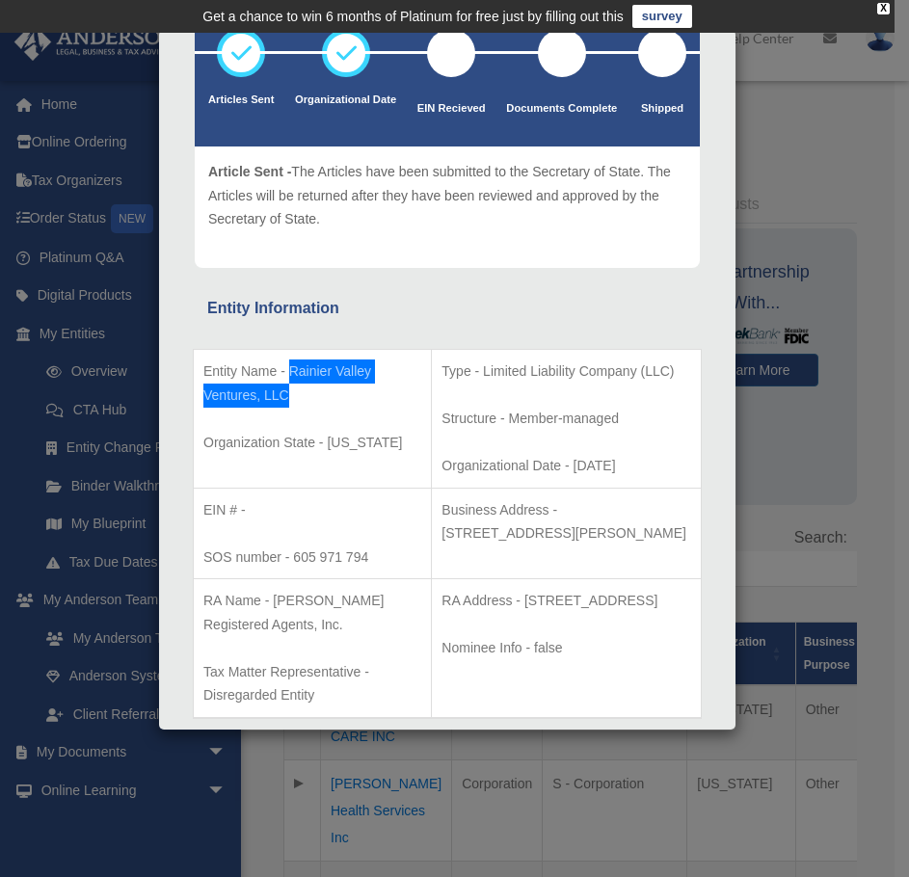
scroll to position [289, 0]
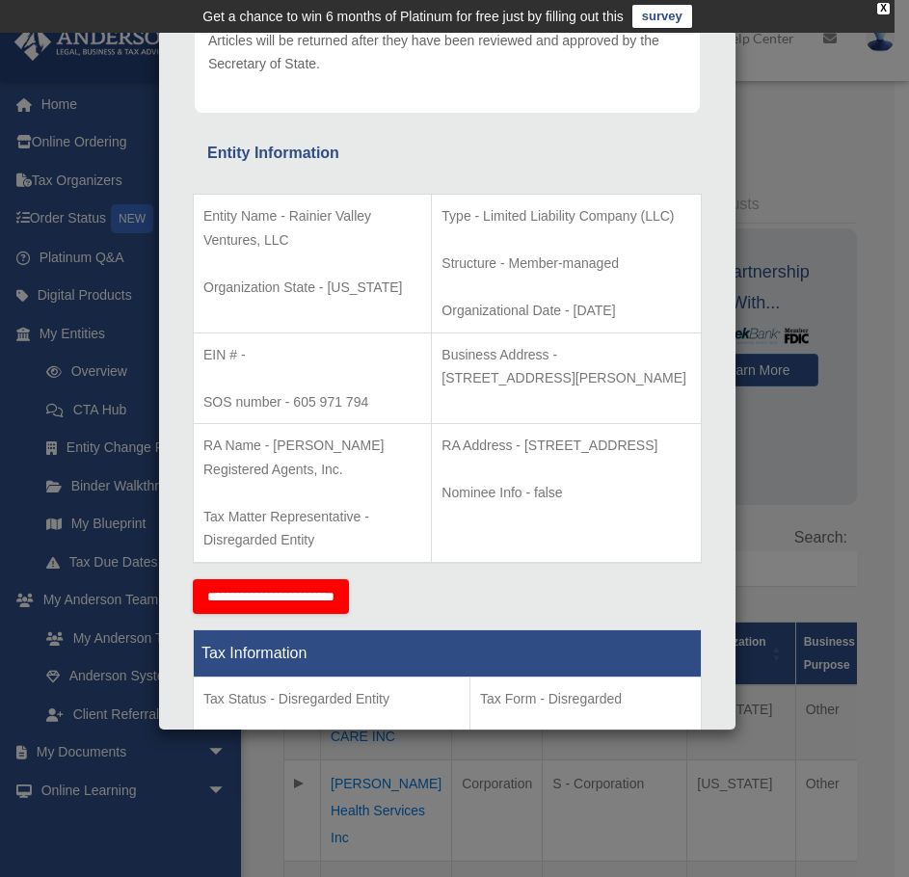
click at [339, 350] on p "EIN # -" at bounding box center [312, 355] width 218 height 24
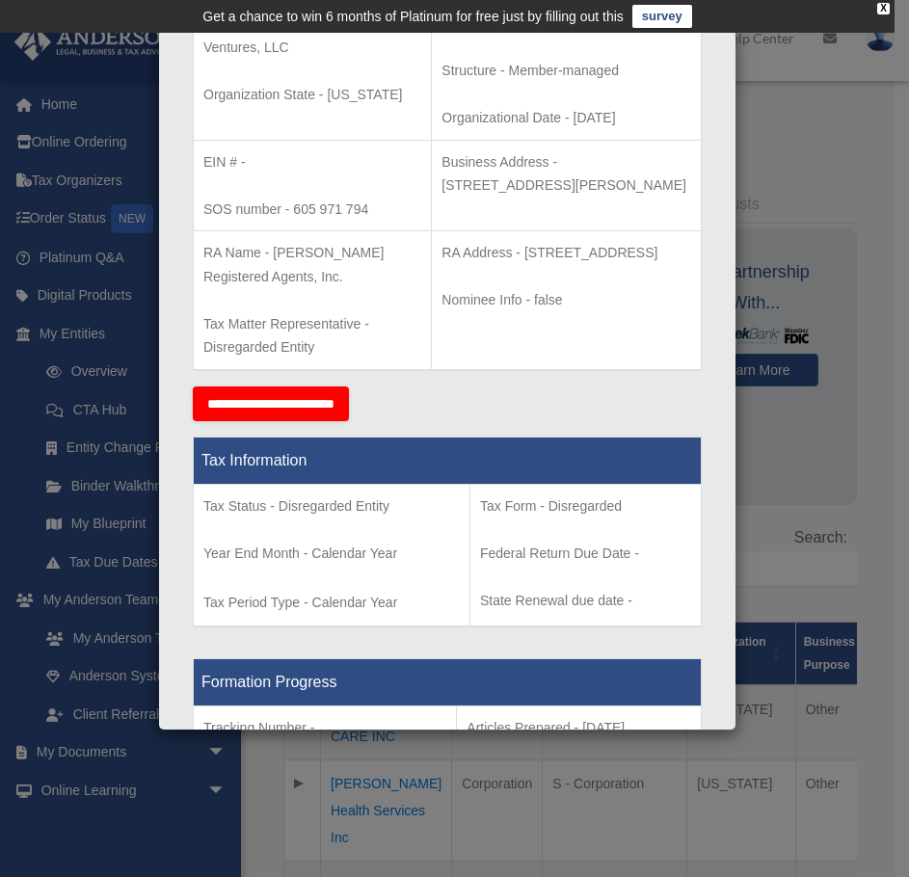
scroll to position [96, 0]
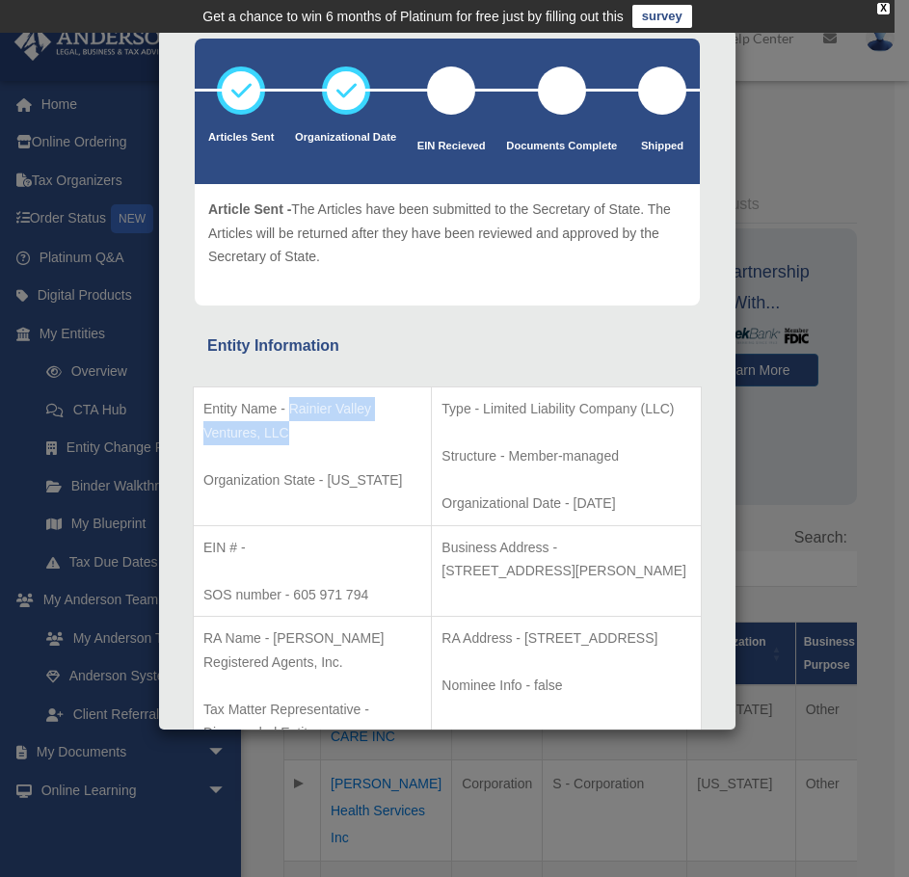
drag, startPoint x: 289, startPoint y: 409, endPoint x: 287, endPoint y: 431, distance: 22.2
click at [287, 431] on p "Entity Name - Rainier Valley Ventures, LLC" at bounding box center [312, 420] width 218 height 47
copy p "Rainier Valley Ventures, LLC"
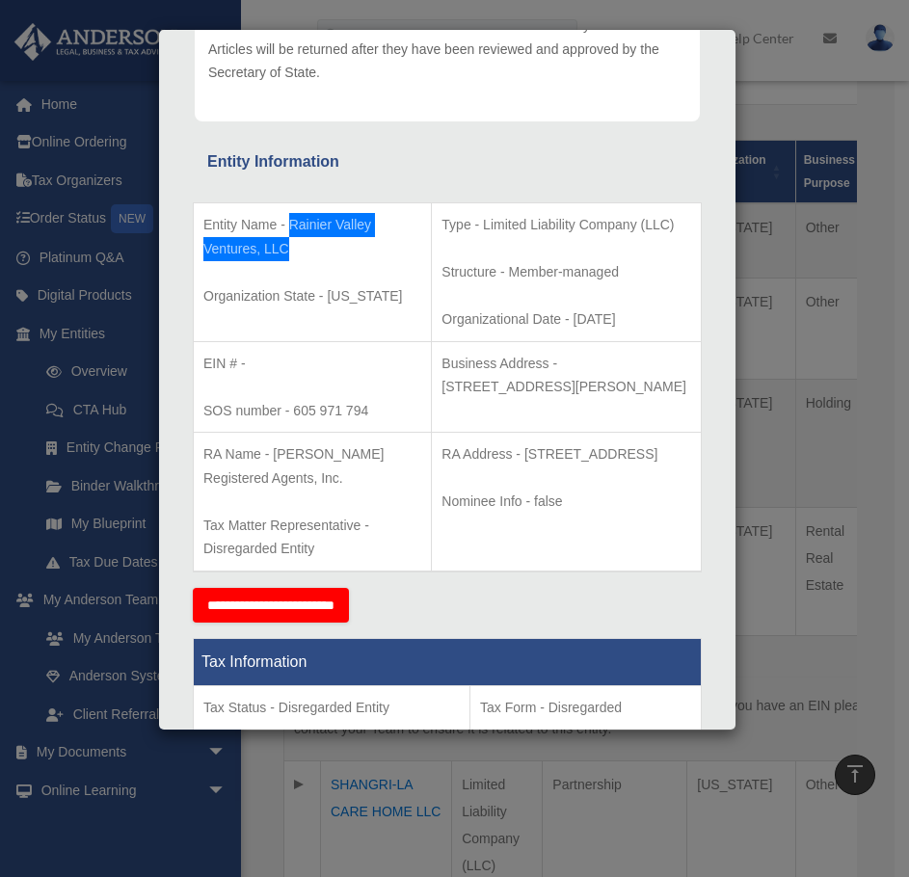
scroll to position [289, 0]
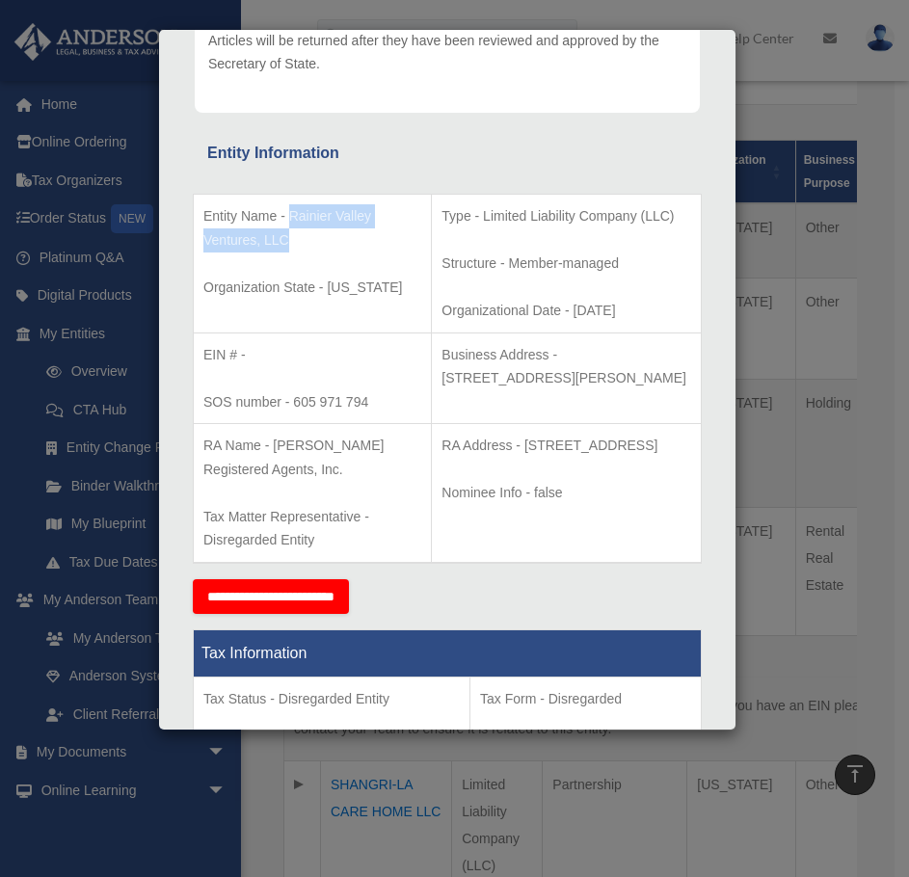
drag, startPoint x: 497, startPoint y: 442, endPoint x: 647, endPoint y: 444, distance: 149.4
click at [647, 444] on p "RA Address - 732 Broadway, Suite 201, Tacoma, WA 98402" at bounding box center [566, 446] width 250 height 24
copy p "732 Broadway, Suite 201"
drag, startPoint x: 417, startPoint y: 470, endPoint x: 532, endPoint y: 467, distance: 114.7
click at [532, 458] on p "RA Address - 732 Broadway, Suite 201, Tacoma, WA 98402" at bounding box center [566, 446] width 250 height 24
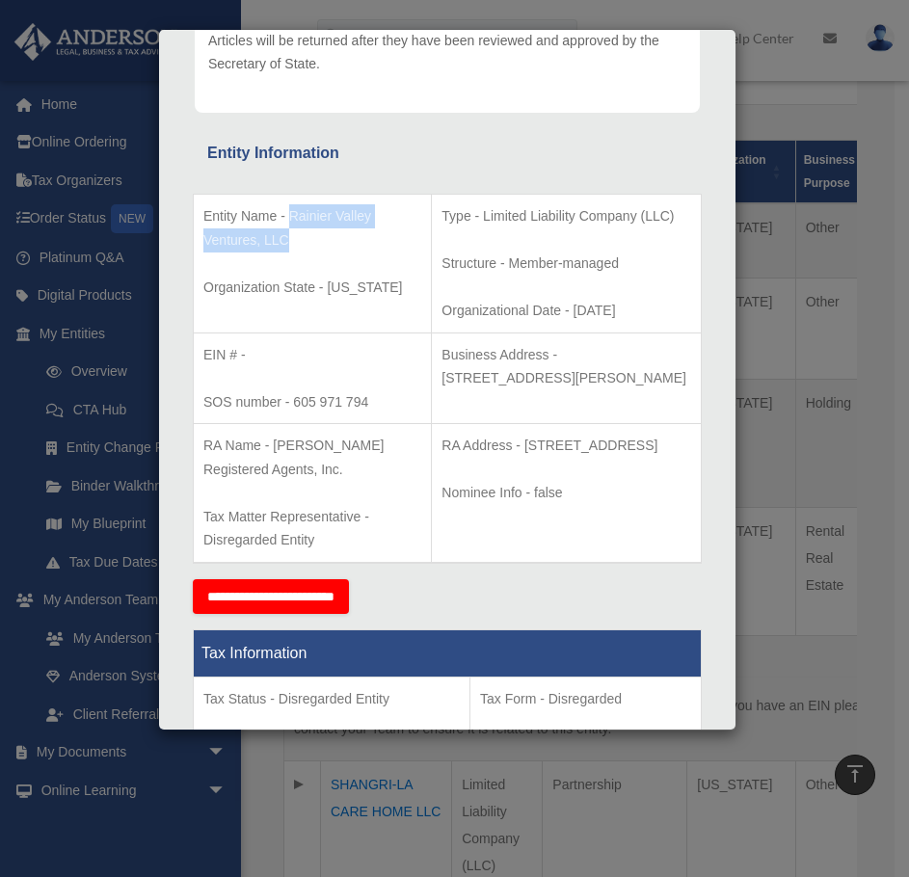
copy p "Tacoma, WA 98402"
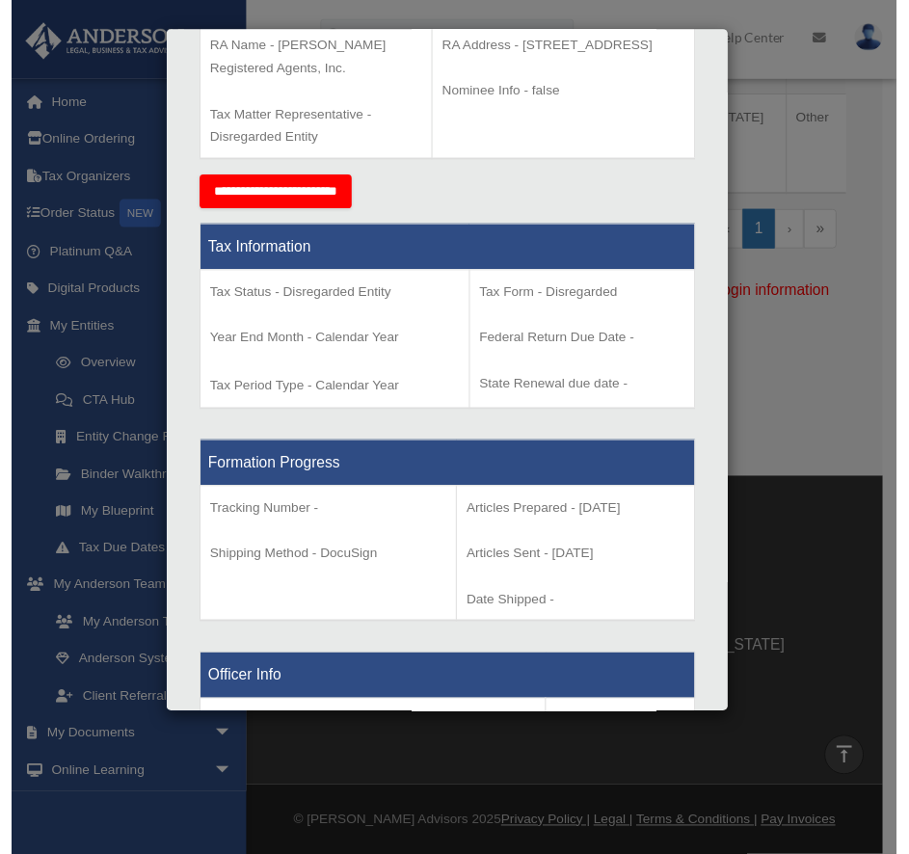
scroll to position [402, 0]
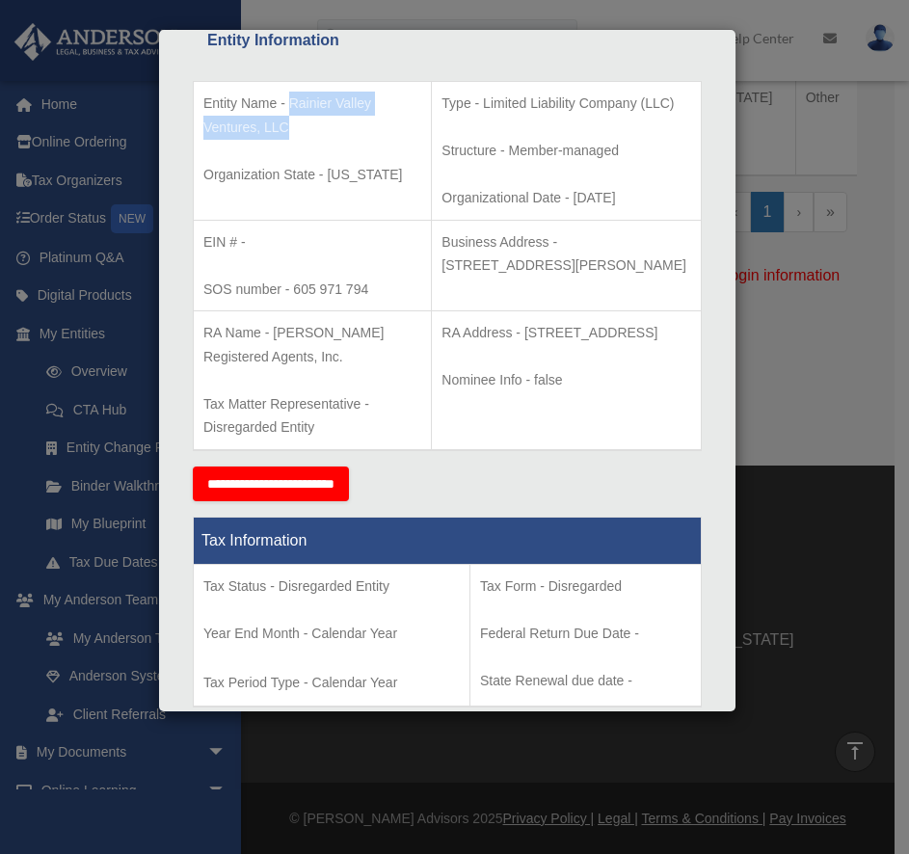
drag, startPoint x: 289, startPoint y: 105, endPoint x: 289, endPoint y: 118, distance: 12.5
click at [289, 118] on p "Entity Name - Rainier Valley Ventures, LLC" at bounding box center [312, 115] width 218 height 47
copy p "Rainier Valley Ventures, LLC"
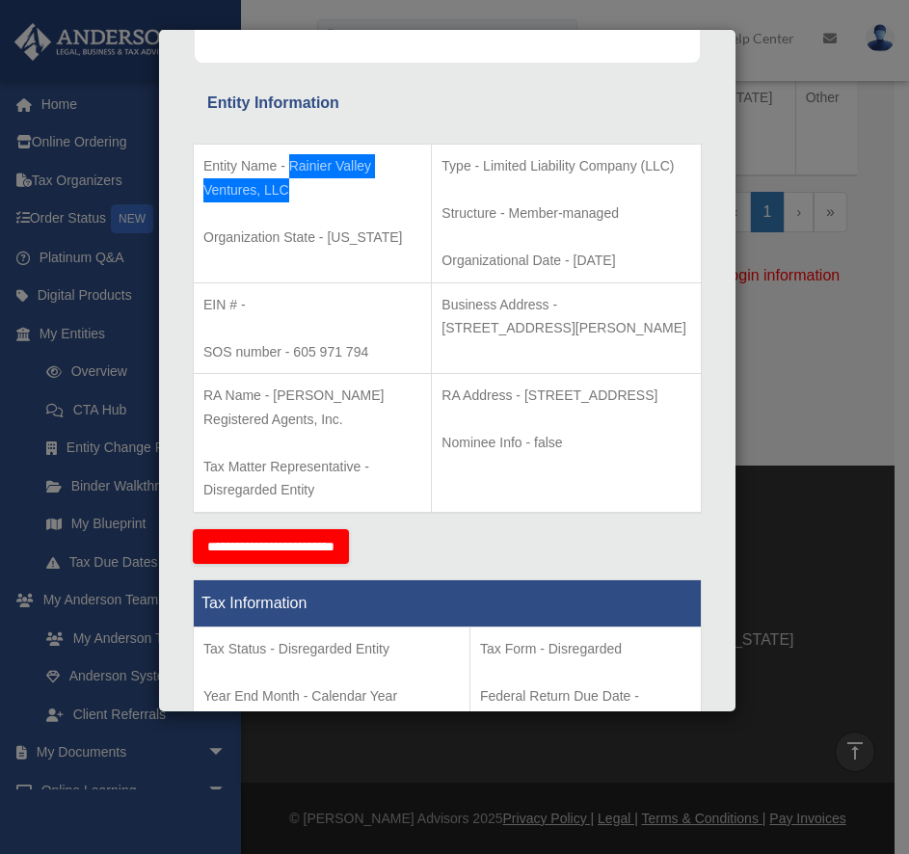
scroll to position [306, 0]
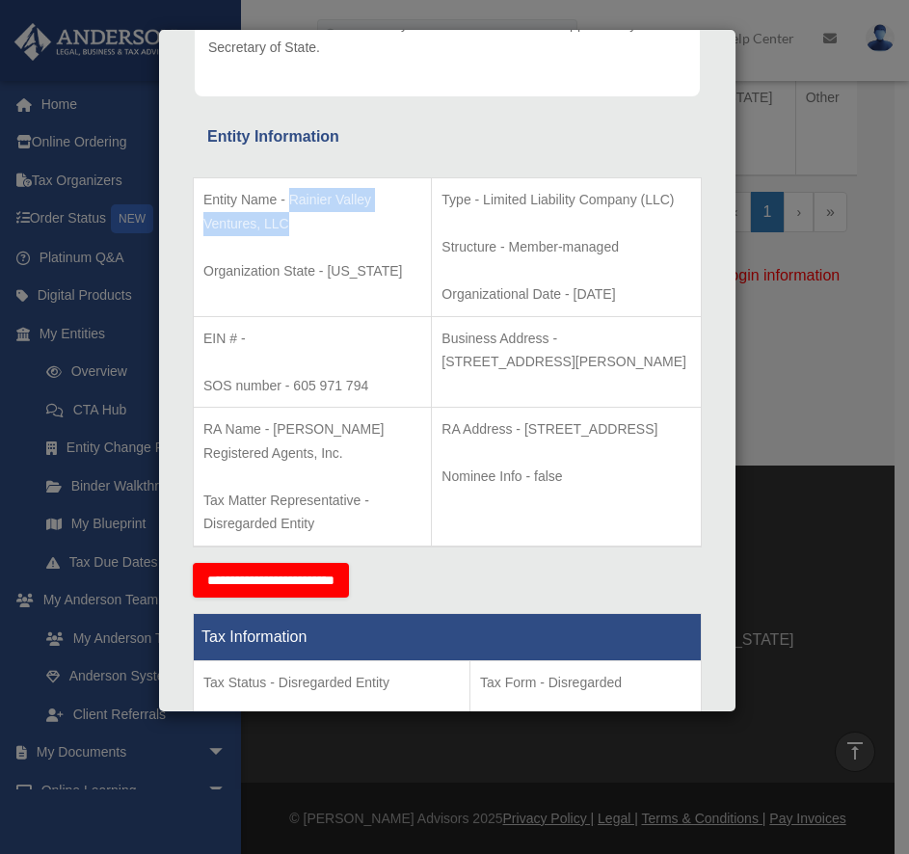
drag, startPoint x: 532, startPoint y: 337, endPoint x: 575, endPoint y: 355, distance: 46.7
click at [575, 355] on p "Business Address - 3225 McLeod Dr, Suite 100, Las Vegas, NV 89121" at bounding box center [566, 350] width 250 height 47
copy p "3225 McLeod Dr, Suite 100, Las Vegas, NV 89121"
